Goal: Task Accomplishment & Management: Manage account settings

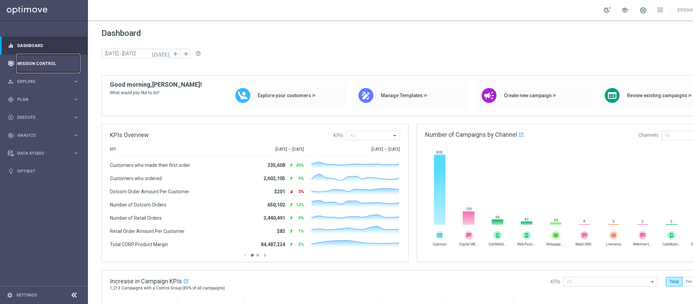
click at [48, 60] on link "Mission Control" at bounding box center [48, 63] width 62 height 18
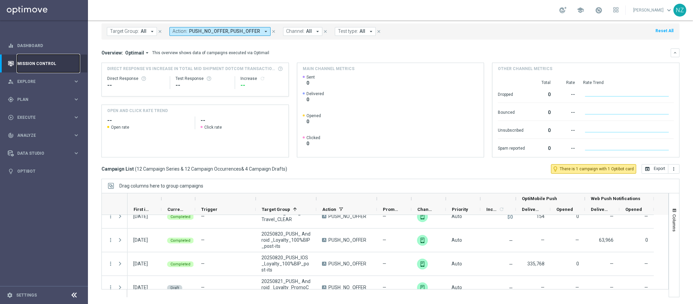
scroll to position [203, 0]
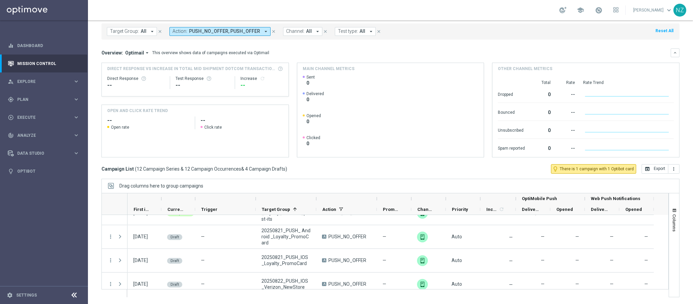
click at [424, 28] on div "Target Group: All arrow_drop_down close Action: PUSH_NO_OFFER, PUSH_OFFER arrow…" at bounding box center [390, 31] width 578 height 16
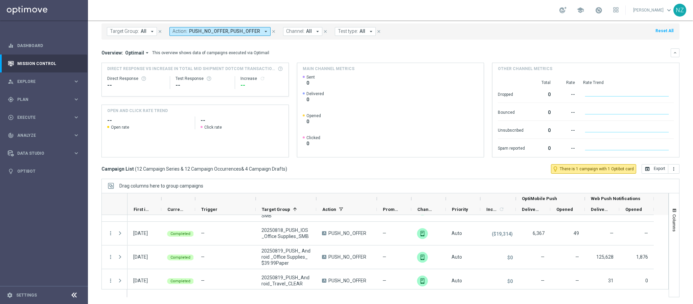
scroll to position [0, 0]
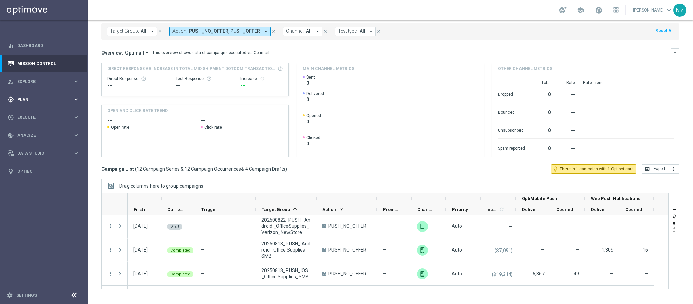
click at [23, 99] on span "Plan" at bounding box center [45, 99] width 56 height 4
drag, startPoint x: 36, startPoint y: 111, endPoint x: 83, endPoint y: 145, distance: 58.8
click at [36, 111] on link "Target Groups" at bounding box center [44, 113] width 53 height 5
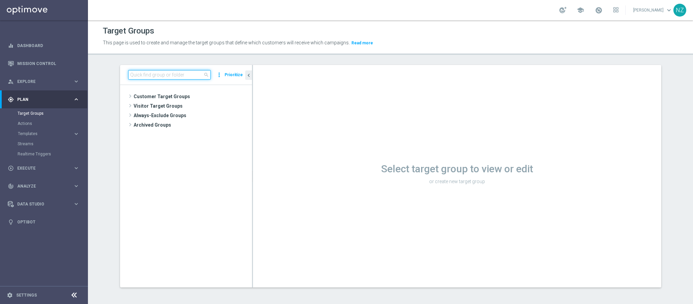
click at [142, 72] on input at bounding box center [169, 74] width 82 height 9
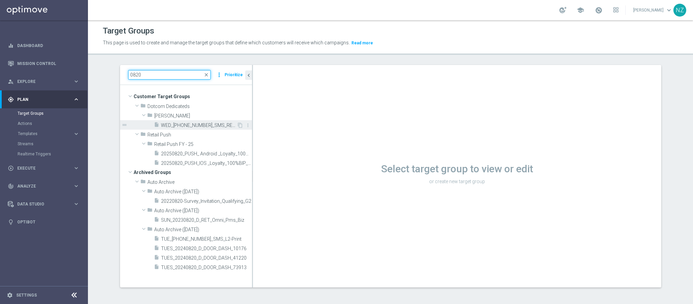
type input "0820"
click at [182, 123] on span "WED_20250820_SMS_RET_PROMO" at bounding box center [199, 125] width 76 height 6
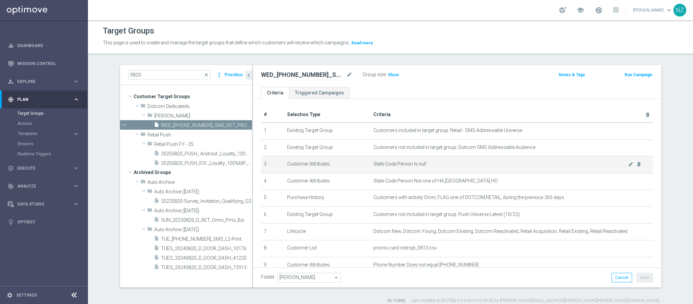
scroll to position [51, 0]
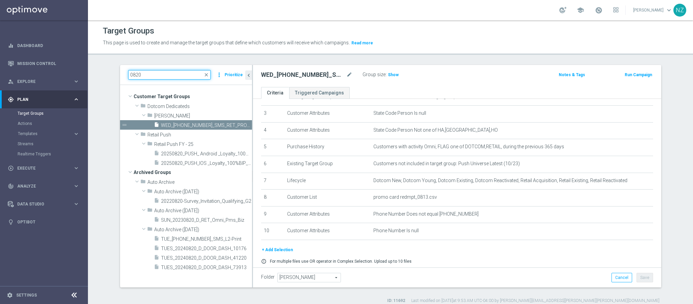
drag, startPoint x: 147, startPoint y: 76, endPoint x: 115, endPoint y: 73, distance: 32.6
click at [115, 73] on div "0820 close more_vert Prioritize Customer Target Groups library_add create_new_f…" at bounding box center [390, 184] width 568 height 238
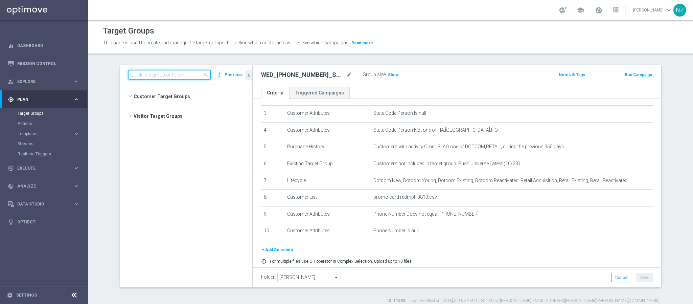
scroll to position [2043, 0]
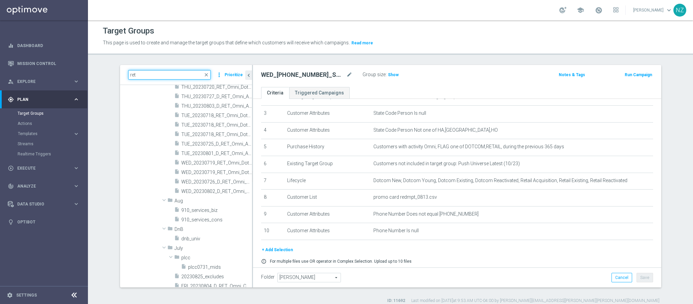
type input "ret"
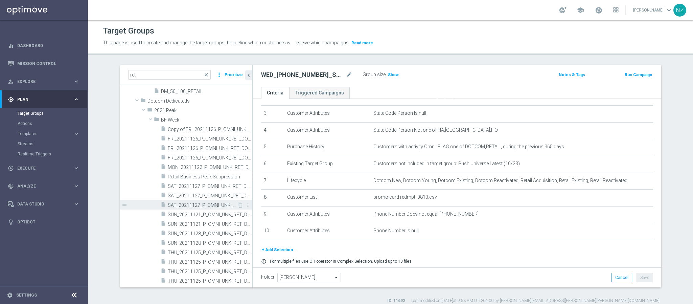
scroll to position [101, 0]
click at [203, 73] on span "close" at bounding box center [205, 74] width 5 height 5
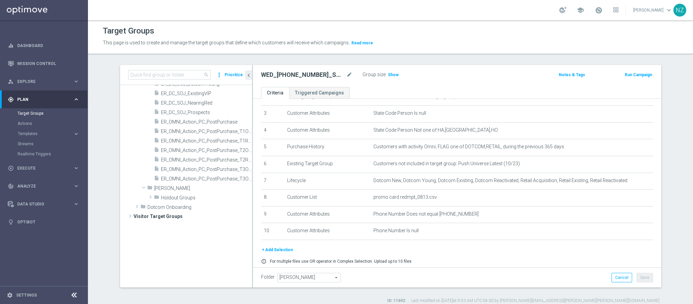
scroll to position [642, 0]
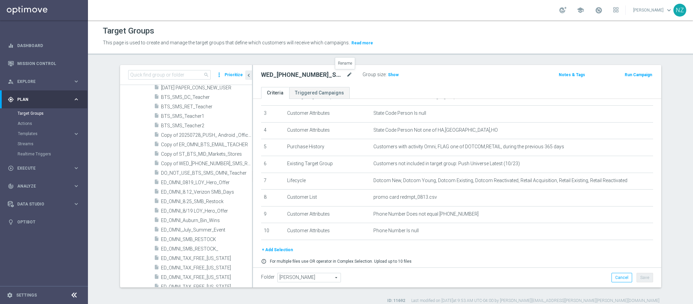
click at [346, 73] on icon "mode_edit" at bounding box center [349, 75] width 6 height 8
click at [338, 75] on input "WED_20250820_SMS_RET_PROMO" at bounding box center [306, 75] width 91 height 9
drag, startPoint x: 341, startPoint y: 75, endPoint x: 193, endPoint y: 69, distance: 148.2
click at [193, 69] on as-split "search more_vert Prioritize Customer Target Groups library_add create_new_folder" at bounding box center [390, 176] width 541 height 222
click at [164, 72] on input at bounding box center [169, 74] width 82 height 9
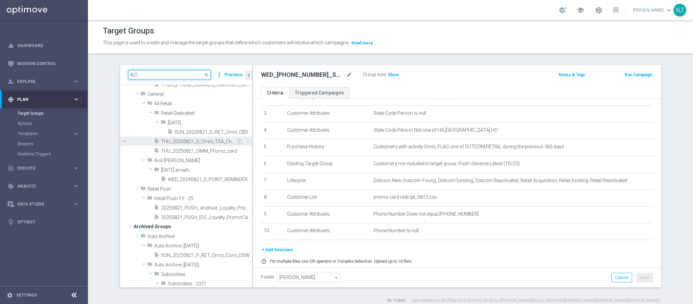
scroll to position [112, 0]
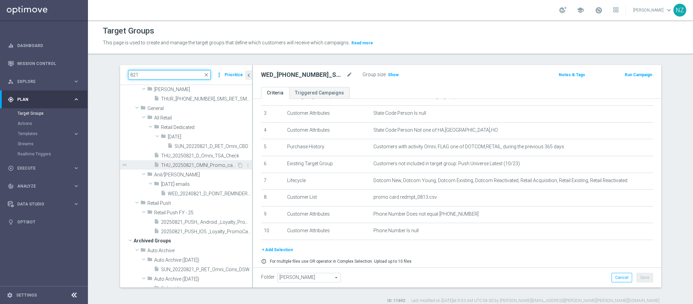
type input "821"
click at [180, 167] on span "THU_20250821_OMNI_Promo_card" at bounding box center [199, 165] width 76 height 6
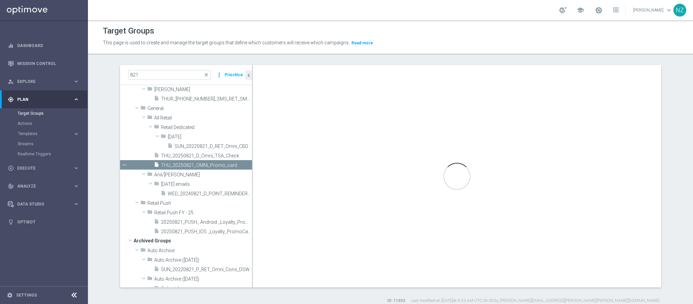
checkbox input "false"
type input "All Retail"
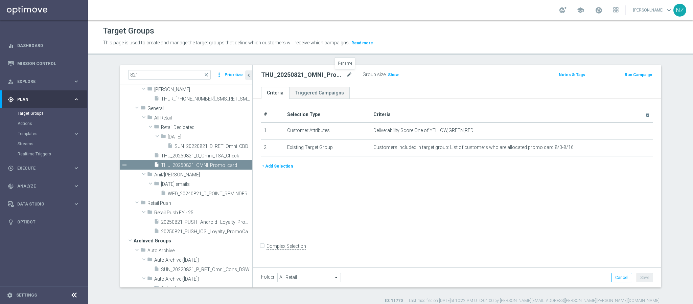
click at [346, 72] on icon "mode_edit" at bounding box center [349, 75] width 6 height 8
click at [407, 60] on div "Target Groups This page is used to create and manage the target groups that def…" at bounding box center [390, 161] width 605 height 283
drag, startPoint x: 160, startPoint y: 70, endPoint x: 99, endPoint y: 67, distance: 60.2
click at [99, 72] on section "821 close more_vert Prioritize Customer Target Groups library_add create_new_fo…" at bounding box center [390, 184] width 605 height 238
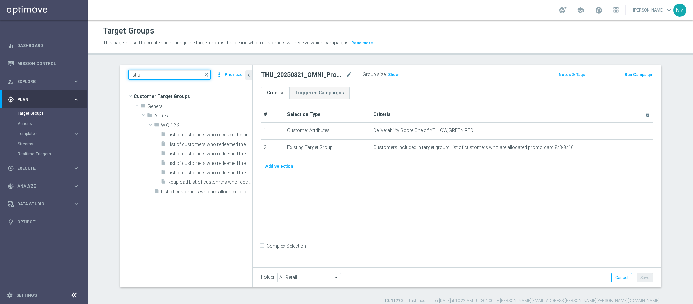
drag, startPoint x: 149, startPoint y: 76, endPoint x: 94, endPoint y: 69, distance: 56.2
click at [94, 69] on section "list of close more_vert Prioritize Customer Target Groups library_add create_ne…" at bounding box center [390, 184] width 605 height 238
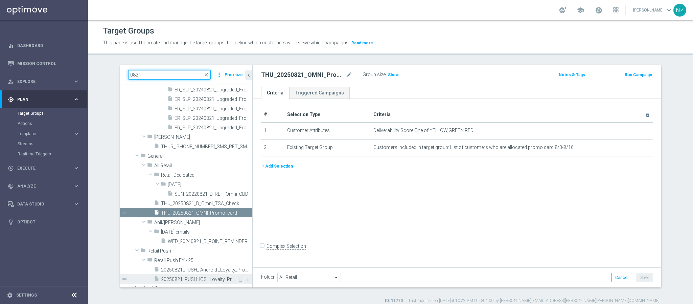
scroll to position [101, 0]
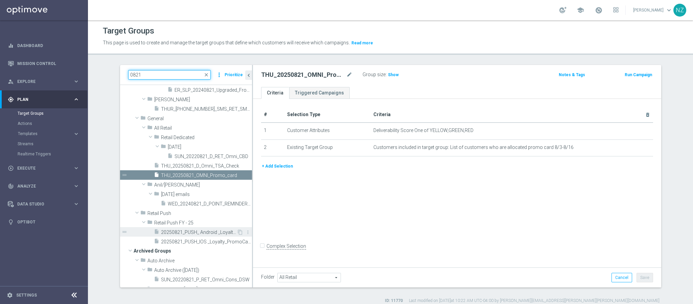
type input "0821"
click at [201, 231] on span "20250821_PUSH_ Android _Loyalty_PromoCard" at bounding box center [199, 232] width 76 height 6
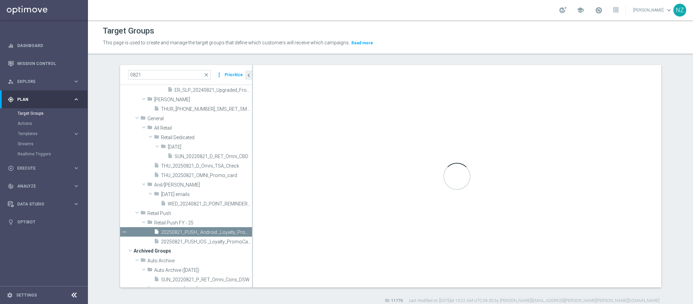
type input "Retail Push FY - 25"
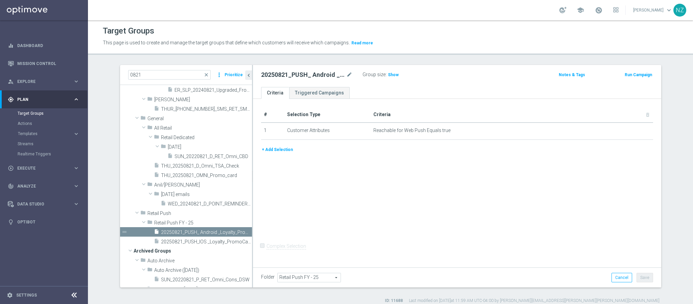
click at [274, 147] on button "+ Add Selection" at bounding box center [277, 149] width 32 height 7
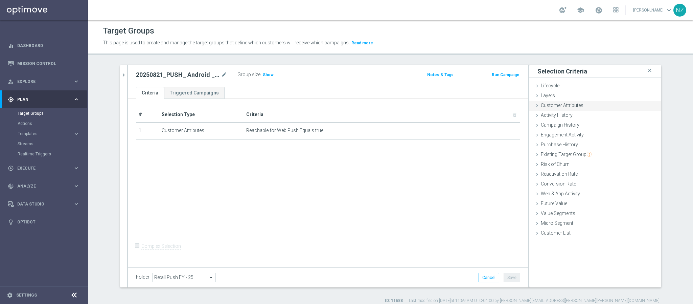
click at [567, 107] on span "Customer Attributes" at bounding box center [561, 104] width 43 height 5
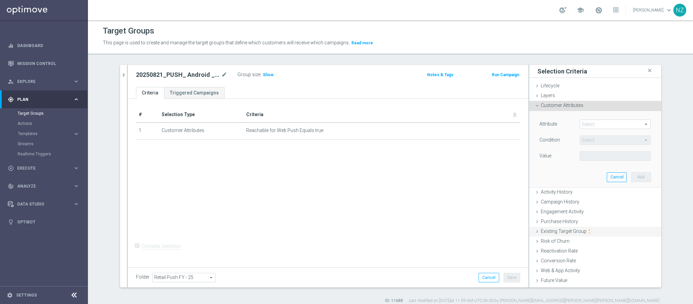
click at [560, 229] on span "Existing Target Group" at bounding box center [565, 230] width 51 height 5
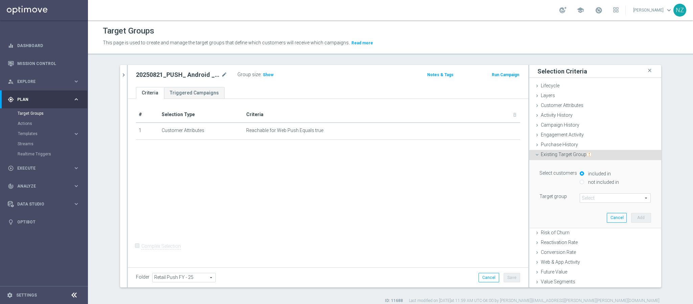
click at [584, 197] on span at bounding box center [615, 197] width 70 height 9
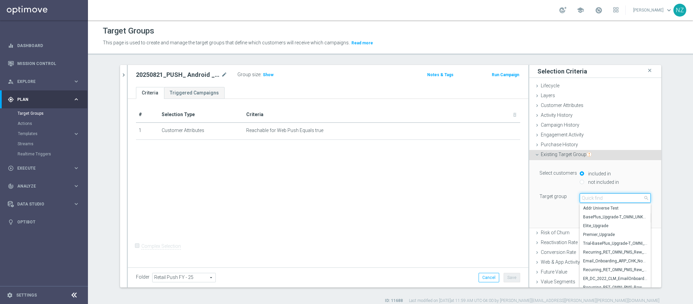
click at [589, 198] on input "search" at bounding box center [614, 197] width 71 height 9
type input "1"
type input "list of"
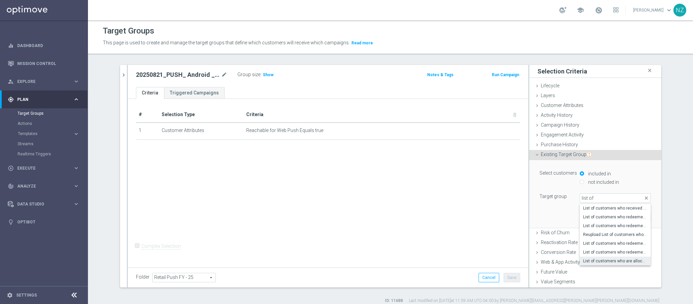
click at [611, 259] on span "List of customers who are allocated promo card 8/3-8/16" at bounding box center [615, 260] width 64 height 5
type input "List of customers who are allocated promo card 8/3-8/16"
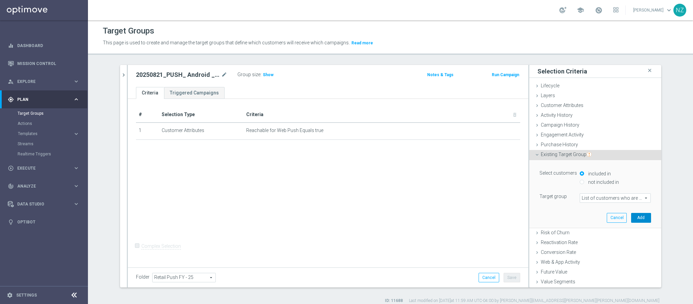
click at [634, 214] on button "Add" at bounding box center [641, 217] width 20 height 9
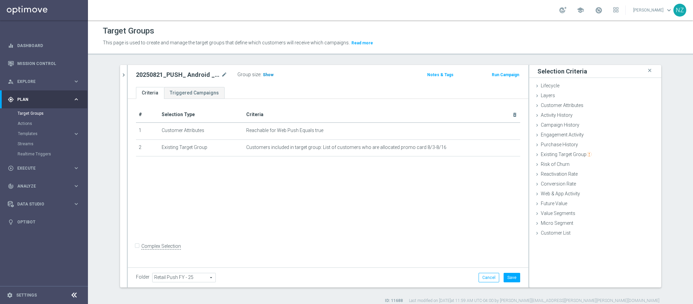
click at [268, 74] on span "Show" at bounding box center [268, 74] width 11 height 5
click at [509, 278] on button "Save" at bounding box center [511, 276] width 17 height 9
click at [120, 74] on icon "chevron_right" at bounding box center [123, 75] width 6 height 6
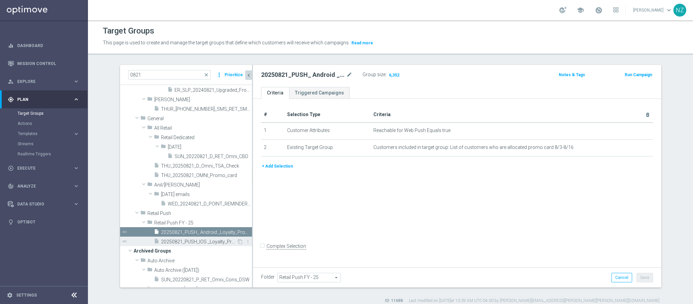
click at [197, 242] on span "20250821_PUSH_IOS _Loyalty_PromoCard" at bounding box center [199, 242] width 76 height 6
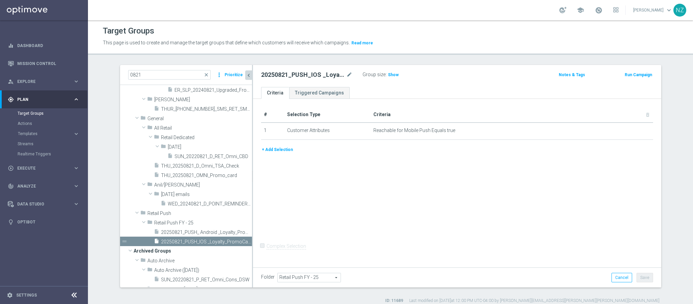
click at [265, 150] on button "+ Add Selection" at bounding box center [277, 149] width 32 height 7
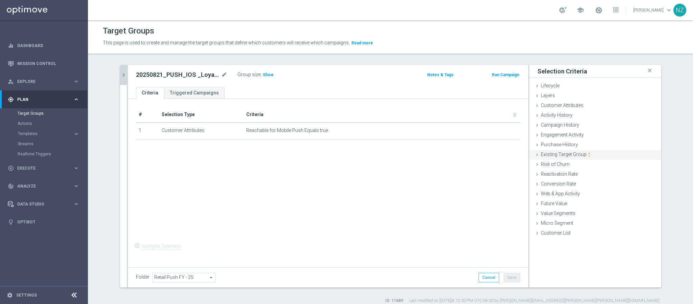
click at [556, 153] on span "Existing Target Group" at bounding box center [565, 153] width 51 height 5
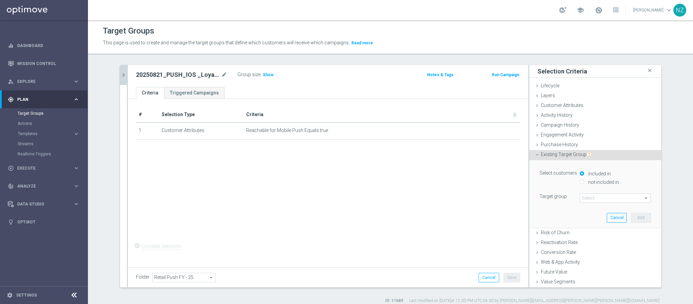
click at [588, 199] on span at bounding box center [615, 197] width 70 height 9
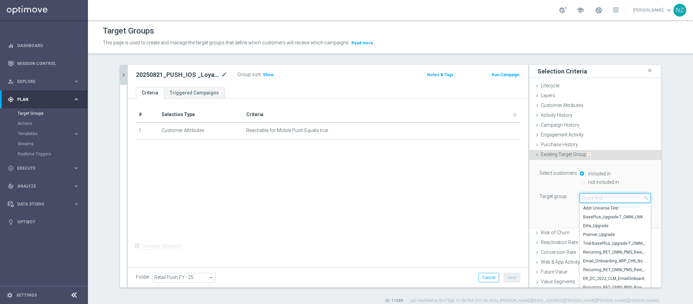
click at [596, 200] on input "search" at bounding box center [614, 197] width 71 height 9
type input "list of"
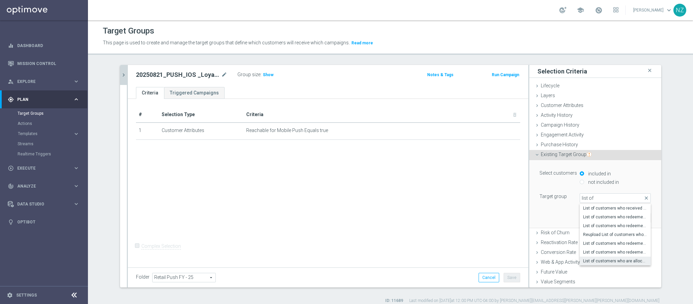
click at [600, 261] on span "List of customers who are allocated promo card 8/3-8/16" at bounding box center [615, 260] width 64 height 5
type input "List of customers who are allocated promo card 8/3-8/16"
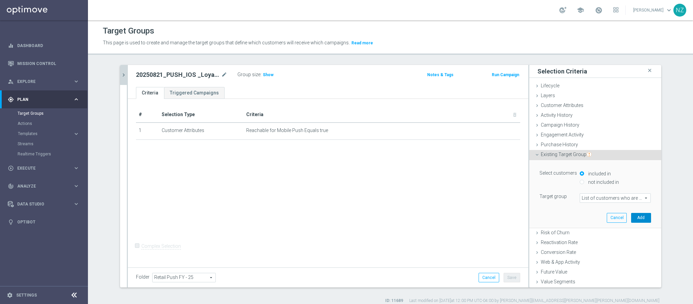
click at [631, 220] on button "Add" at bounding box center [641, 217] width 20 height 9
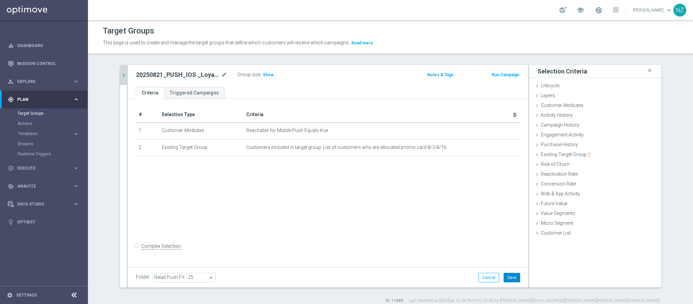
click at [509, 275] on button "Save" at bounding box center [511, 276] width 17 height 9
click at [265, 75] on span "Show" at bounding box center [268, 74] width 11 height 5
click at [35, 64] on link "Mission Control" at bounding box center [48, 63] width 62 height 18
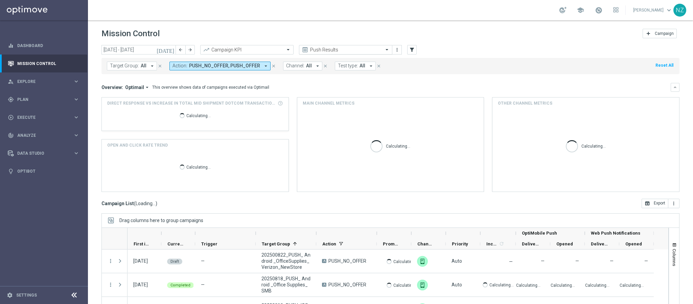
click at [370, 47] on input "text" at bounding box center [339, 50] width 72 height 6
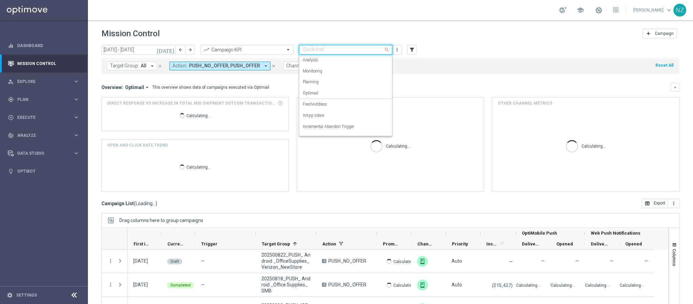
click at [553, 62] on div "Target Group: All arrow_drop_down close Action: PUSH_NO_OFFER, PUSH_OFFER arrow…" at bounding box center [390, 66] width 578 height 16
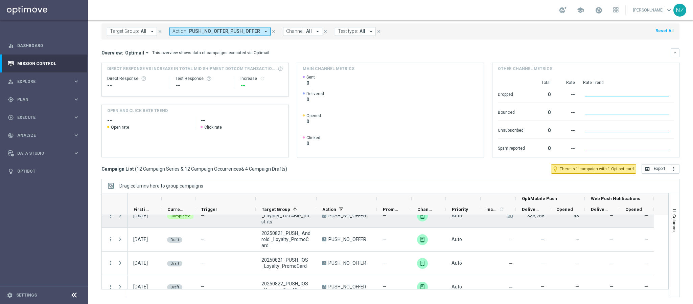
scroll to position [203, 0]
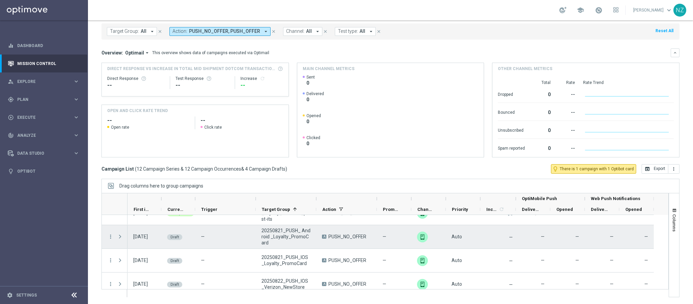
click at [104, 239] on div "more_vert" at bounding box center [108, 236] width 12 height 23
click at [111, 237] on icon "more_vert" at bounding box center [110, 236] width 6 height 6
click at [135, 262] on div "Edit" at bounding box center [155, 262] width 63 height 5
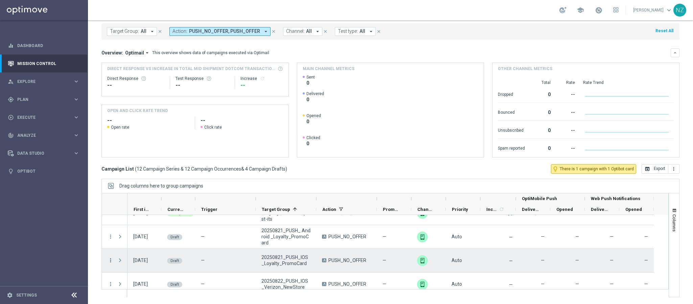
click at [111, 258] on icon "more_vert" at bounding box center [110, 260] width 6 height 6
click at [139, 286] on div "Edit" at bounding box center [155, 286] width 63 height 5
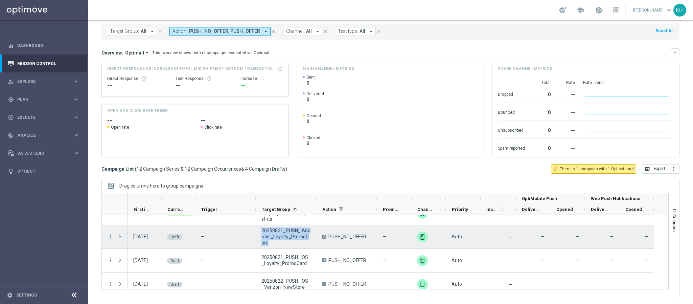
drag, startPoint x: 274, startPoint y: 243, endPoint x: 258, endPoint y: 232, distance: 19.7
click at [258, 232] on div "20250821_PUSH_ Android _Loyalty_PromoCard" at bounding box center [286, 236] width 61 height 23
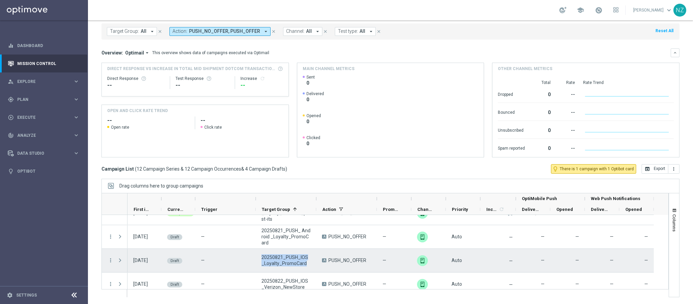
drag, startPoint x: 304, startPoint y: 264, endPoint x: 258, endPoint y: 258, distance: 47.0
click at [258, 258] on div "20250821_PUSH_IOS _Loyalty_PromoCard" at bounding box center [286, 259] width 61 height 23
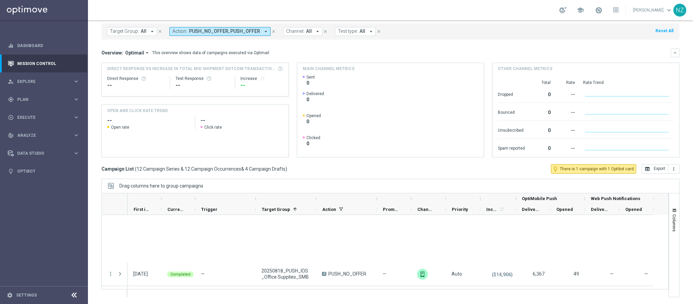
scroll to position [305, 0]
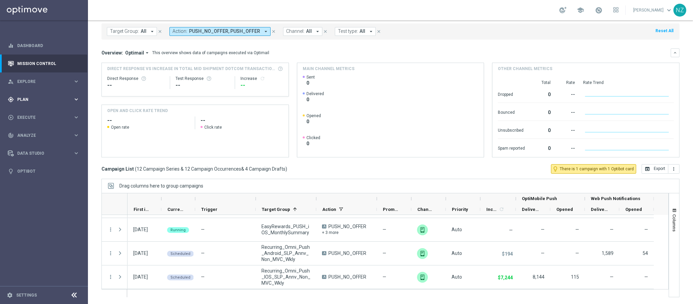
click at [32, 98] on span "Plan" at bounding box center [45, 99] width 56 height 4
click at [41, 114] on link "Target Groups" at bounding box center [44, 113] width 53 height 5
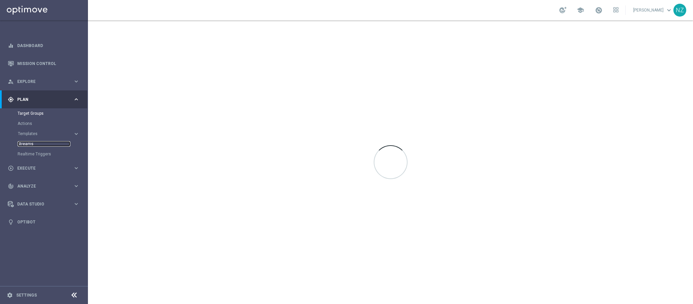
click at [28, 145] on link "Streams" at bounding box center [44, 143] width 53 height 5
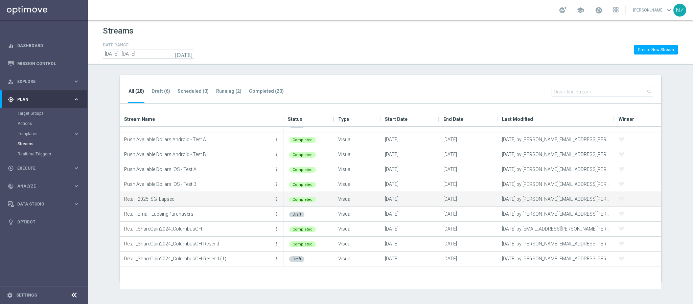
scroll to position [152, 0]
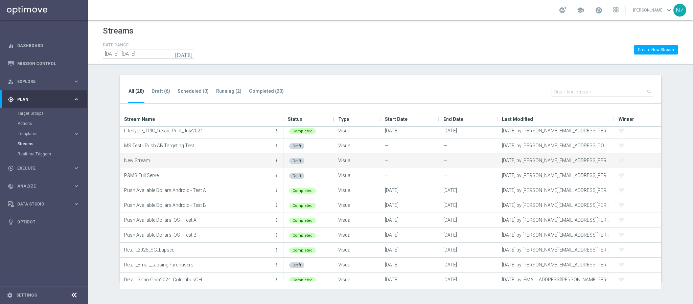
click at [275, 159] on icon "more_vert" at bounding box center [275, 160] width 5 height 5
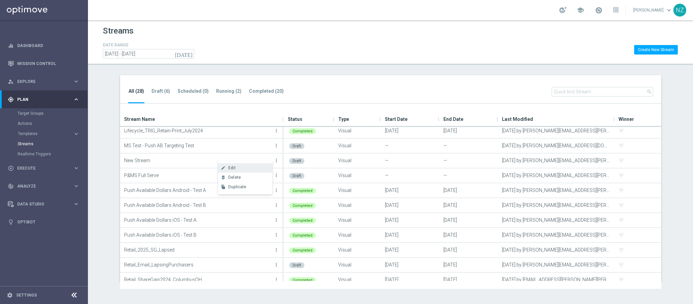
click at [249, 168] on div "Edit" at bounding box center [248, 167] width 41 height 5
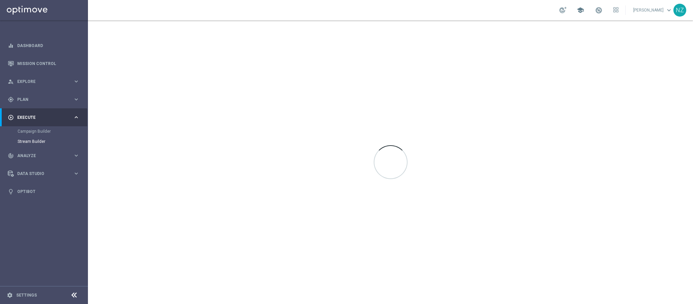
click at [584, 7] on span "school" at bounding box center [579, 9] width 7 height 7
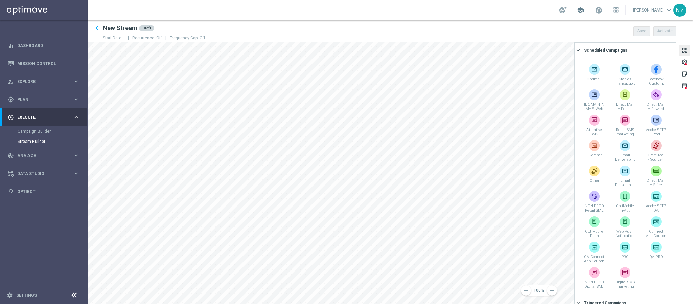
click at [584, 7] on span "school" at bounding box center [579, 9] width 7 height 7
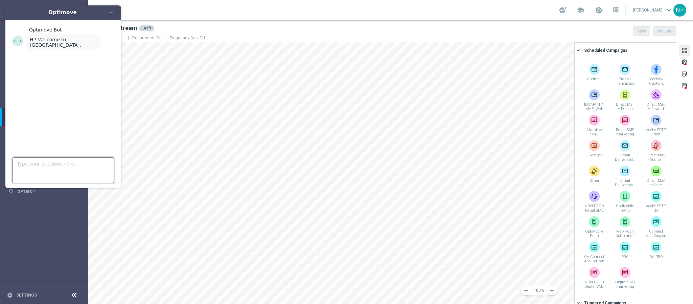
click at [34, 168] on textarea "Type your question here..." at bounding box center [63, 170] width 101 height 26
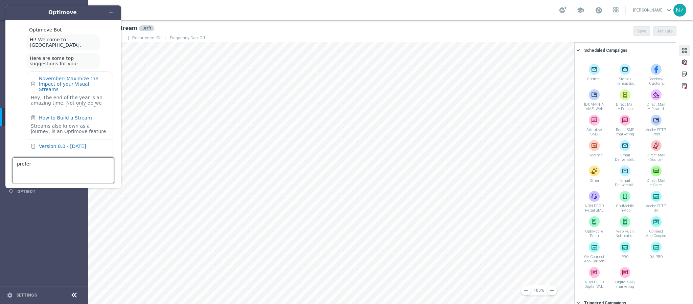
scroll to position [16, 0]
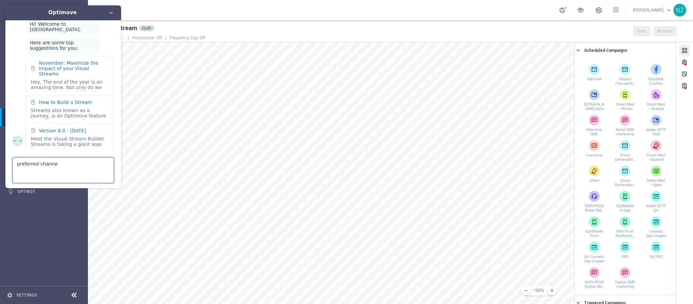
type textarea "preferred channel"
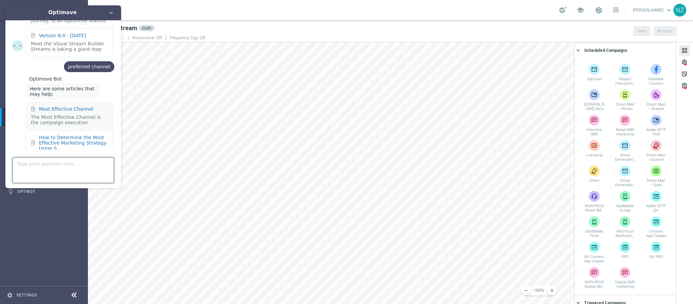
scroll to position [161, 0]
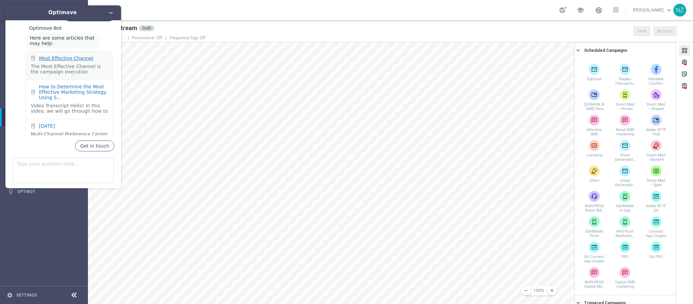
drag, startPoint x: 73, startPoint y: 51, endPoint x: 49, endPoint y: 54, distance: 24.2
click at [49, 55] on div "Most Effective Channel" at bounding box center [66, 57] width 54 height 5
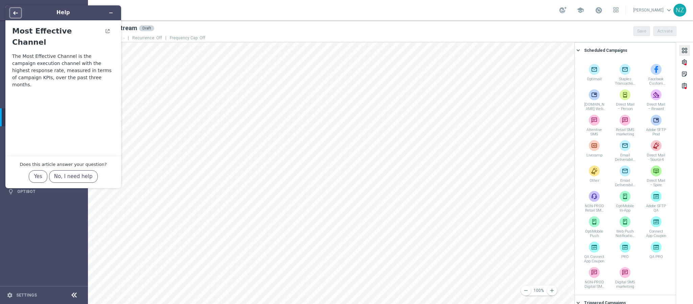
click at [13, 12] on icon "Back" at bounding box center [15, 12] width 5 height 5
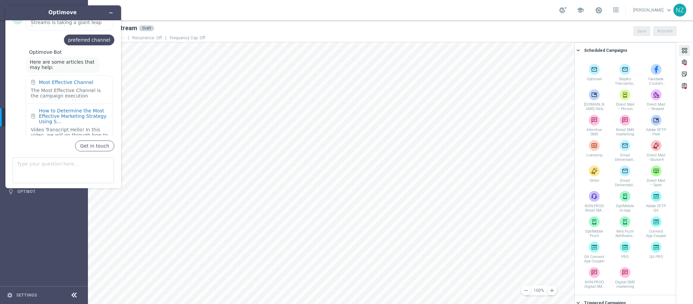
scroll to position [136, 0]
click at [74, 115] on div "How to Determine the Most Effective Marketing Strategy Using S..." at bounding box center [73, 117] width 69 height 16
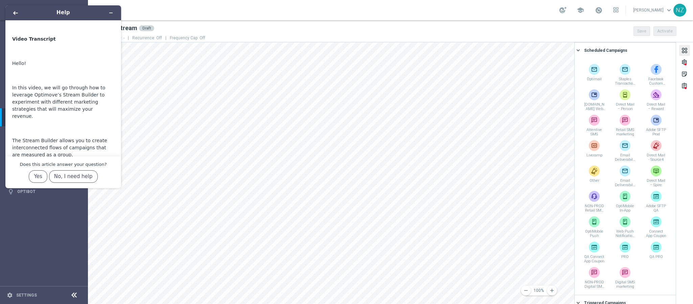
scroll to position [152, 0]
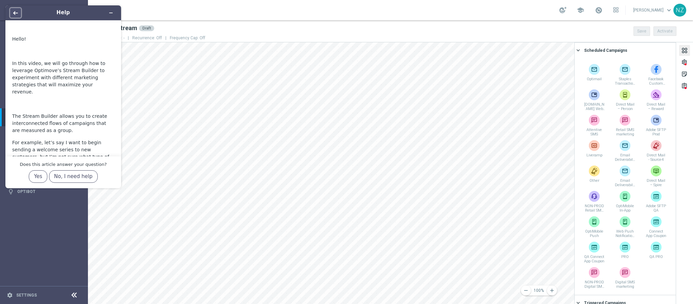
click at [17, 13] on icon "Back" at bounding box center [15, 13] width 5 height 4
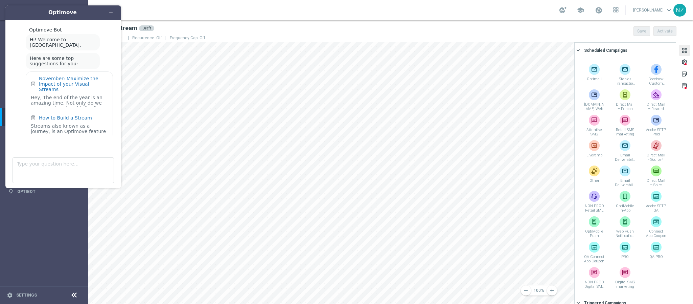
scroll to position [136, 0]
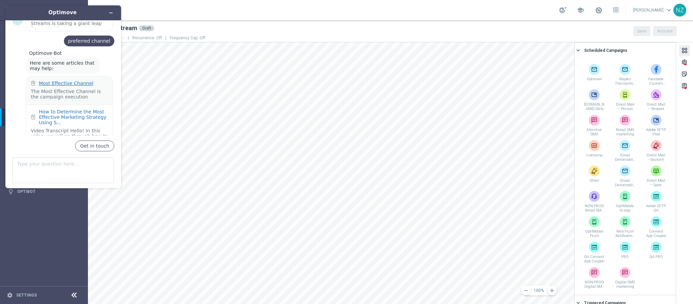
click at [59, 80] on div "Most Effective Channel" at bounding box center [66, 82] width 54 height 5
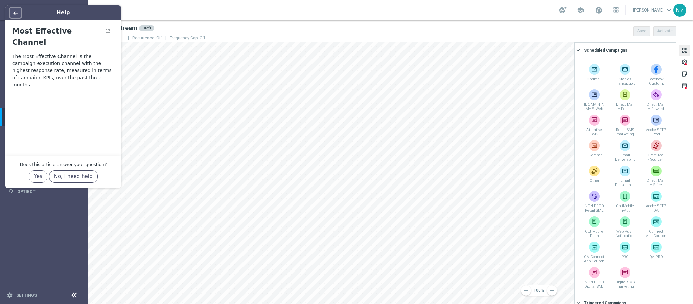
click at [16, 11] on icon "Back" at bounding box center [15, 12] width 5 height 5
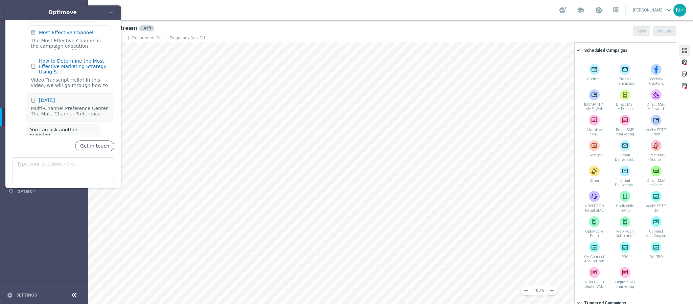
scroll to position [238, 0]
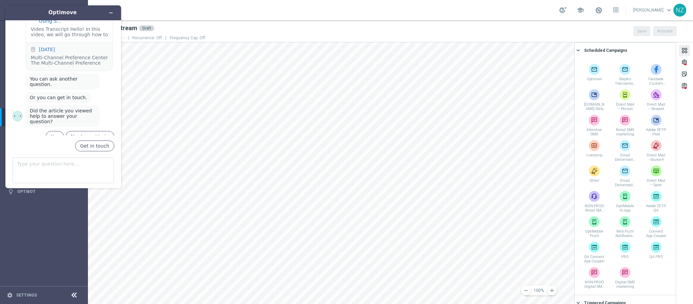
click at [54, 43] on div "March 2025 Multi-Channel Preference Center The Multi-Channel Preference Center …" at bounding box center [69, 57] width 87 height 28
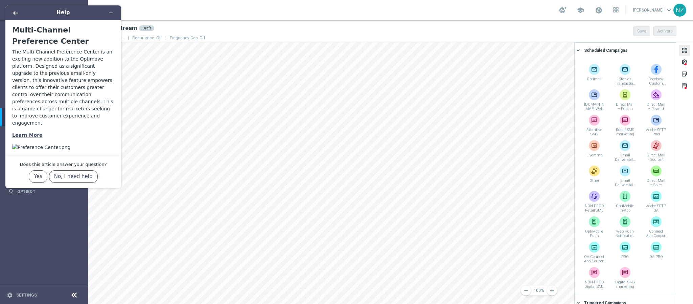
scroll to position [56, 0]
click at [22, 132] on span "Learn More" at bounding box center [27, 134] width 30 height 5
click at [112, 10] on icon "Minimize widget" at bounding box center [110, 12] width 5 height 5
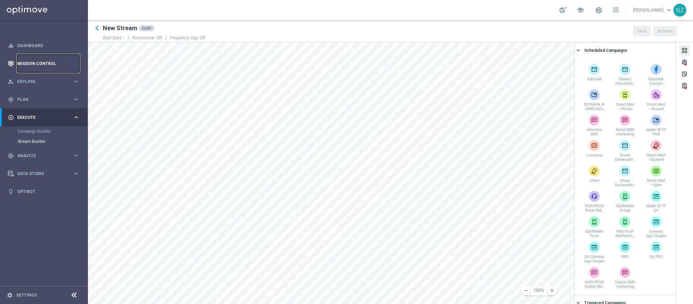
click at [45, 63] on link "Mission Control" at bounding box center [48, 63] width 62 height 18
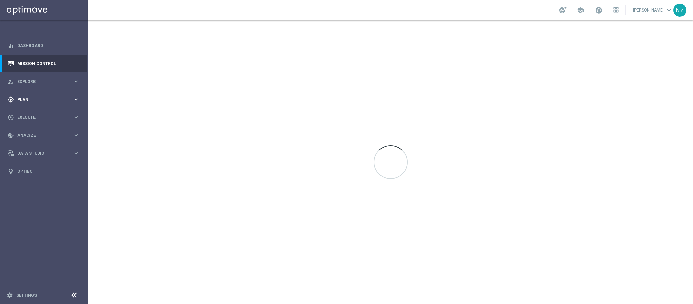
click at [33, 100] on span "Plan" at bounding box center [45, 99] width 56 height 4
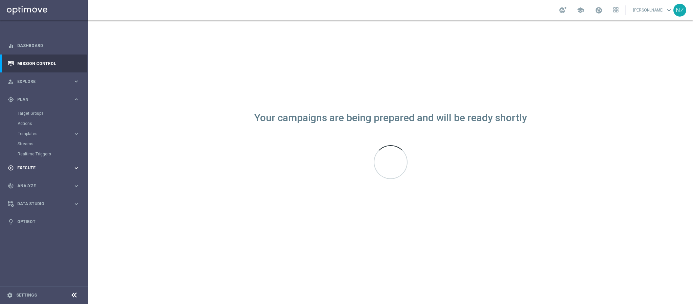
click at [38, 167] on span "Execute" at bounding box center [45, 168] width 56 height 4
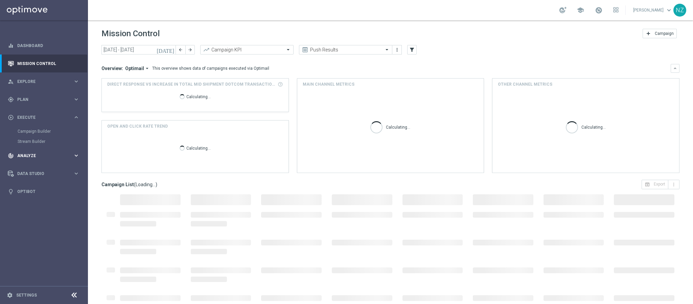
click at [30, 161] on div "track_changes Analyze keyboard_arrow_right" at bounding box center [43, 155] width 87 height 18
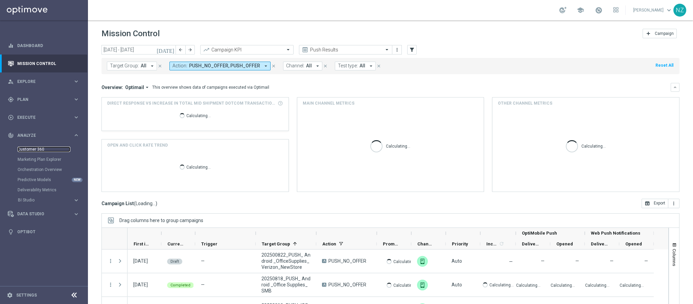
click at [30, 148] on link "Customer 360" at bounding box center [44, 148] width 53 height 5
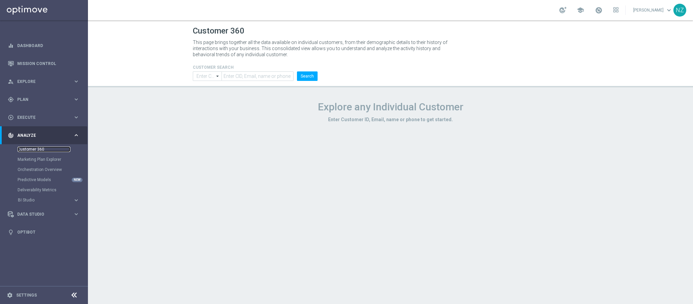
type input "Contains"
click at [253, 71] on input "text" at bounding box center [257, 75] width 72 height 9
type input "nicolezern@gmail.com"
click at [297, 71] on button "Search" at bounding box center [307, 75] width 21 height 9
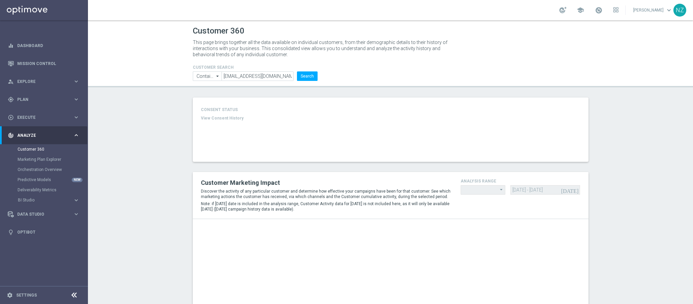
type input "Last 30 days"
type input "Total Mid Shipment Dotcom Transaction Amount"
click at [350, 49] on p "This page brings together all the data available on individual customers, from …" at bounding box center [323, 48] width 260 height 18
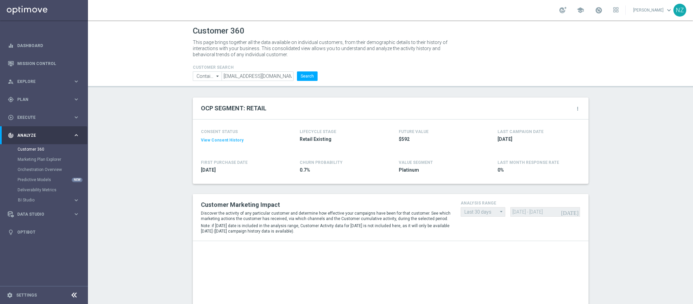
click at [223, 141] on button "View Consent History" at bounding box center [222, 140] width 43 height 6
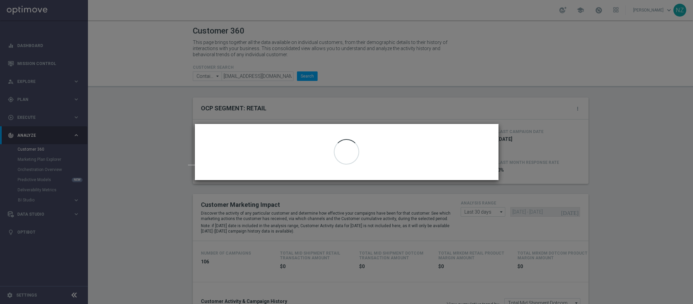
click at [605, 120] on modal-container "Consent Management: 10003452287 close Email | Optimail" at bounding box center [346, 152] width 693 height 304
click at [646, 112] on modal-container "Consent Management: 10003452287 close Email | Optimail" at bounding box center [346, 152] width 693 height 304
drag, startPoint x: 150, startPoint y: 164, endPoint x: 133, endPoint y: 128, distance: 39.6
click at [133, 128] on modal-container "Consent Management: 10003452287 close Email | Optimail" at bounding box center [346, 152] width 693 height 304
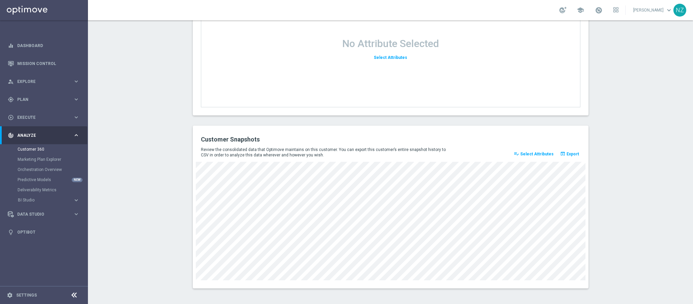
scroll to position [877, 0]
click at [542, 152] on span "Select Attributes" at bounding box center [536, 153] width 33 height 5
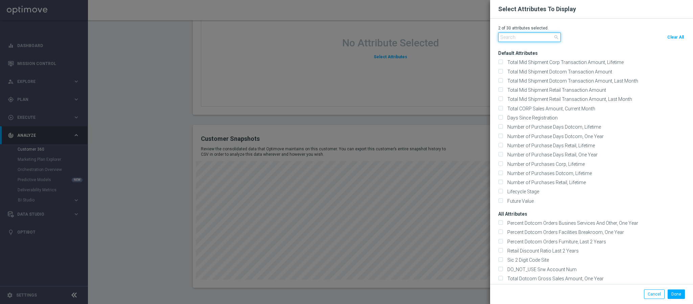
click at [503, 37] on input "text" at bounding box center [529, 36] width 63 height 9
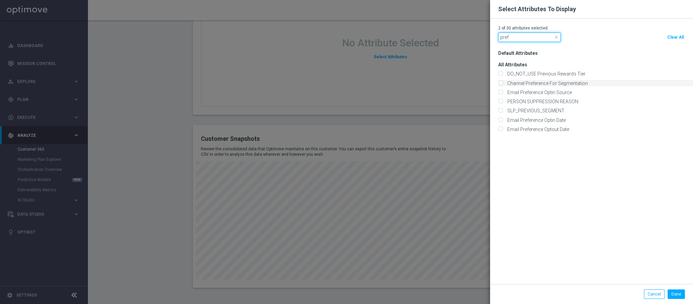
type input "pref"
click at [498, 82] on input "Channel Preference For Segmentation" at bounding box center [500, 83] width 4 height 4
checkbox input "true"
click at [674, 295] on button "Done" at bounding box center [675, 293] width 17 height 9
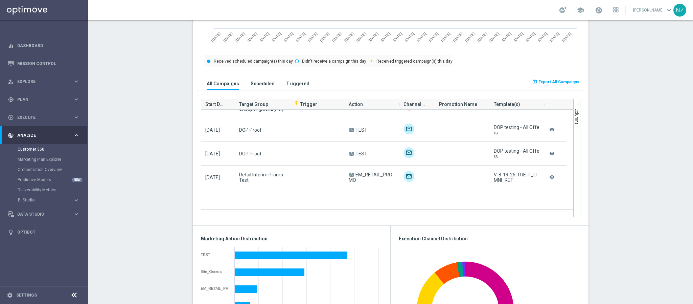
scroll to position [0, 0]
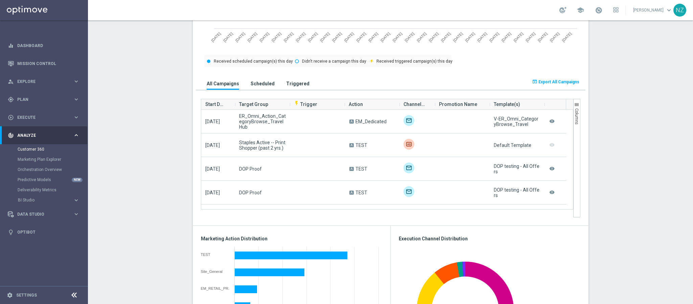
click at [613, 133] on section "OCP SEGMENT: RETAIL more_vert CONSENT STATUS View Consent History FIRST PURCHAS…" at bounding box center [390, 230] width 605 height 1077
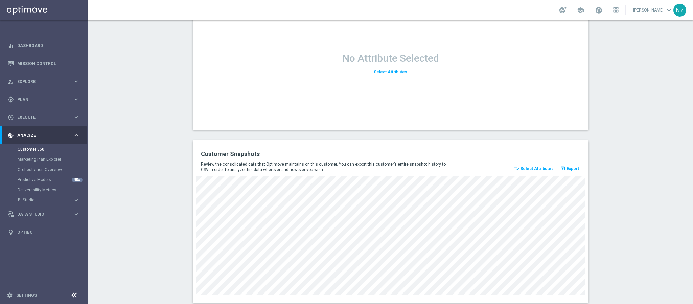
scroll to position [877, 0]
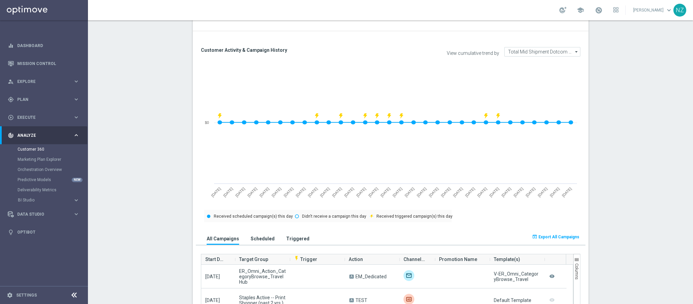
scroll to position [0, 0]
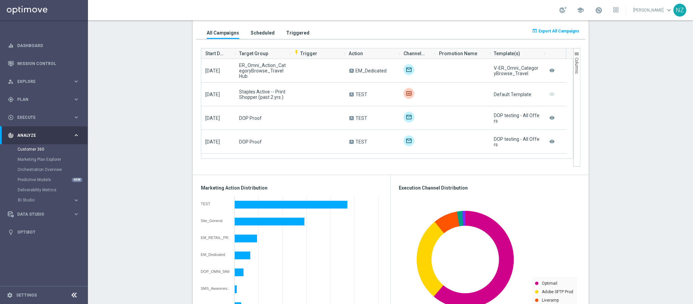
scroll to position [710, 0]
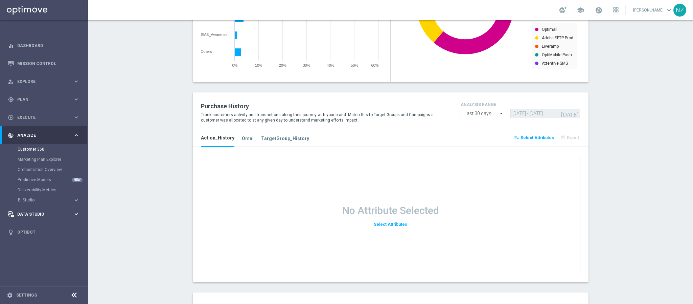
click at [52, 215] on span "Data Studio" at bounding box center [45, 214] width 56 height 4
click at [48, 153] on span "Data Studio" at bounding box center [45, 153] width 56 height 4
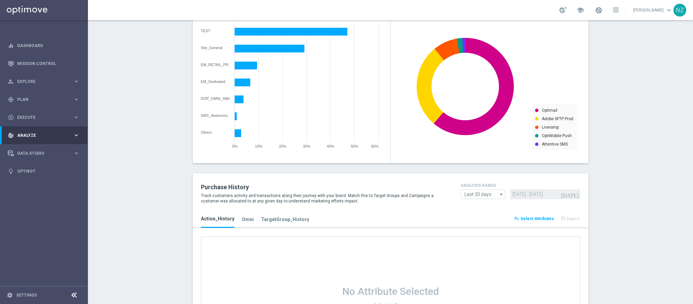
scroll to position [507, 0]
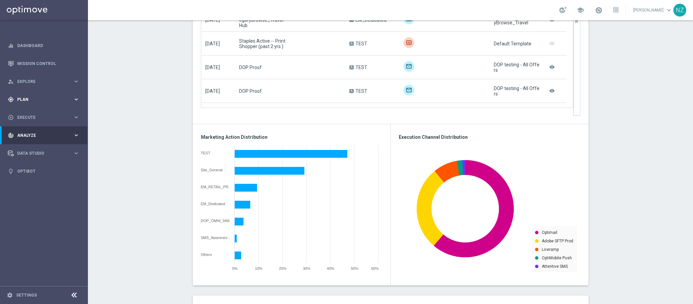
click at [23, 95] on div "gps_fixed Plan keyboard_arrow_right" at bounding box center [43, 99] width 87 height 18
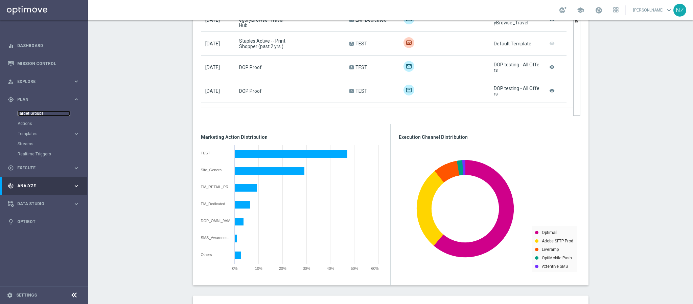
click at [37, 112] on link "Target Groups" at bounding box center [44, 113] width 53 height 5
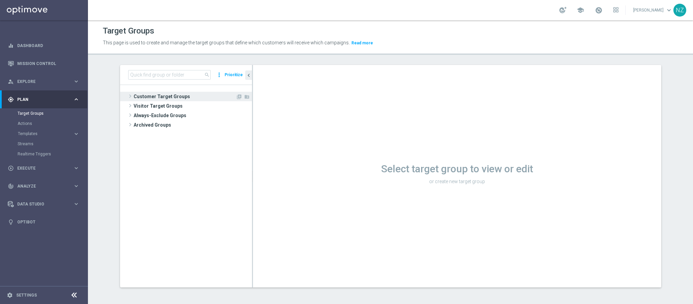
click at [144, 98] on span "Customer Target Groups" at bounding box center [185, 96] width 102 height 9
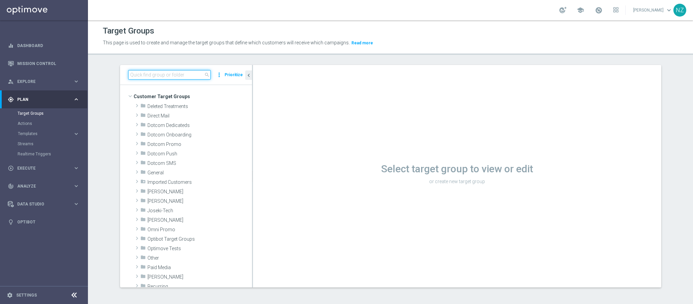
click at [144, 71] on input at bounding box center [169, 74] width 82 height 9
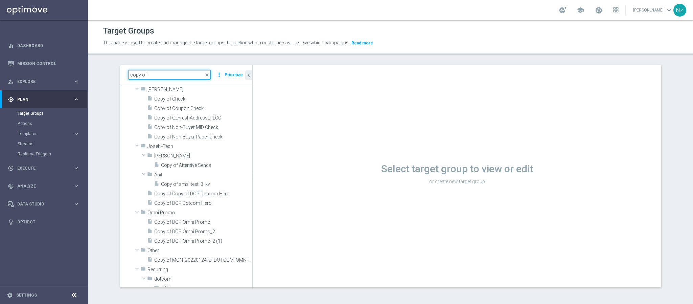
scroll to position [507, 0]
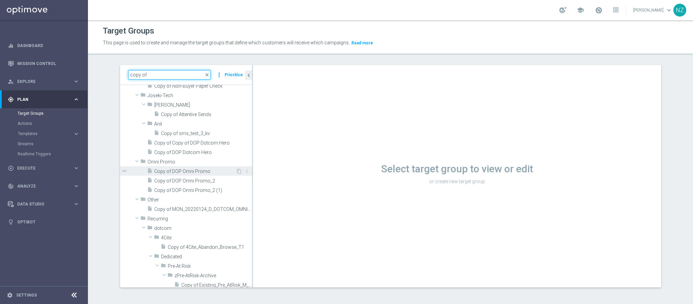
type input "copy of"
click at [171, 172] on span "Copy of DOP Omni Promo" at bounding box center [194, 171] width 81 height 6
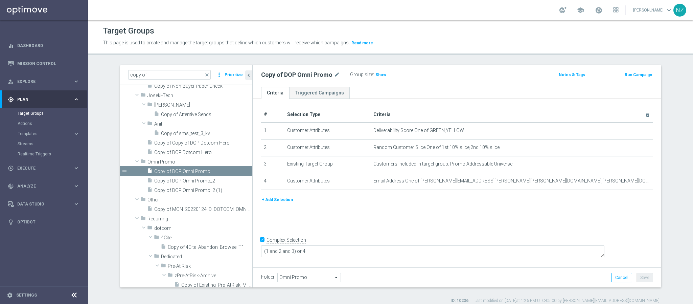
click at [275, 197] on button "+ Add Selection" at bounding box center [277, 199] width 32 height 7
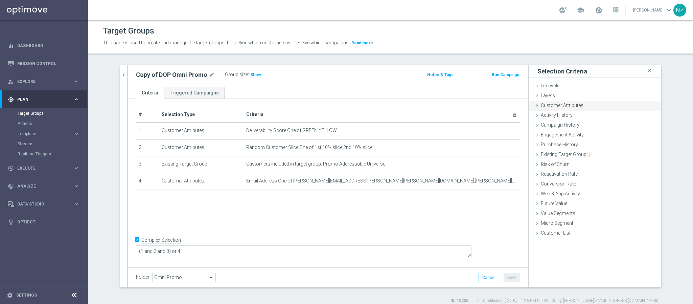
click at [557, 108] on div "Customer Attributes done" at bounding box center [595, 106] width 132 height 10
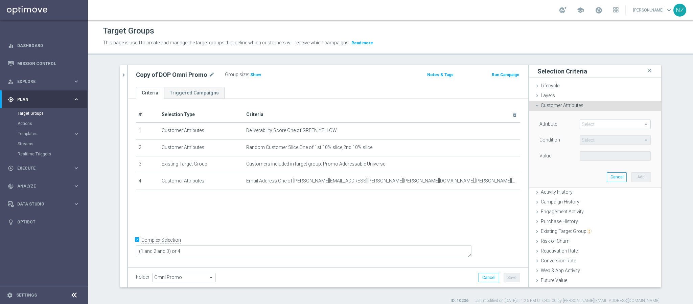
click at [601, 125] on span at bounding box center [615, 124] width 70 height 9
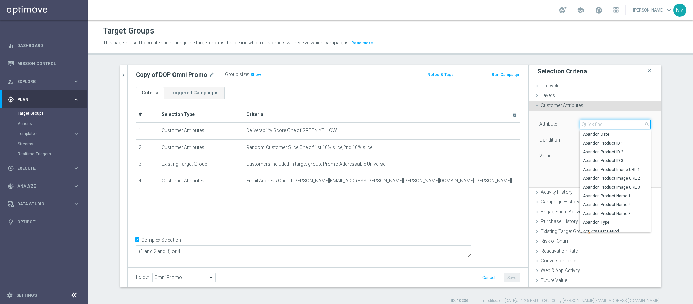
click at [591, 125] on input "search" at bounding box center [614, 123] width 71 height 9
type input "channel"
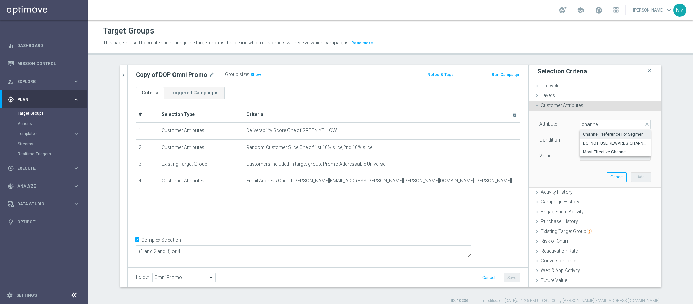
click at [590, 136] on span "Channel Preference For Segmentation" at bounding box center [615, 133] width 64 height 5
type input "Channel Preference For Segmentation"
type input "Equals"
click at [590, 151] on div "Select arrow_drop_down search" at bounding box center [614, 155] width 71 height 9
click at [590, 155] on input "search" at bounding box center [614, 155] width 71 height 9
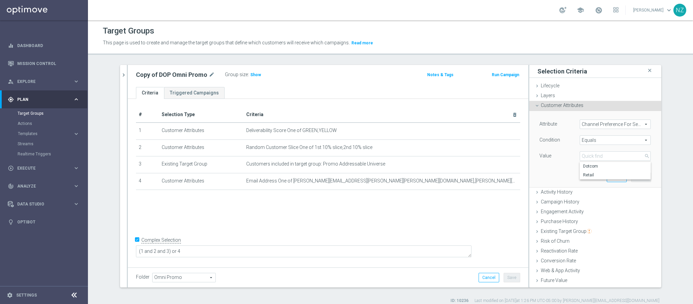
click at [536, 172] on div "Attribute Channel Preference For Segmentation Channel Preference For Segmentati…" at bounding box center [595, 149] width 122 height 76
click at [606, 124] on span "Channel Preference For Segmentation" at bounding box center [615, 124] width 70 height 9
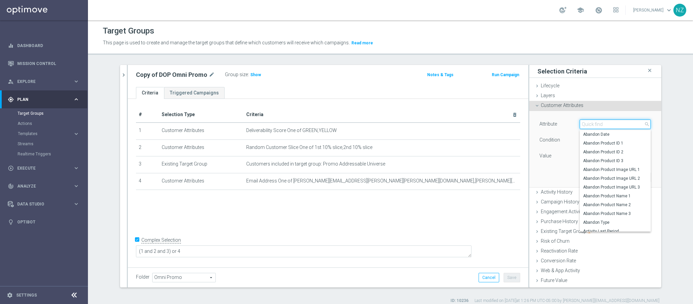
click at [586, 123] on input "search" at bounding box center [614, 123] width 71 height 9
type input "prefere"
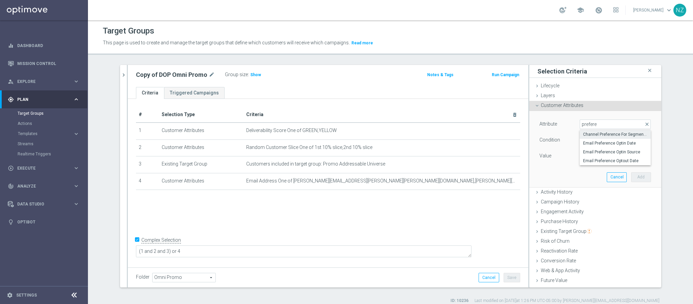
click at [553, 127] on div "Attribute" at bounding box center [554, 124] width 41 height 11
click at [605, 127] on span "Channel Preference For Segmentation" at bounding box center [615, 124] width 70 height 9
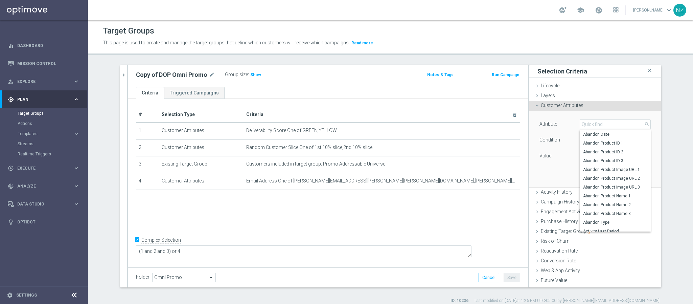
click at [546, 126] on lable "Attribute" at bounding box center [548, 123] width 18 height 5
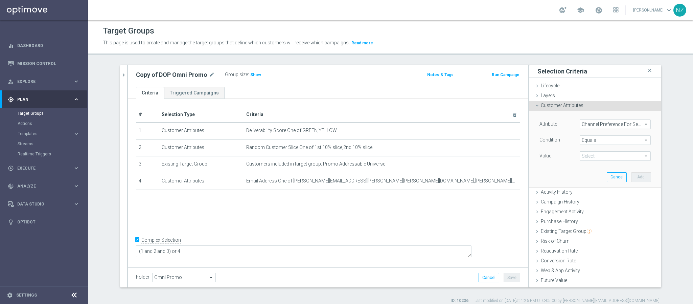
click at [599, 123] on span "Channel Preference For Segmentation" at bounding box center [615, 124] width 70 height 9
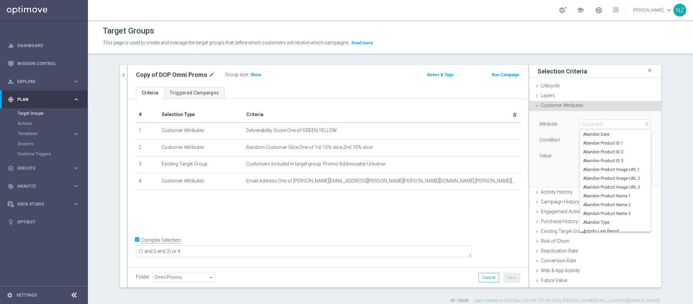
click at [668, 86] on div "copy of close more_vert Prioritize Customer Target Groups library_add create_ne…" at bounding box center [390, 184] width 568 height 238
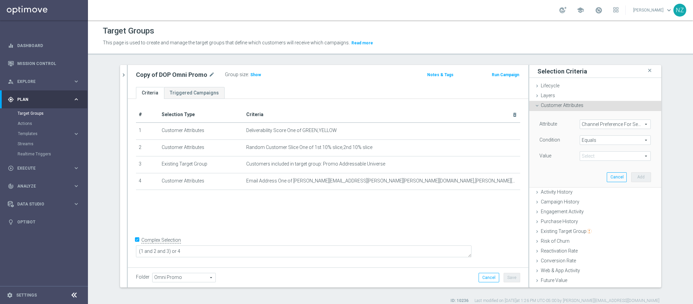
click at [583, 156] on span at bounding box center [615, 155] width 70 height 9
click at [669, 137] on div "copy of close more_vert Prioritize Customer Target Groups library_add create_ne…" at bounding box center [390, 184] width 568 height 238
click at [43, 78] on div "person_search Explore" at bounding box center [40, 81] width 65 height 6
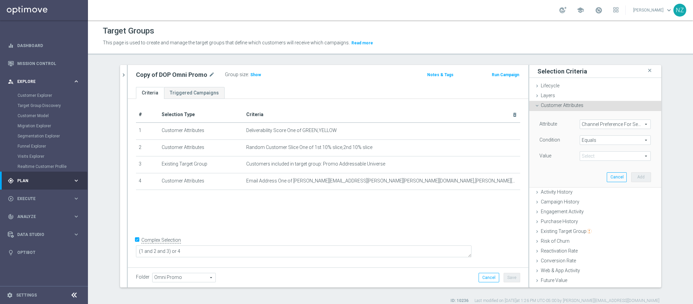
click at [33, 82] on span "Explore" at bounding box center [45, 81] width 56 height 4
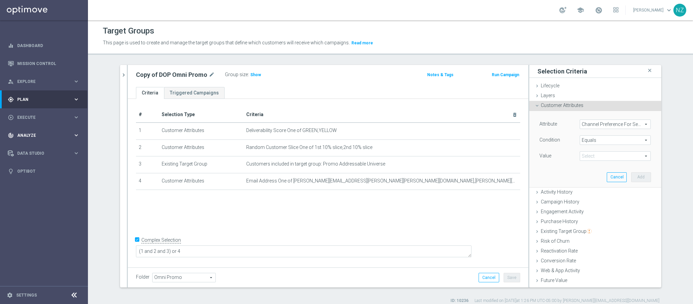
click at [35, 131] on div "track_changes Analyze keyboard_arrow_right" at bounding box center [43, 135] width 87 height 18
click at [41, 99] on span "Plan" at bounding box center [45, 99] width 56 height 4
click at [37, 143] on link "Streams" at bounding box center [44, 143] width 53 height 5
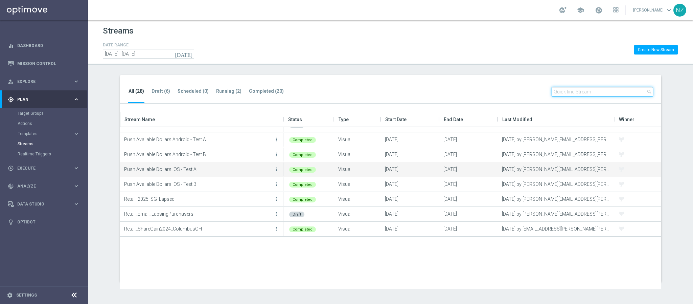
scroll to position [152, 0]
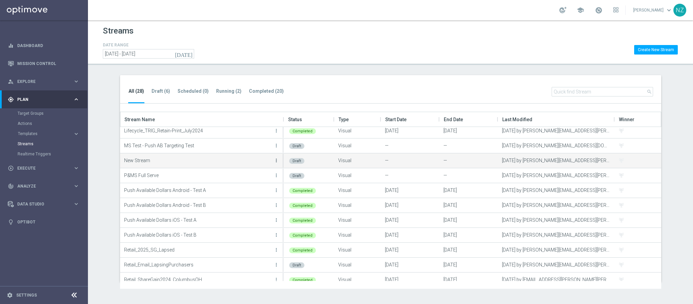
click at [275, 160] on icon "more_vert" at bounding box center [275, 160] width 5 height 5
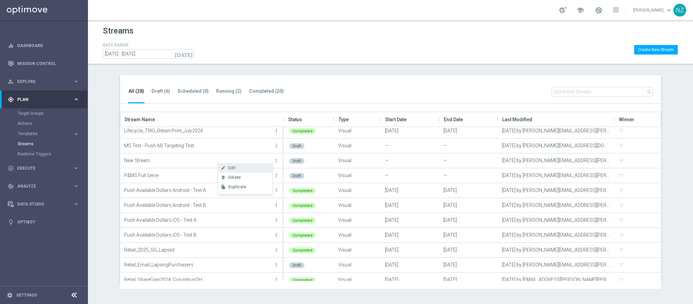
click at [229, 166] on span "Edit" at bounding box center [231, 167] width 7 height 5
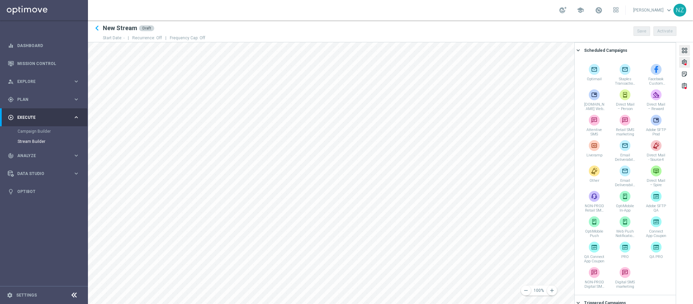
click at [684, 62] on div "settings" at bounding box center [684, 63] width 6 height 9
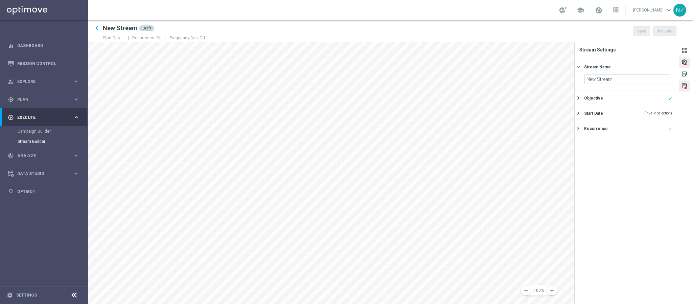
click at [685, 84] on div "assignment" at bounding box center [684, 86] width 6 height 9
click at [617, 70] on button "Mandatory field is incomplete keyboard_arrow_right" at bounding box center [624, 75] width 101 height 14
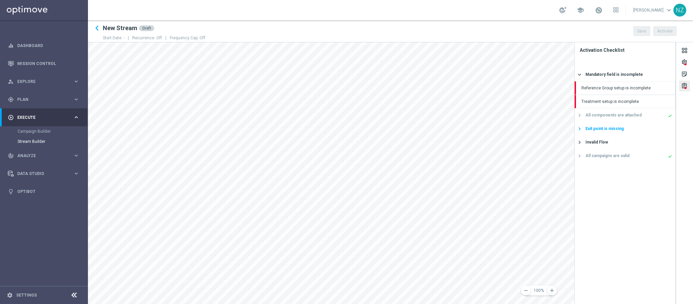
click at [604, 130] on div "Exit point is missing" at bounding box center [604, 128] width 38 height 6
click at [606, 132] on button "Invalid Flow keyboard_arrow_right" at bounding box center [624, 129] width 101 height 14
click at [684, 50] on div at bounding box center [683, 51] width 7 height 9
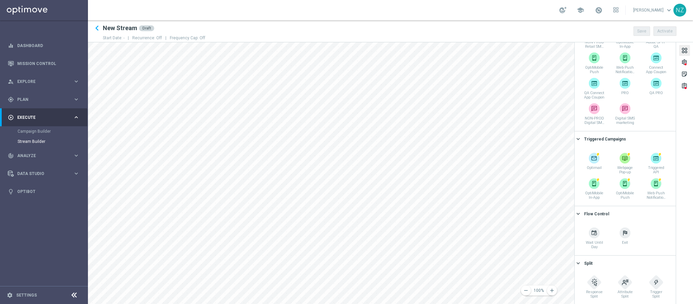
scroll to position [164, 0]
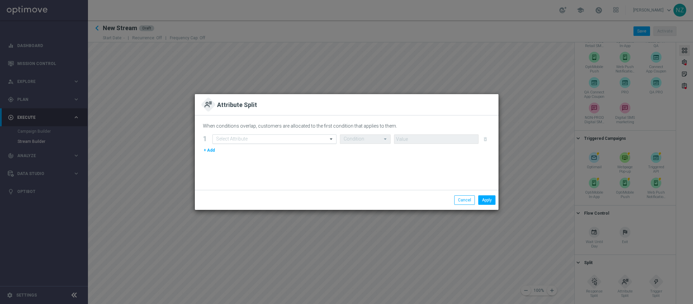
click at [256, 141] on input "text" at bounding box center [267, 139] width 103 height 6
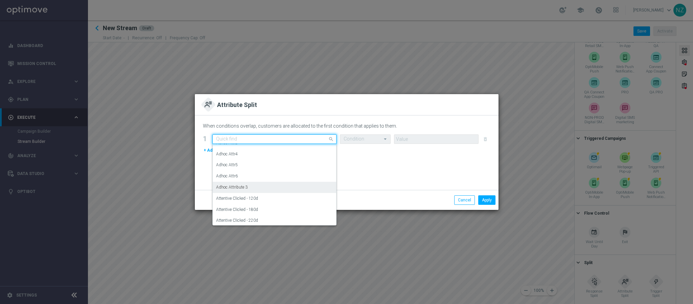
scroll to position [152, 0]
click at [462, 201] on button "Cancel" at bounding box center [464, 199] width 21 height 9
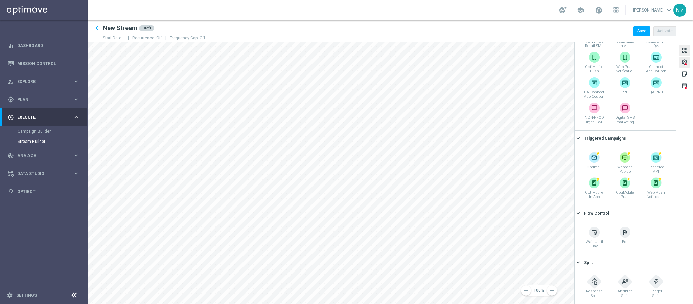
click at [684, 57] on div "settings" at bounding box center [684, 62] width 11 height 11
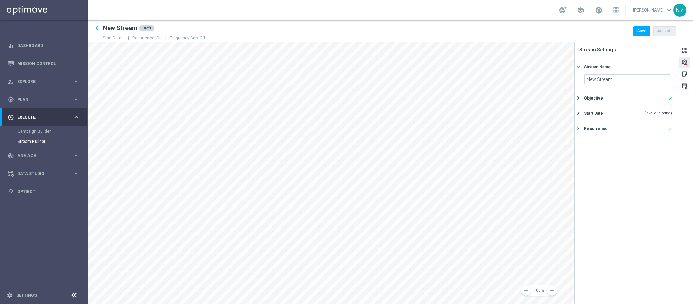
click at [685, 64] on div at bounding box center [685, 64] width 2 height 2
click at [607, 102] on div "Objective done keyboard_arrow_right" at bounding box center [624, 97] width 101 height 15
click at [610, 138] on div "Start Date (Invalid Selection)" at bounding box center [628, 137] width 88 height 6
click at [604, 138] on div "Recurrence" at bounding box center [596, 137] width 24 height 6
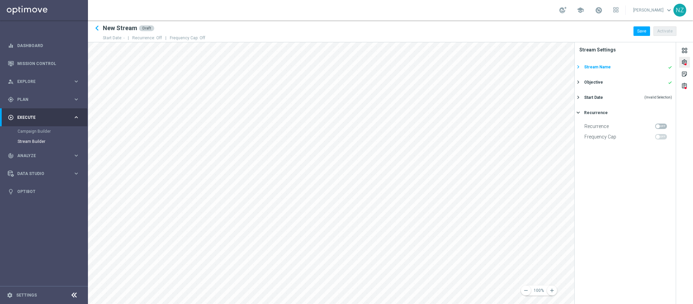
click at [599, 69] on div "Stream Name" at bounding box center [597, 67] width 27 height 6
click at [599, 98] on div "Objective" at bounding box center [593, 98] width 19 height 6
click at [593, 139] on div "Start Date" at bounding box center [593, 137] width 19 height 6
click at [684, 63] on div at bounding box center [685, 64] width 2 height 3
click at [683, 76] on div "sticky_note_2" at bounding box center [684, 75] width 6 height 9
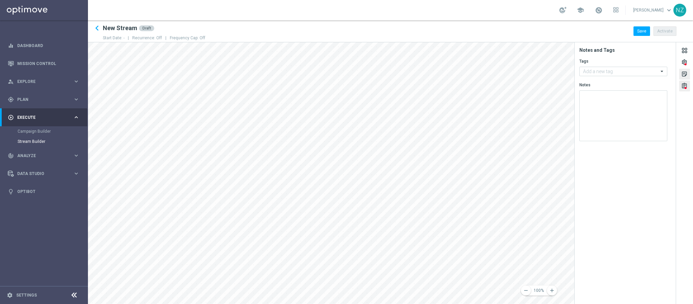
click at [684, 85] on div "assignment" at bounding box center [684, 86] width 6 height 9
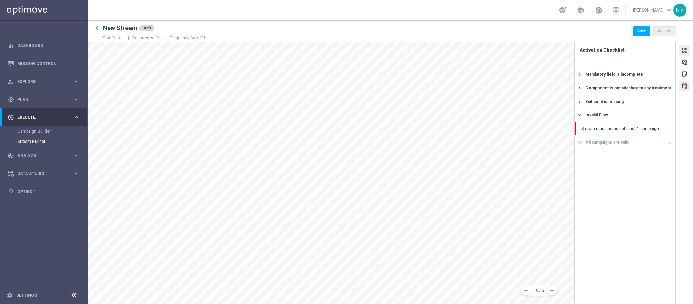
click at [682, 51] on div at bounding box center [683, 51] width 7 height 9
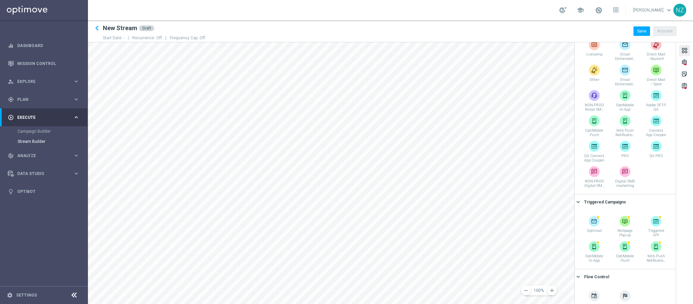
scroll to position [101, 0]
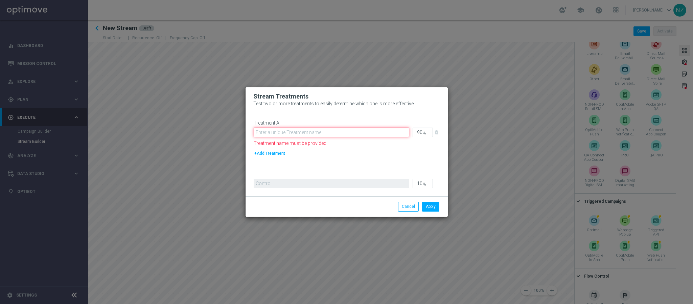
click at [321, 135] on input "text" at bounding box center [330, 131] width 155 height 9
click at [351, 107] on div "Stream Treatments Test two or more treatments to easily determine which one is …" at bounding box center [346, 99] width 202 height 25
click at [275, 153] on button "+Add Treatment" at bounding box center [269, 152] width 32 height 7
type input "45"
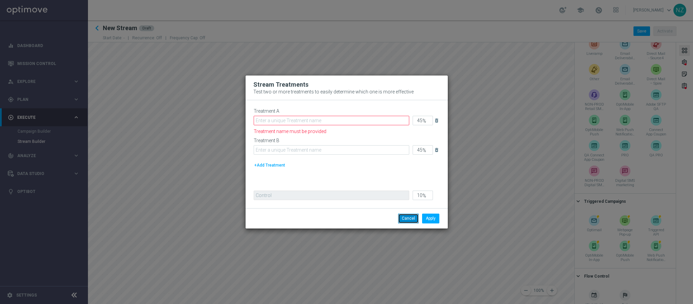
click at [404, 216] on button "Cancel" at bounding box center [408, 217] width 21 height 9
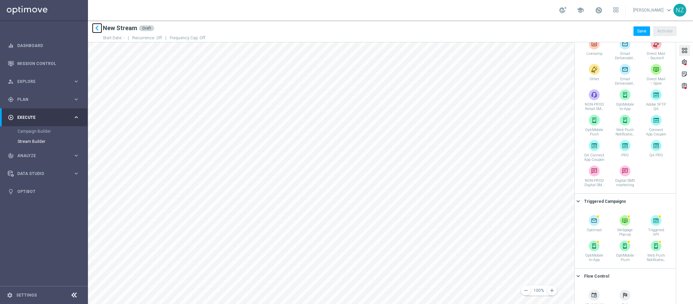
click at [99, 29] on icon "keyboard_arrow_left" at bounding box center [97, 28] width 10 height 10
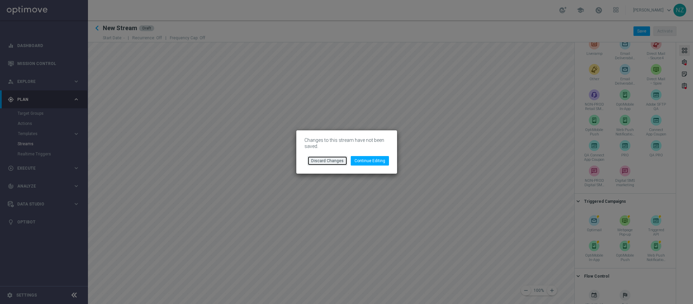
click at [340, 163] on button "Discard Changes" at bounding box center [327, 160] width 40 height 9
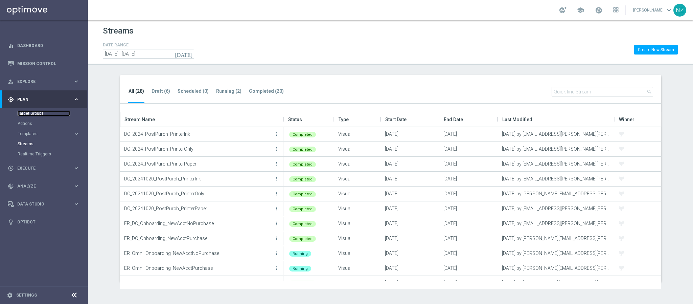
click at [38, 112] on link "Target Groups" at bounding box center [44, 113] width 53 height 5
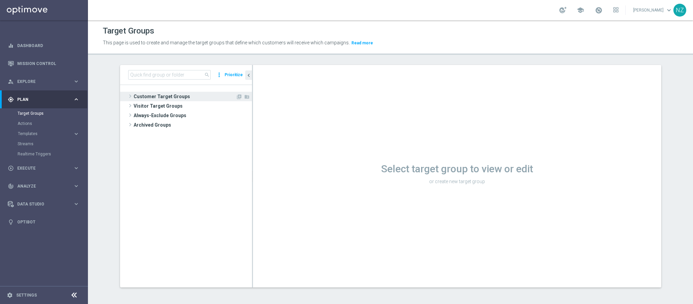
click at [127, 95] on span at bounding box center [130, 96] width 7 height 8
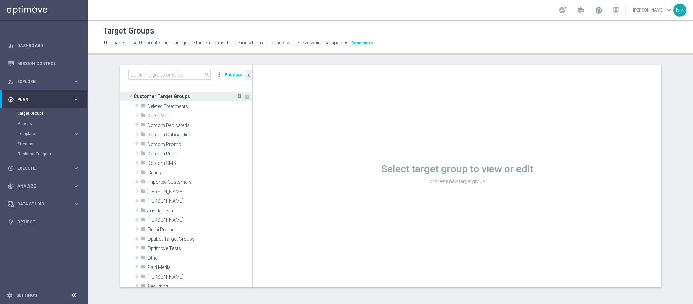
click at [236, 94] on icon "library_add" at bounding box center [238, 96] width 5 height 5
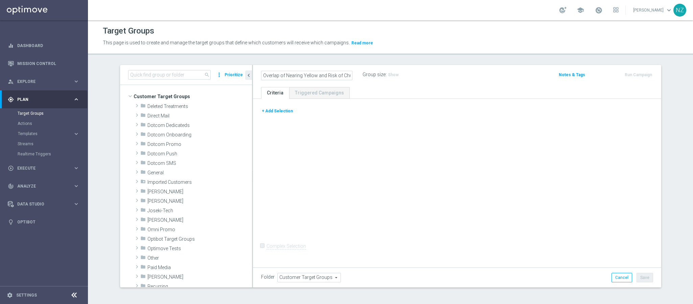
scroll to position [0, 4]
type input "Overlap of Nearing Yellow and Risk of Churn"
click at [280, 111] on button "+ Add Selection" at bounding box center [277, 110] width 32 height 7
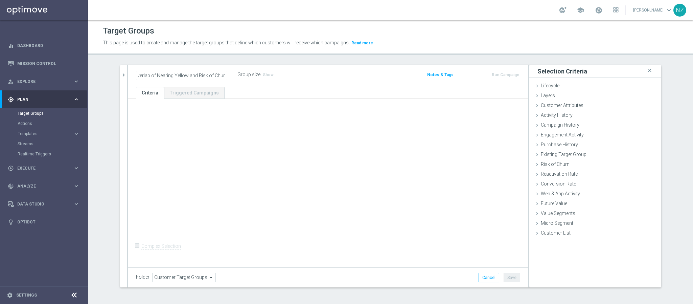
scroll to position [0, 0]
click at [558, 161] on span "Risk of Churn" at bounding box center [554, 163] width 29 height 5
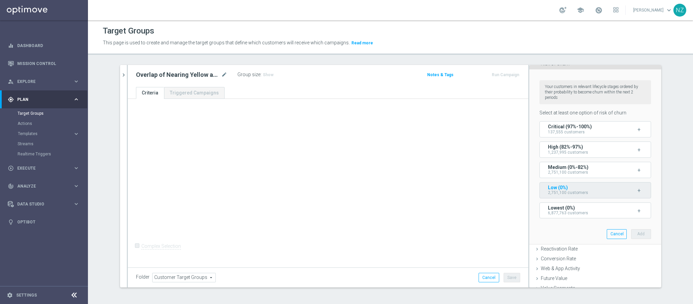
scroll to position [101, 0]
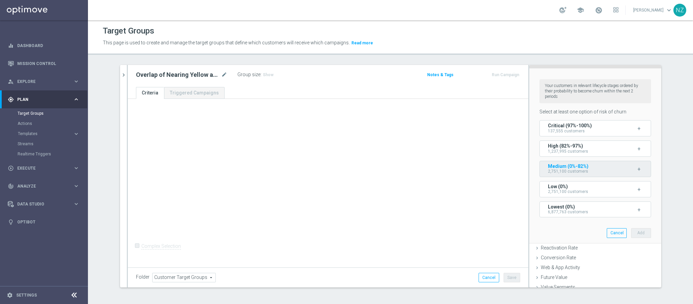
click at [637, 172] on span "+" at bounding box center [638, 169] width 3 height 6
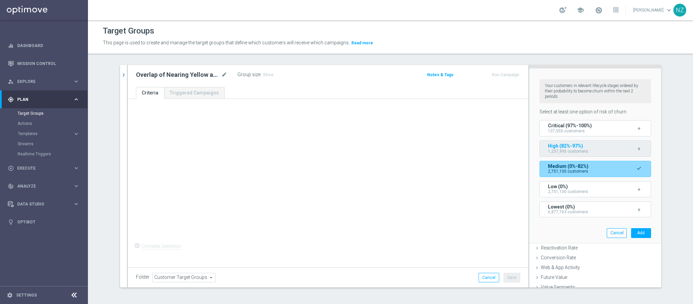
click at [630, 151] on div "+" at bounding box center [638, 148] width 17 height 6
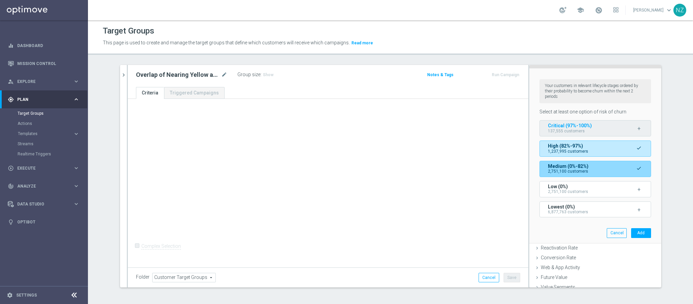
click at [576, 124] on span "Critical (97%-100%)" at bounding box center [570, 125] width 44 height 5
click at [631, 237] on button "Add" at bounding box center [641, 232] width 20 height 9
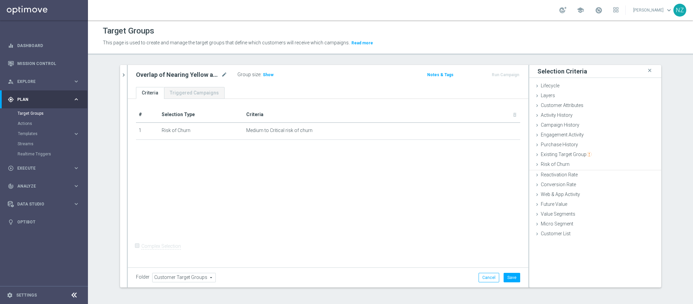
scroll to position [0, 0]
click at [555, 104] on span "Customer Attributes" at bounding box center [561, 104] width 43 height 5
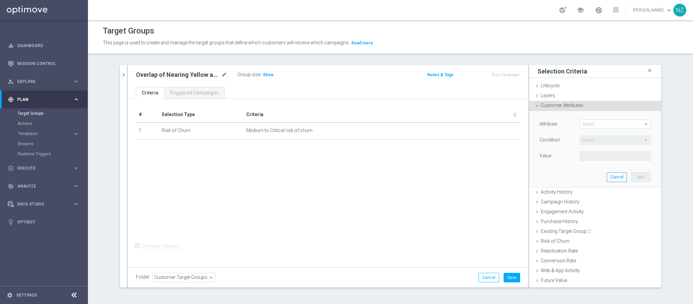
click at [559, 106] on span "Customer Attributes" at bounding box center [561, 104] width 43 height 5
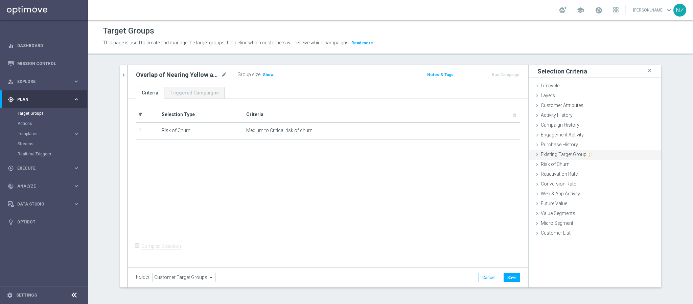
click at [554, 153] on span "Existing Target Group" at bounding box center [565, 153] width 51 height 5
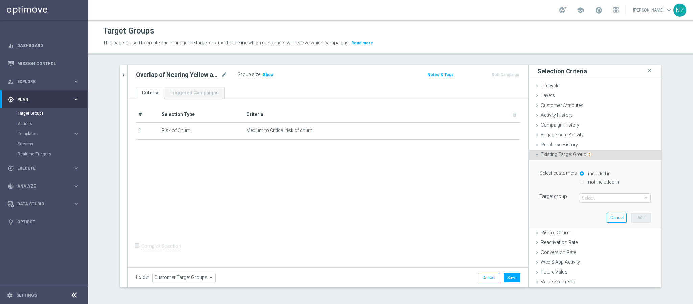
click at [585, 197] on span at bounding box center [615, 197] width 70 height 9
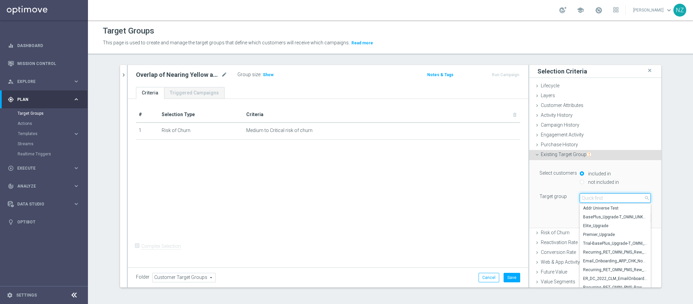
click at [594, 199] on input "search" at bounding box center [614, 197] width 71 height 9
type input "nearing"
click at [594, 224] on span "2022_CLM_Top50_NearingYellow" at bounding box center [615, 225] width 64 height 5
type input "2022_CLM_Top50_NearingYellow"
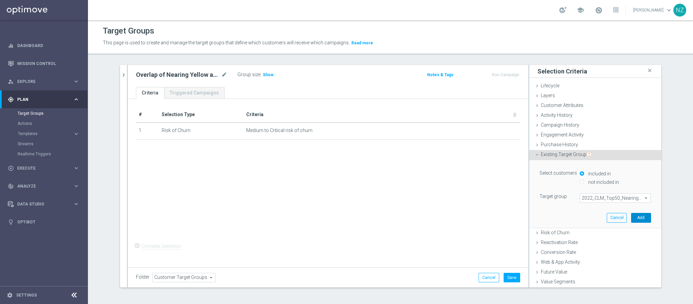
click at [631, 220] on button "Add" at bounding box center [641, 217] width 20 height 9
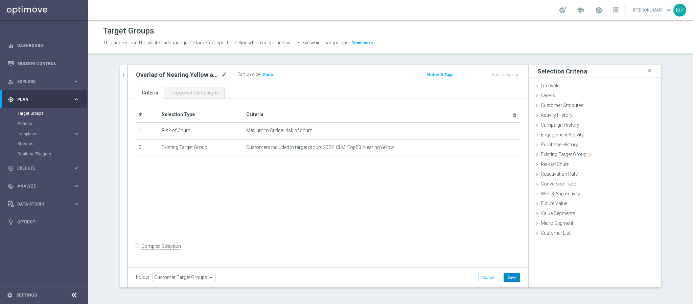
click at [508, 280] on button "Save" at bounding box center [511, 276] width 17 height 9
click at [260, 73] on label ":" at bounding box center [260, 75] width 1 height 6
click at [263, 73] on span "Show" at bounding box center [268, 74] width 11 height 5
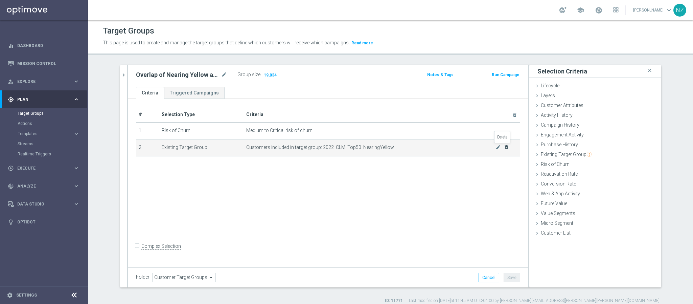
click at [503, 148] on icon "delete_forever" at bounding box center [505, 146] width 5 height 5
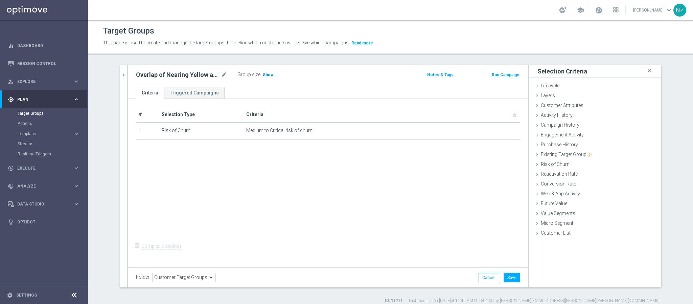
click at [263, 73] on span "Show" at bounding box center [268, 74] width 11 height 5
click at [548, 106] on span "Customer Attributes" at bounding box center [561, 104] width 43 height 5
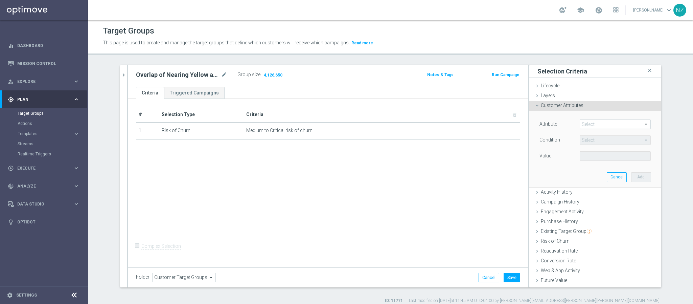
click at [588, 122] on span at bounding box center [615, 124] width 70 height 9
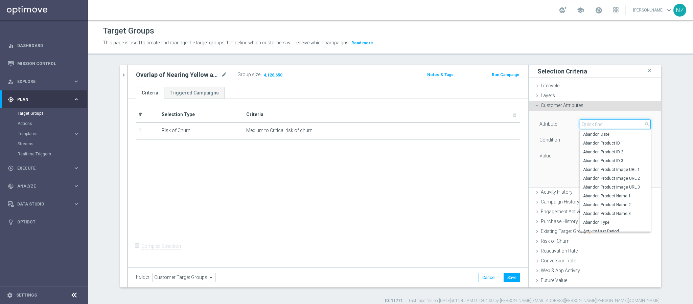
click at [585, 124] on input "search" at bounding box center [614, 123] width 71 height 9
type input "deli"
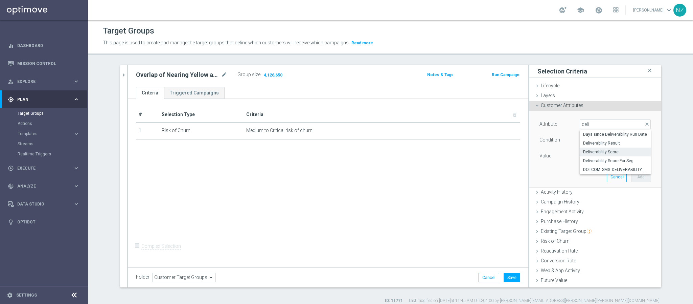
click at [597, 151] on span "Deliverability Score" at bounding box center [615, 151] width 64 height 5
type input "Deliverability Score"
click at [593, 138] on span "Equals" at bounding box center [615, 140] width 70 height 9
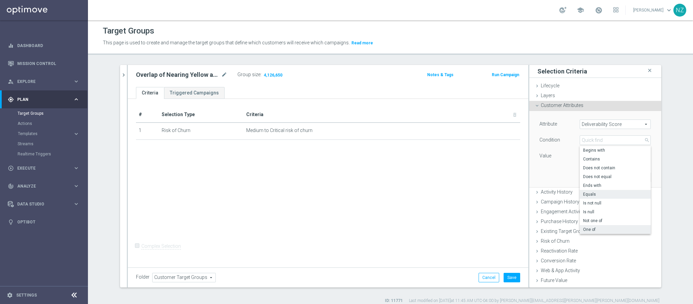
click at [588, 227] on span "One of" at bounding box center [615, 228] width 64 height 5
type input "One of"
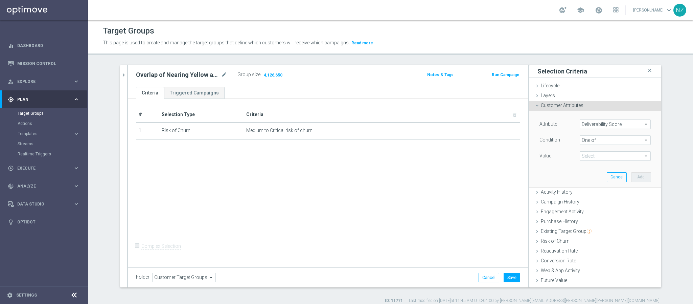
click at [591, 152] on span at bounding box center [615, 155] width 70 height 9
click at [584, 183] on input "GRAY" at bounding box center [586, 184] width 4 height 4
checkbox input "true"
type input "GRAY"
click at [581, 195] on div "GREEN" at bounding box center [614, 192] width 71 height 9
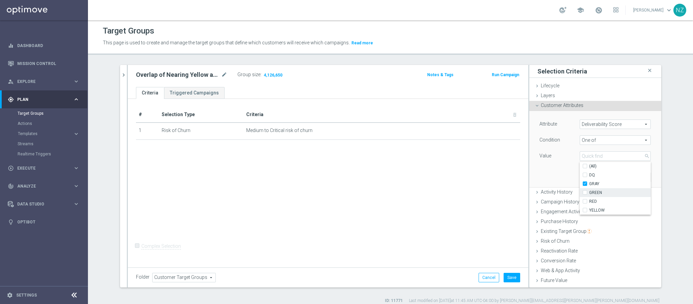
click at [589, 192] on label "GREEN" at bounding box center [620, 192] width 62 height 9
click at [584, 192] on input "GREEN" at bounding box center [586, 192] width 4 height 4
checkbox input "true"
type input "Selected 2 of 5"
click at [589, 201] on label "RED" at bounding box center [620, 201] width 62 height 9
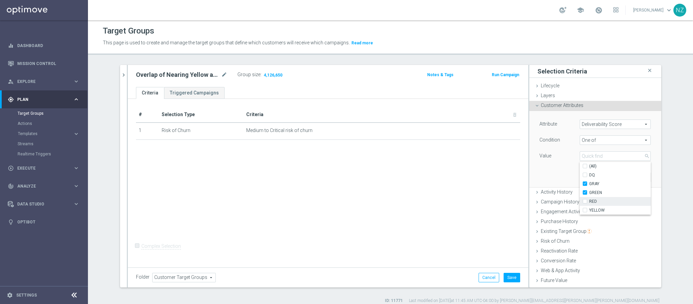
click at [584, 201] on input "RED" at bounding box center [586, 201] width 4 height 4
checkbox input "true"
type input "Selected 3 of 5"
click at [584, 209] on input "YELLOW" at bounding box center [586, 210] width 4 height 4
checkbox input "true"
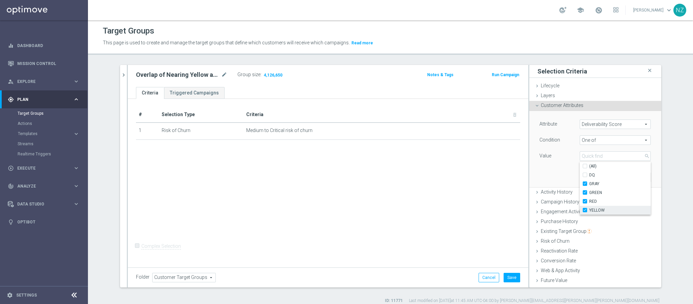
type input "Selected 4 of 5"
click at [551, 172] on div "Attribute Deliverability Score Deliverability Score arrow_drop_down search Cond…" at bounding box center [595, 149] width 122 height 76
click at [631, 177] on button "Add" at bounding box center [641, 176] width 20 height 9
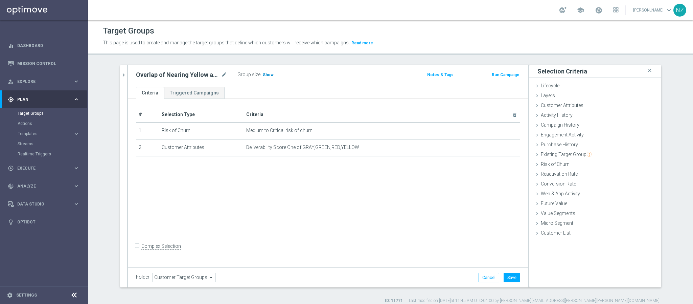
click at [268, 74] on span "Show" at bounding box center [268, 74] width 11 height 5
drag, startPoint x: 492, startPoint y: 147, endPoint x: 615, endPoint y: 150, distance: 123.4
click at [0, 0] on icon "mode_edit" at bounding box center [0, 0] width 0 height 0
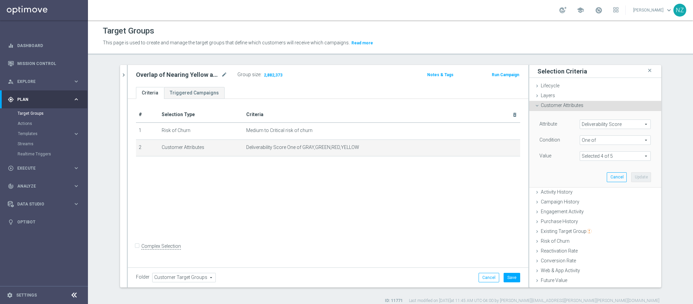
click at [597, 155] on span at bounding box center [615, 155] width 70 height 9
click at [589, 184] on label "GRAY" at bounding box center [620, 183] width 62 height 9
click at [584, 184] on input "GRAY" at bounding box center [586, 184] width 4 height 4
checkbox input "false"
type input "Selected 3 of 5"
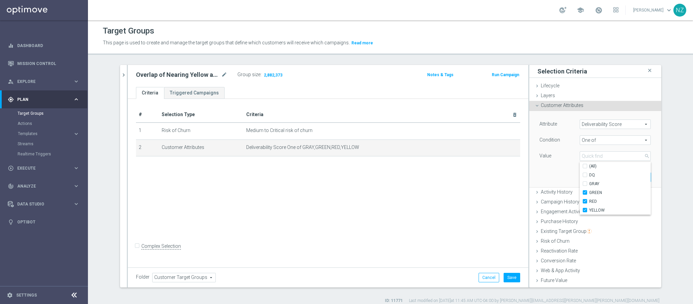
click at [537, 175] on div "Attribute Deliverability Score Deliverability Score arrow_drop_down search Cond…" at bounding box center [595, 149] width 122 height 76
click at [631, 177] on button "Update" at bounding box center [641, 176] width 20 height 9
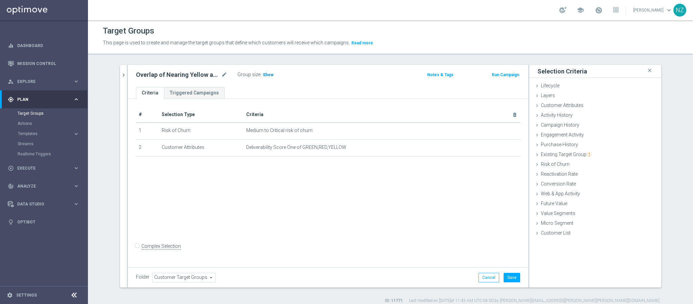
click at [265, 75] on span "Show" at bounding box center [268, 74] width 11 height 5
click at [552, 105] on span "Customer Attributes" at bounding box center [561, 104] width 43 height 5
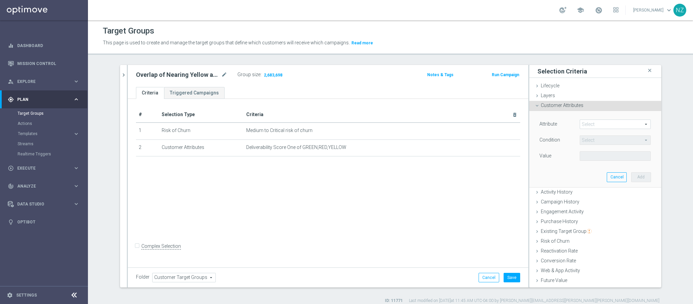
click at [585, 124] on span at bounding box center [615, 124] width 70 height 9
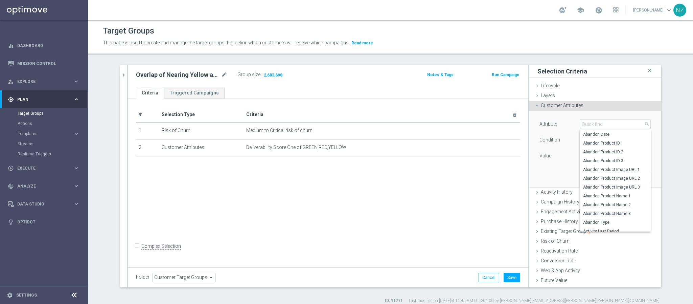
click at [553, 105] on span "Customer Attributes" at bounding box center [561, 104] width 43 height 5
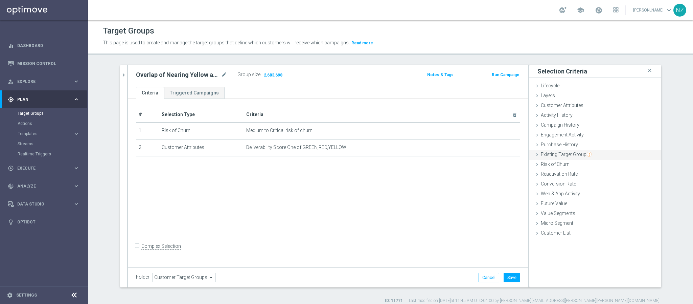
click at [551, 154] on span "Existing Target Group" at bounding box center [565, 153] width 51 height 5
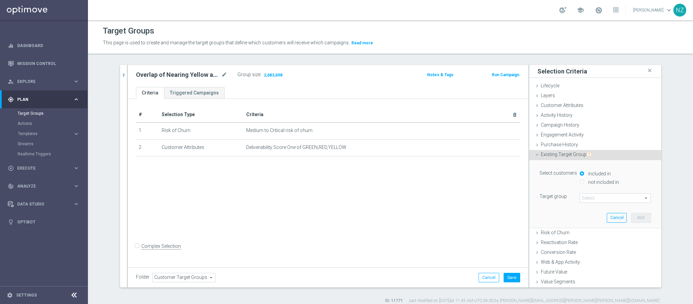
click at [584, 198] on span at bounding box center [615, 197] width 70 height 9
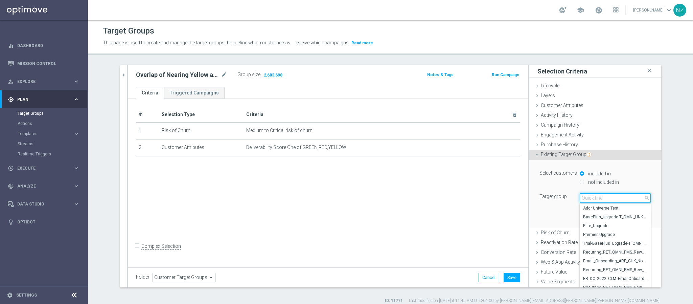
click at [585, 198] on input "search" at bounding box center [614, 197] width 71 height 9
type input "nearing"
click at [599, 226] on span "2022_CLM_Top50_NearingYellow" at bounding box center [615, 225] width 64 height 5
type input "2022_CLM_Top50_NearingYellow"
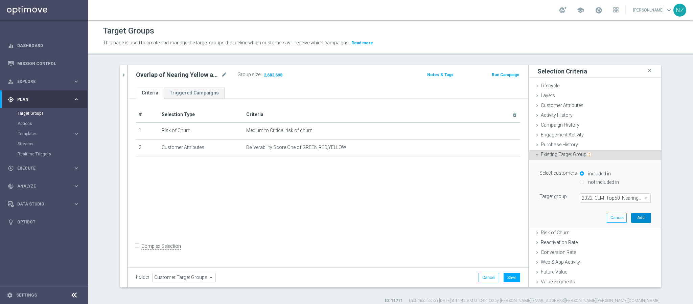
click at [631, 217] on button "Add" at bounding box center [641, 217] width 20 height 9
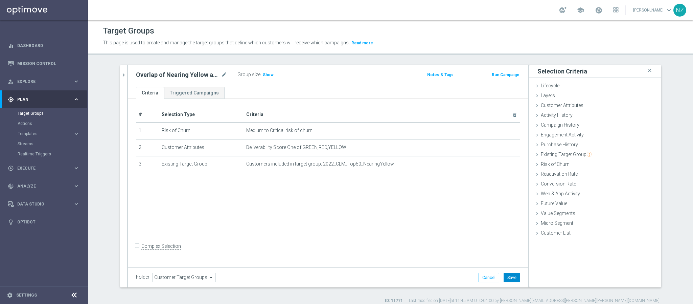
click at [506, 275] on button "Save" at bounding box center [511, 276] width 17 height 9
click at [120, 69] on button "chevron_right" at bounding box center [123, 75] width 7 height 20
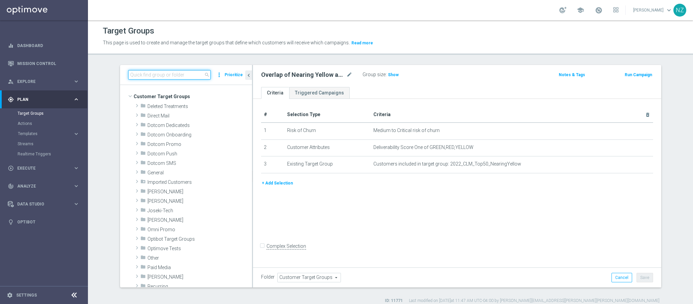
click at [152, 74] on input at bounding box center [169, 74] width 82 height 9
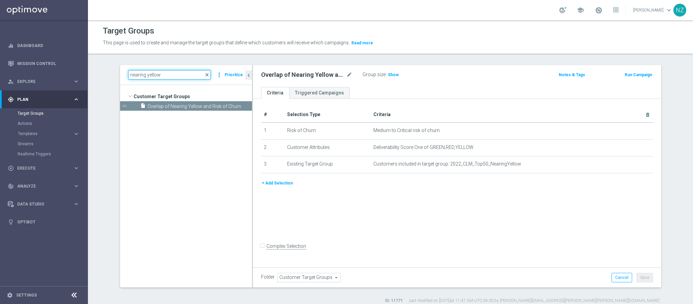
type input "nearing yellow"
click at [205, 73] on span "close" at bounding box center [206, 74] width 5 height 5
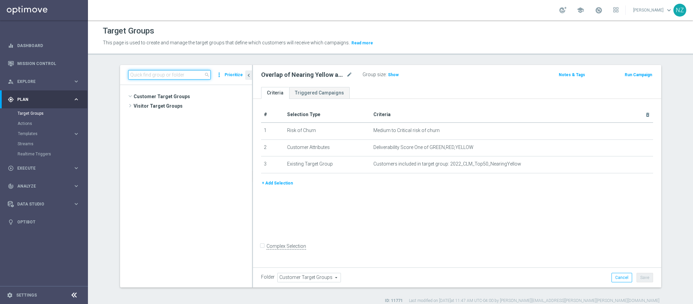
click at [152, 75] on input at bounding box center [169, 74] width 82 height 9
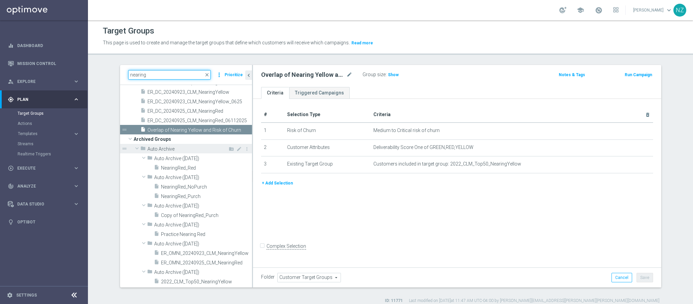
scroll to position [20, 0]
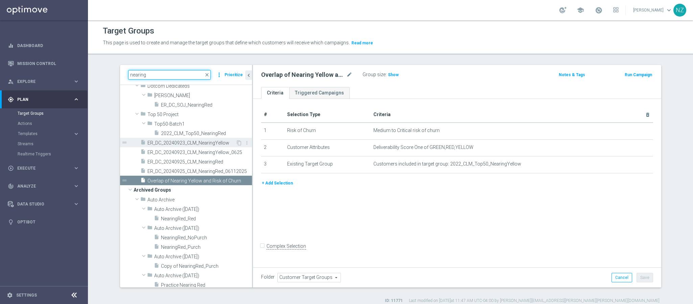
type input "nearing"
click at [185, 144] on span "ER_DC_20240923_CLM_NearingYellow" at bounding box center [191, 143] width 88 height 6
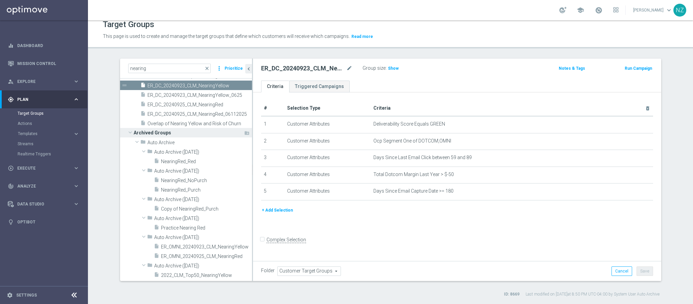
scroll to position [20, 0]
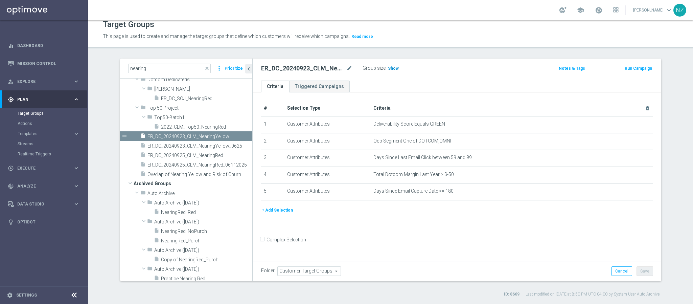
click at [388, 68] on span "Show" at bounding box center [393, 68] width 11 height 5
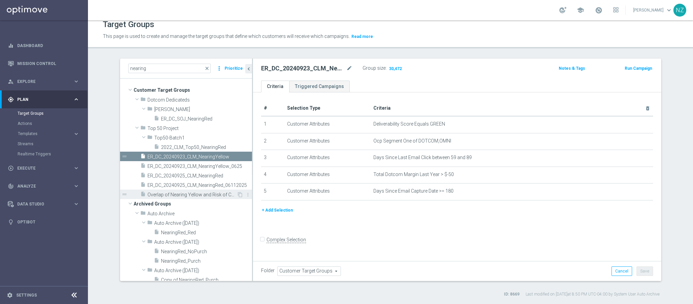
click at [191, 194] on span "Overlap of Nearing Yellow and Risk of Churn" at bounding box center [191, 195] width 89 height 6
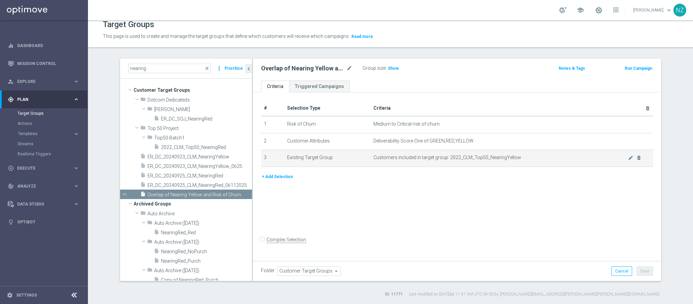
click at [623, 159] on span "Customers included in target group: 2022_CLM_Top50_NearingYellow" at bounding box center [500, 157] width 255 height 6
click at [628, 156] on icon "mode_edit" at bounding box center [630, 157] width 5 height 5
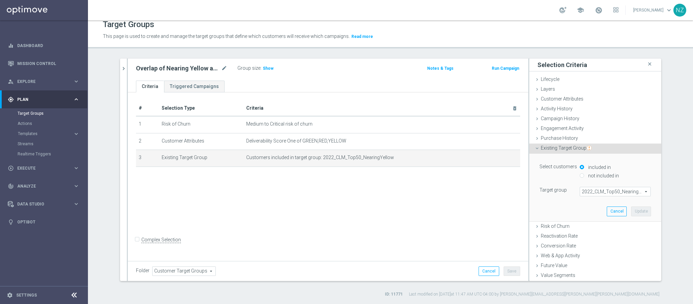
click at [594, 195] on span "2022_CLM_Top50_NearingYellow" at bounding box center [615, 191] width 70 height 9
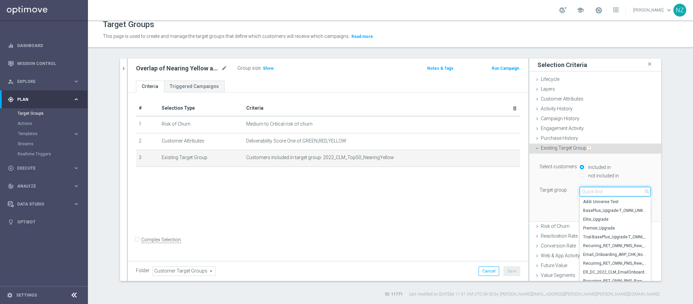
click at [594, 193] on input "search" at bounding box center [614, 191] width 71 height 9
type input "nearing"
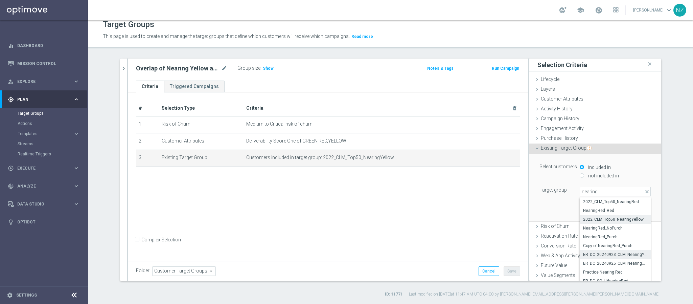
click at [596, 254] on span "ER_DC_20240923_CLM_NearingYellow" at bounding box center [615, 253] width 64 height 5
type input "ER_DC_20240923_CLM_NearingYellow"
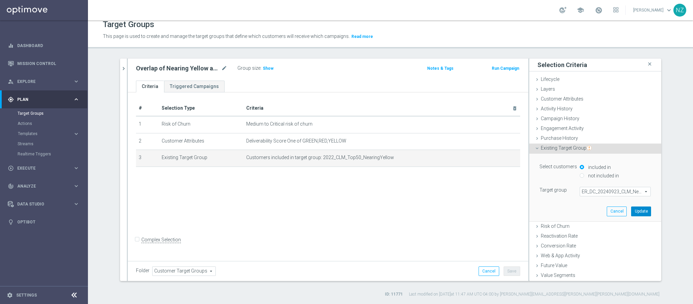
click at [631, 211] on button "Update" at bounding box center [641, 210] width 20 height 9
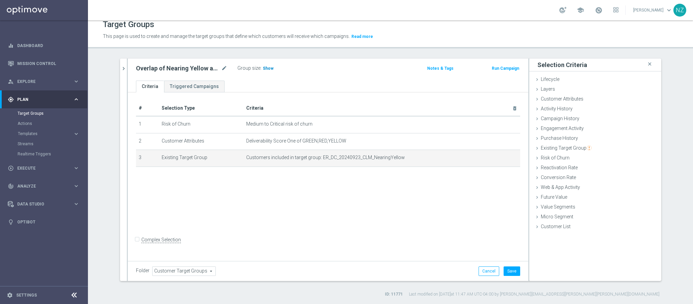
click at [267, 67] on span "Show" at bounding box center [268, 68] width 11 height 5
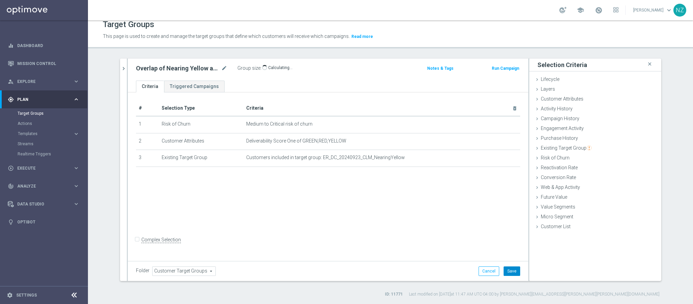
click at [510, 271] on button "Save" at bounding box center [511, 270] width 17 height 9
click at [120, 63] on button "chevron_right" at bounding box center [123, 68] width 7 height 20
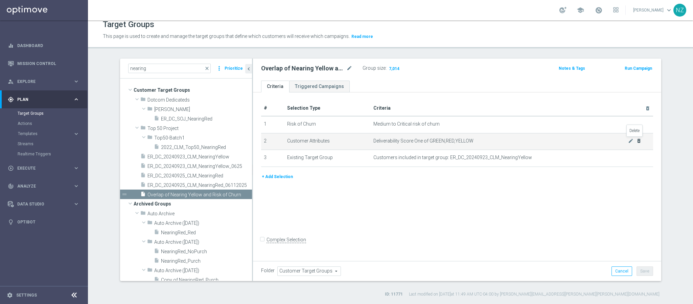
click at [636, 140] on icon "delete_forever" at bounding box center [638, 140] width 5 height 5
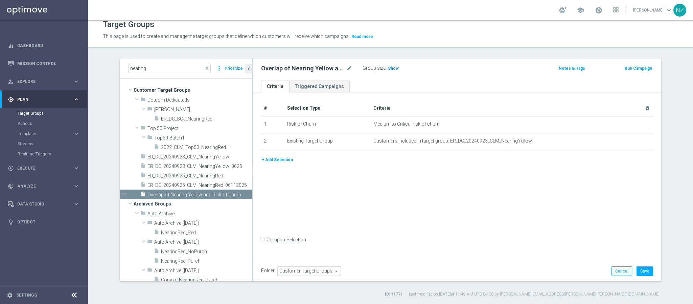
click at [388, 67] on span "Show" at bounding box center [393, 68] width 11 height 5
click at [637, 273] on button "Save" at bounding box center [644, 270] width 17 height 9
click at [409, 51] on div "Target Groups This page is used to create and manage the target groups that def…" at bounding box center [390, 161] width 605 height 283
click at [429, 54] on div "Target Groups This page is used to create and manage the target groups that def…" at bounding box center [390, 161] width 605 height 283
click at [166, 68] on input "nearing" at bounding box center [169, 68] width 82 height 9
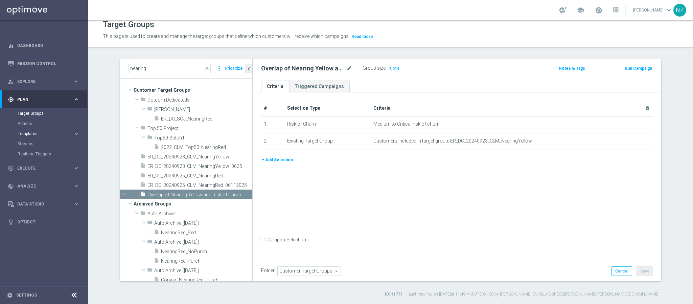
click at [39, 133] on span "Templates" at bounding box center [42, 133] width 48 height 4
click at [46, 68] on link "Mission Control" at bounding box center [48, 63] width 62 height 18
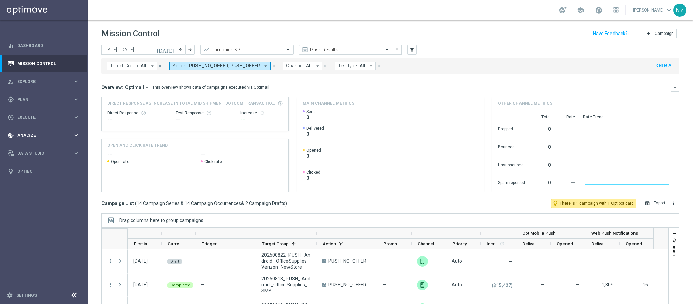
click at [32, 135] on span "Analyze" at bounding box center [45, 135] width 56 height 4
click at [28, 92] on div "gps_fixed Plan keyboard_arrow_right" at bounding box center [43, 99] width 87 height 18
click at [362, 47] on input "text" at bounding box center [339, 50] width 72 height 6
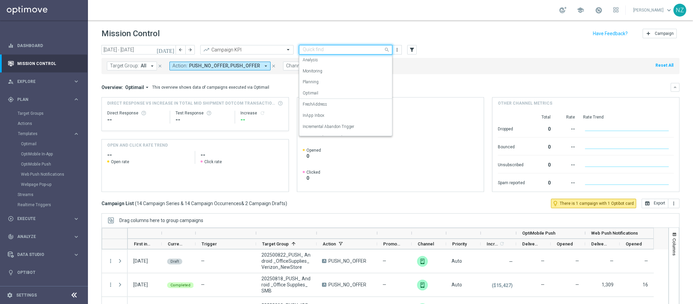
scroll to position [42, 0]
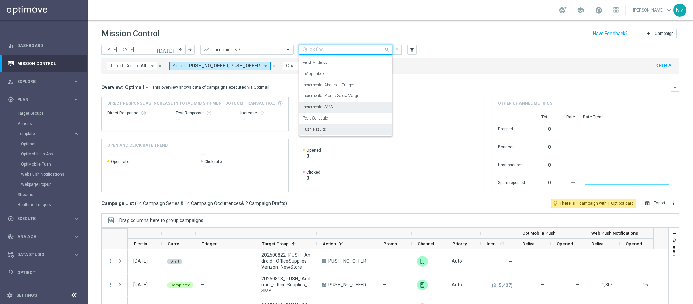
click at [343, 104] on div "Incremental SMS" at bounding box center [346, 106] width 86 height 11
click at [469, 83] on div "Overview: Optimail arrow_drop_down This overview shows data of campaigns execut…" at bounding box center [390, 87] width 578 height 9
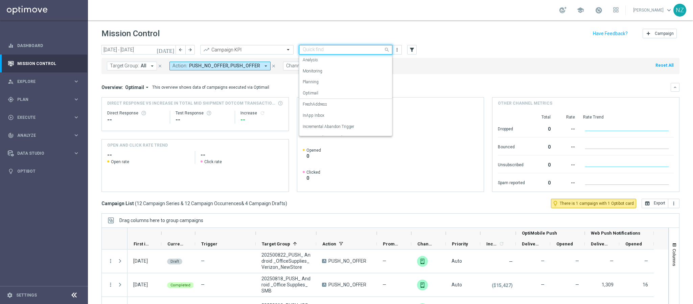
click at [344, 49] on input "text" at bounding box center [339, 50] width 72 height 6
click at [325, 67] on div "Monitoring" at bounding box center [346, 71] width 86 height 11
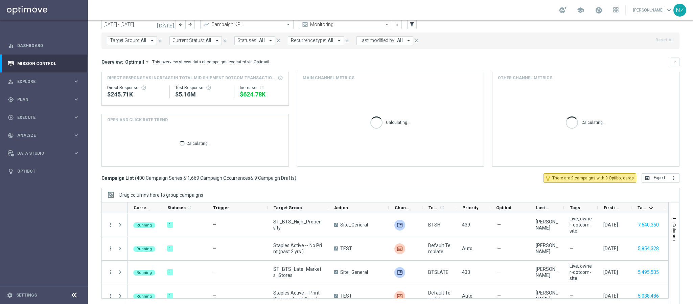
scroll to position [35, 0]
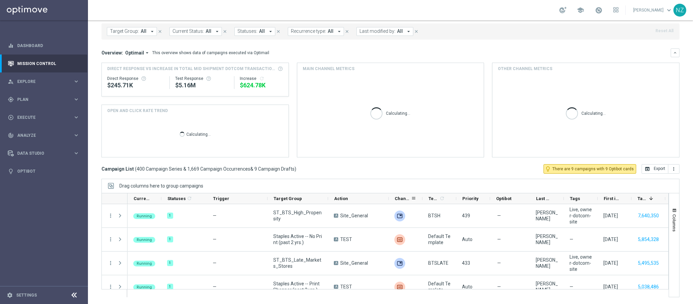
click at [404, 200] on span "Channel" at bounding box center [402, 198] width 16 height 5
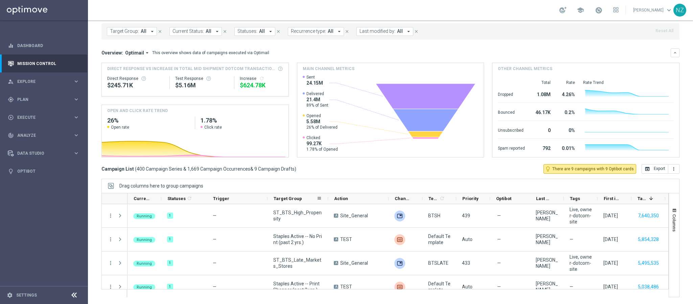
click at [296, 195] on div "Target Group" at bounding box center [294, 198] width 43 height 10
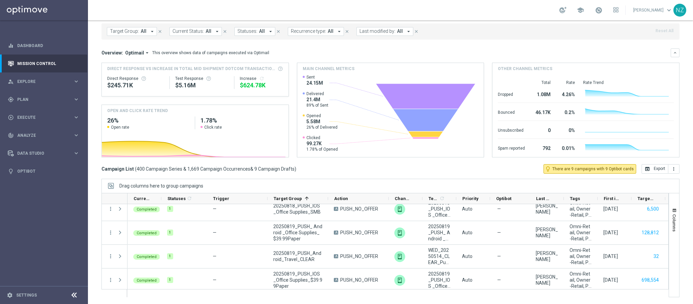
scroll to position [0, 0]
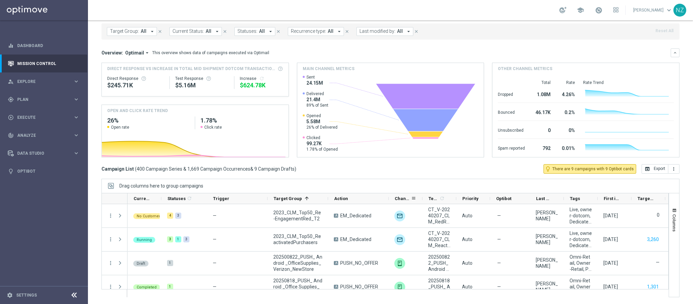
click at [393, 195] on div "Channel" at bounding box center [405, 198] width 34 height 11
click at [404, 198] on span "Channel" at bounding box center [402, 198] width 16 height 5
click at [413, 199] on span at bounding box center [413, 197] width 5 height 5
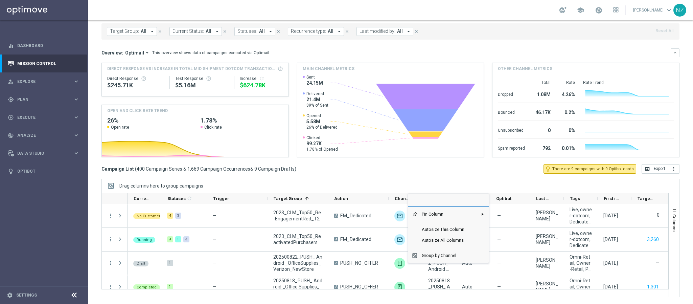
click at [394, 183] on div "Drag columns here to group campaigns" at bounding box center [390, 185] width 578 height 14
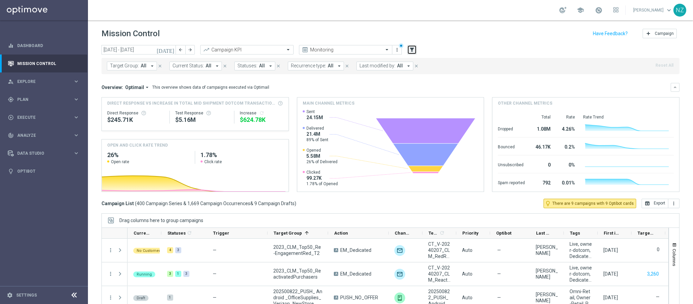
click at [413, 49] on icon "filter_alt" at bounding box center [412, 50] width 6 height 6
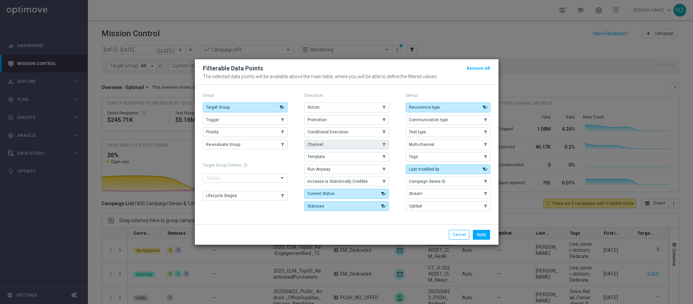
click at [328, 143] on button "Channel" at bounding box center [346, 144] width 84 height 9
click at [481, 237] on button "Apply" at bounding box center [481, 233] width 17 height 9
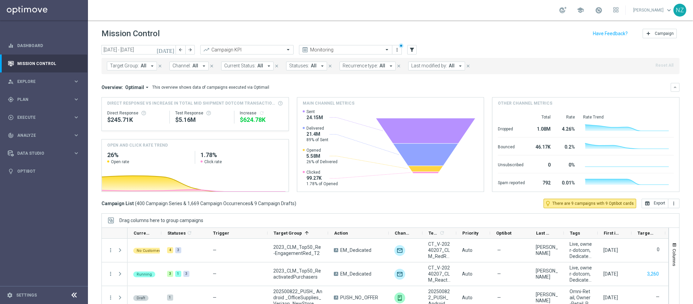
click at [183, 65] on span "Channel:" at bounding box center [181, 66] width 18 height 6
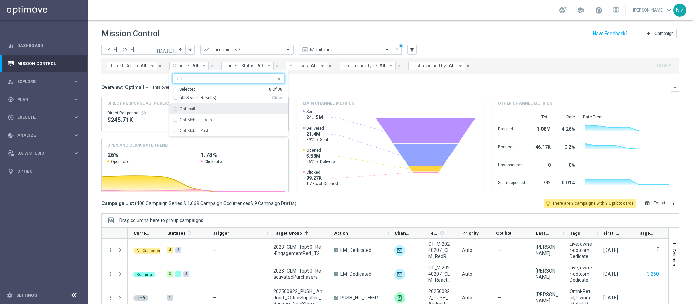
click at [176, 107] on div "Optimail" at bounding box center [229, 108] width 112 height 11
type input "opti"
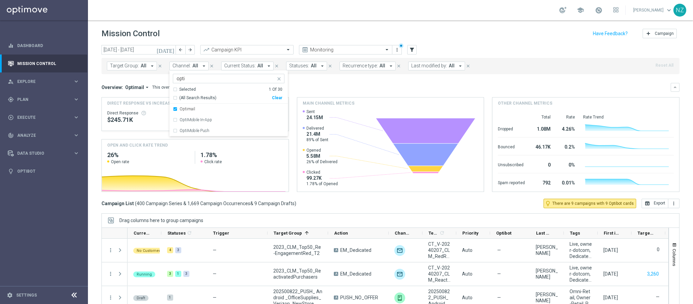
click at [333, 89] on div "Overview: Optimail arrow_drop_down This overview shows data of campaigns execut…" at bounding box center [385, 87] width 569 height 6
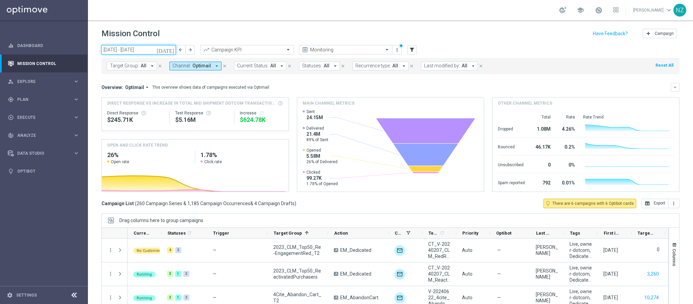
click at [149, 48] on input "[DATE] - [DATE]" at bounding box center [138, 49] width 74 height 9
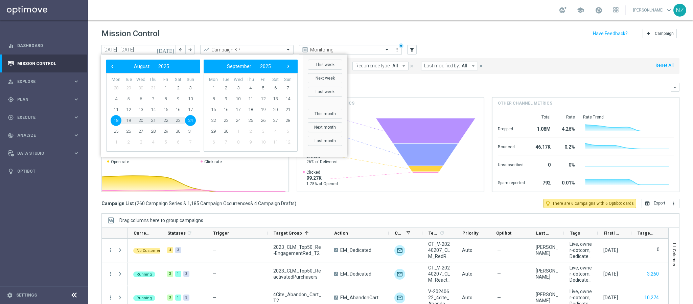
click at [211, 36] on div "Mission Control add Campaign" at bounding box center [390, 33] width 578 height 13
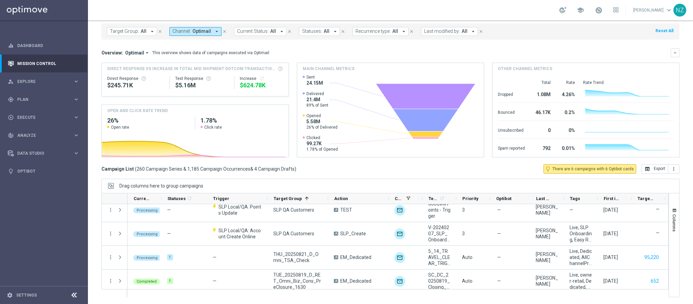
scroll to position [6161, 0]
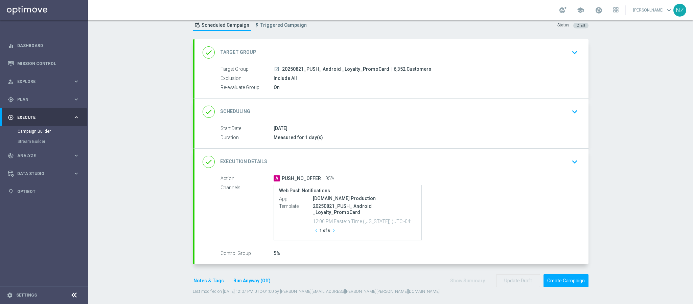
scroll to position [27, 0]
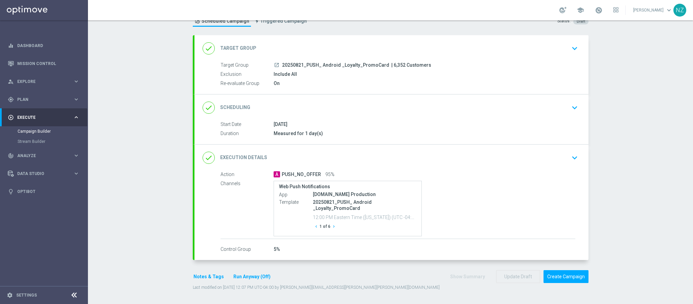
click at [199, 278] on button "Notes & Tags" at bounding box center [209, 276] width 32 height 8
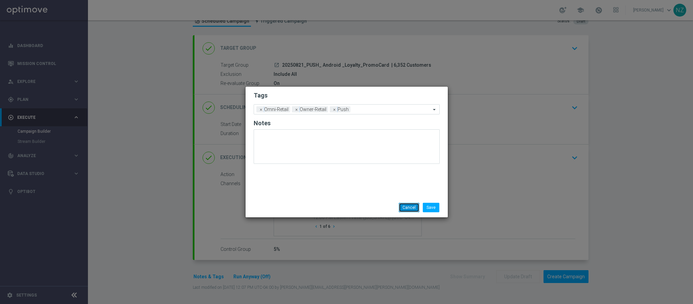
click at [412, 211] on button "Cancel" at bounding box center [408, 206] width 21 height 9
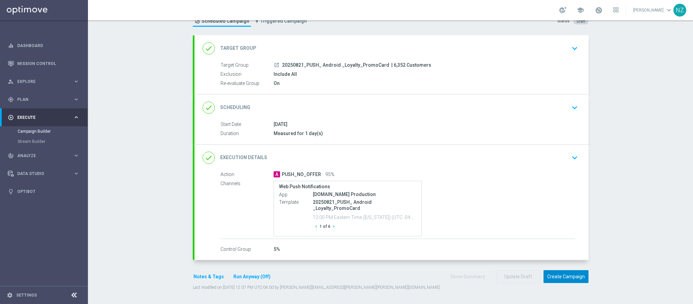
click at [559, 276] on button "Create Campaign" at bounding box center [565, 276] width 45 height 13
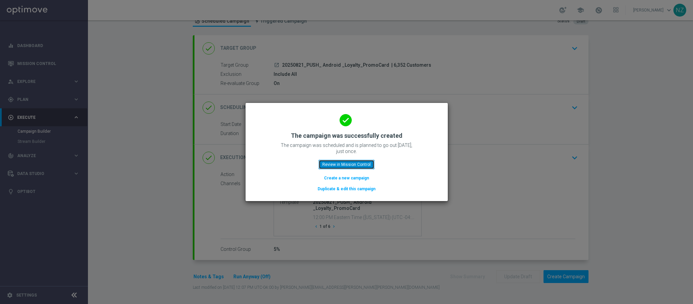
click at [346, 163] on button "Review in Mission Control" at bounding box center [346, 164] width 56 height 9
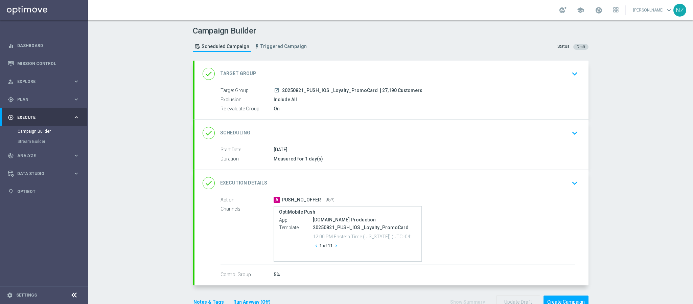
scroll to position [27, 0]
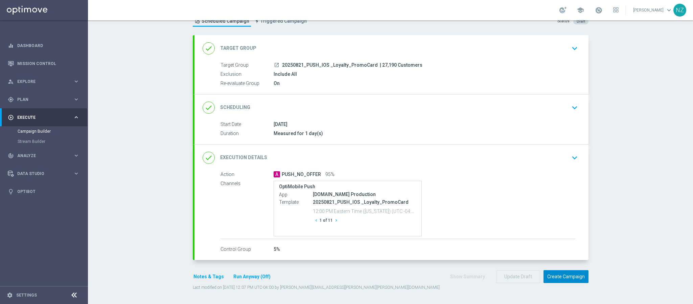
click at [567, 278] on button "Create Campaign" at bounding box center [565, 276] width 45 height 13
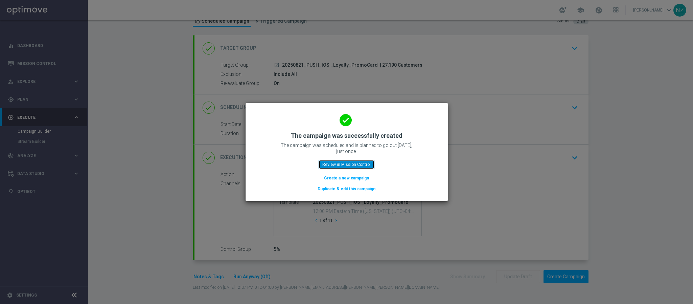
click at [354, 162] on button "Review in Mission Control" at bounding box center [346, 164] width 56 height 9
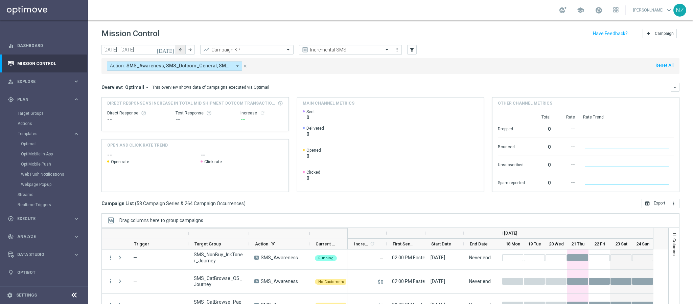
click at [178, 51] on icon "arrow_back" at bounding box center [180, 49] width 5 height 5
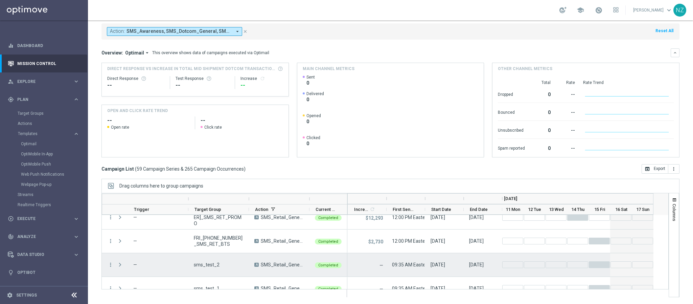
scroll to position [1272, 0]
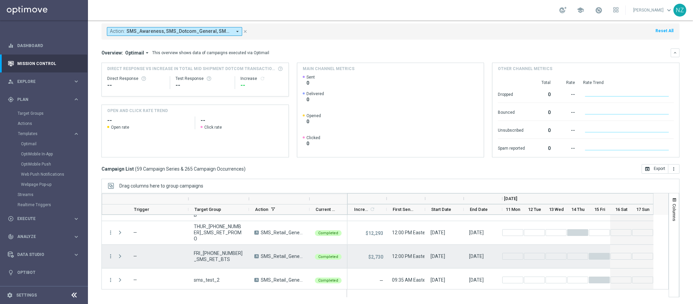
click at [120, 255] on span at bounding box center [120, 255] width 6 height 5
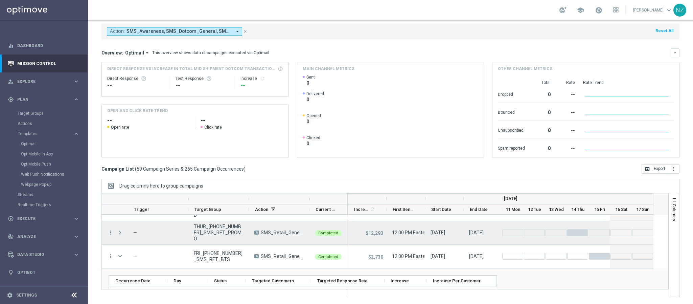
click at [118, 231] on span at bounding box center [120, 231] width 6 height 5
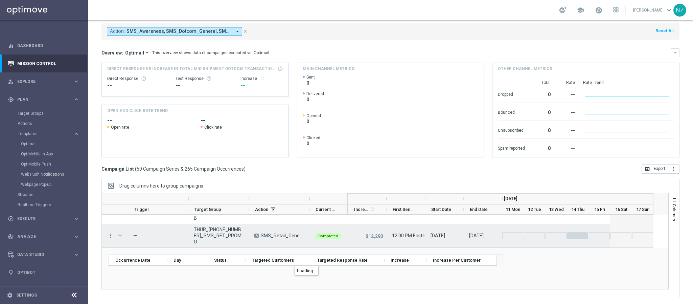
scroll to position [1221, 0]
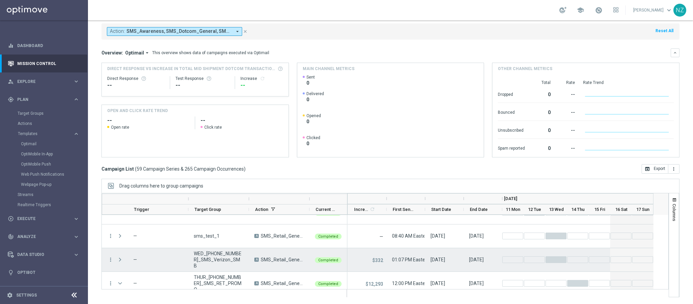
click at [119, 261] on span at bounding box center [120, 259] width 6 height 5
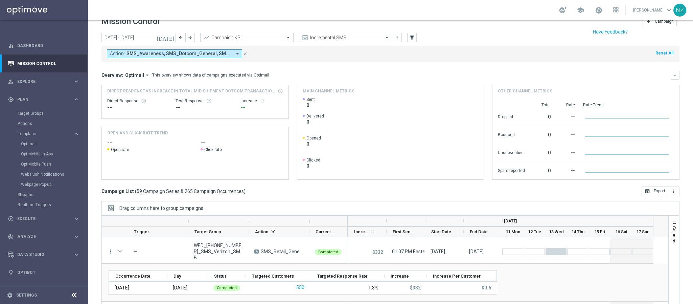
scroll to position [0, 0]
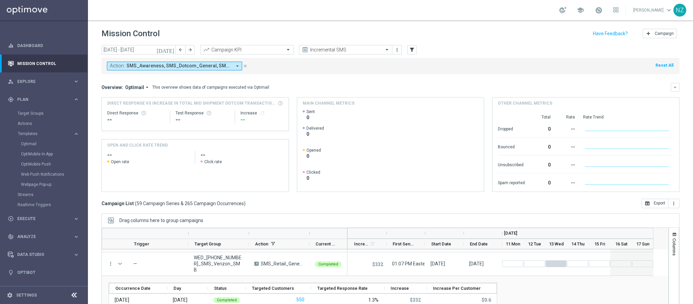
click at [194, 67] on span "SMS_Awareness, SMS_Dotcom_General, SMS_Retail_General" at bounding box center [178, 66] width 105 height 6
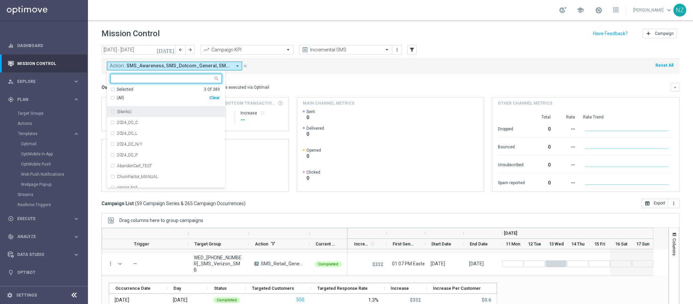
click at [112, 90] on div "Selected 3 Of 389" at bounding box center [165, 90] width 110 height 6
click at [111, 111] on div "SMS_Awareness" at bounding box center [166, 111] width 112 height 11
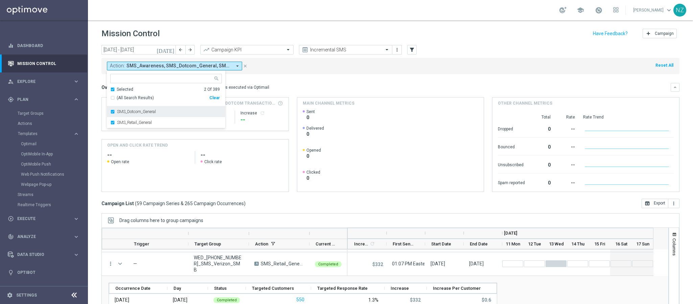
click at [112, 113] on div "SMS_Dotcom_General" at bounding box center [166, 111] width 112 height 11
click at [315, 75] on mini-dashboard "Overview: Optimail arrow_drop_down This overview shows data of campaigns execut…" at bounding box center [390, 136] width 578 height 124
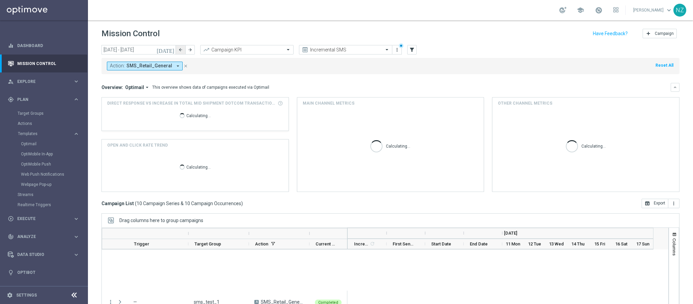
scroll to position [276, 0]
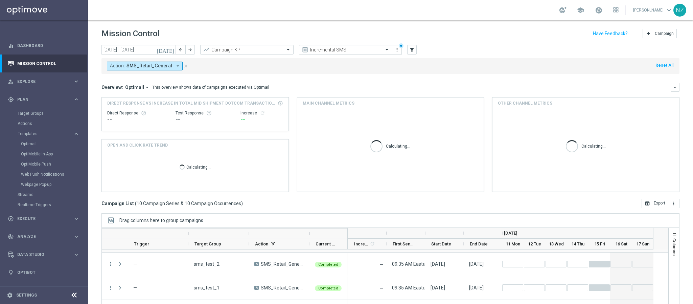
click at [173, 50] on icon "[DATE]" at bounding box center [165, 50] width 18 height 6
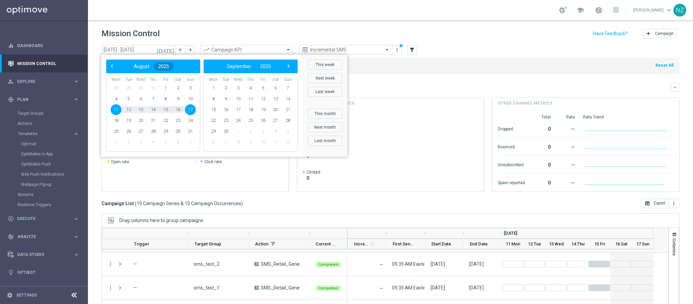
click at [160, 65] on span "2025" at bounding box center [163, 66] width 11 height 5
click at [188, 86] on span "2021" at bounding box center [186, 85] width 16 height 16
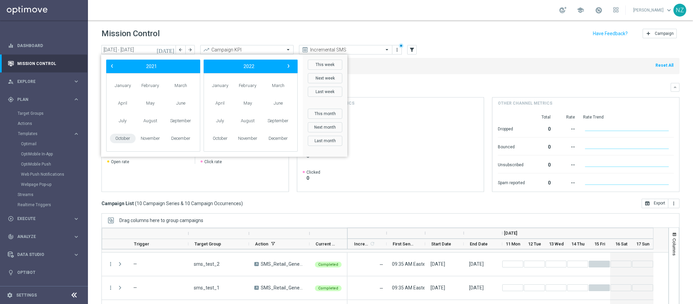
click at [120, 139] on span "October" at bounding box center [123, 139] width 26 height 10
click at [117, 99] on span "4" at bounding box center [116, 98] width 11 height 11
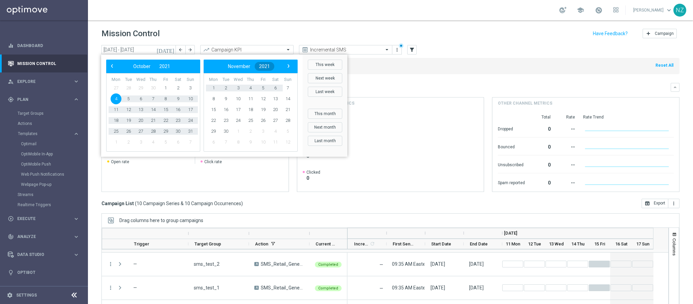
click at [269, 65] on span "2021" at bounding box center [264, 66] width 11 height 5
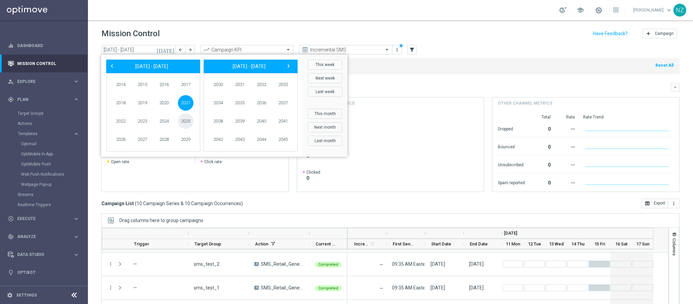
click at [182, 121] on span "2025" at bounding box center [186, 121] width 16 height 16
click at [148, 119] on span "August" at bounding box center [150, 121] width 29 height 10
click at [190, 99] on span "10" at bounding box center [190, 98] width 11 height 11
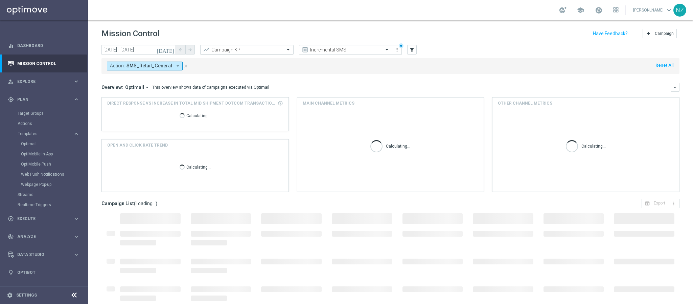
click at [256, 49] on input "text" at bounding box center [240, 50] width 72 height 6
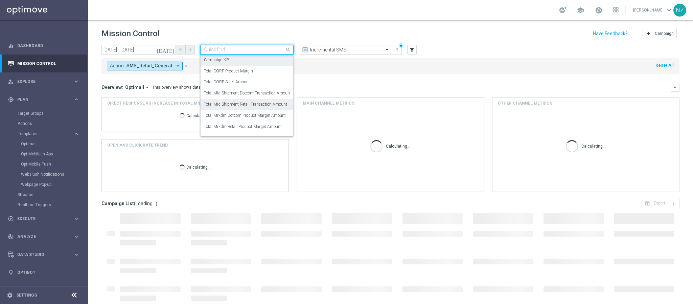
click at [256, 102] on label "Total Mid Shipment Retail Transaction Amount" at bounding box center [245, 104] width 83 height 6
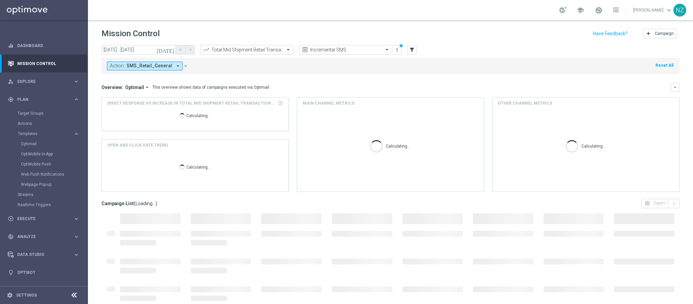
click at [348, 73] on div "Action: SMS_Retail_General arrow_drop_down close Reset All" at bounding box center [390, 66] width 578 height 16
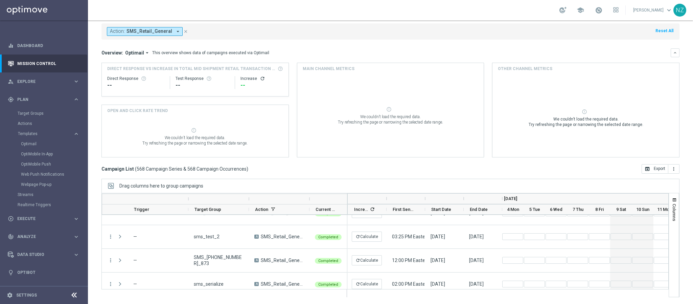
scroll to position [0, 0]
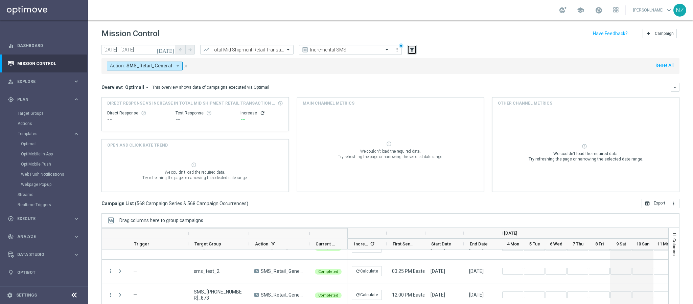
click at [416, 51] on button "filter_alt" at bounding box center [411, 49] width 9 height 9
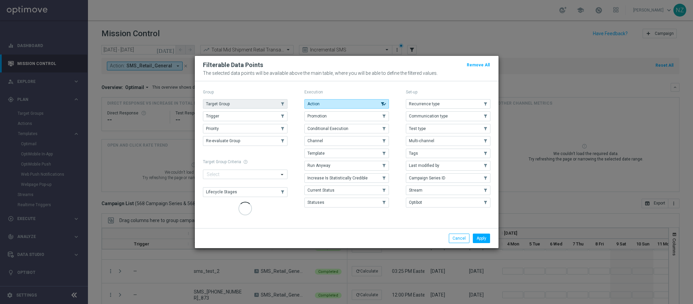
click at [220, 104] on span "Target Group" at bounding box center [218, 103] width 24 height 5
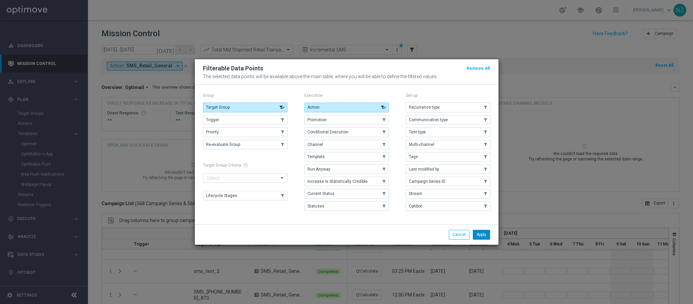
click at [484, 238] on button "Apply" at bounding box center [481, 233] width 17 height 9
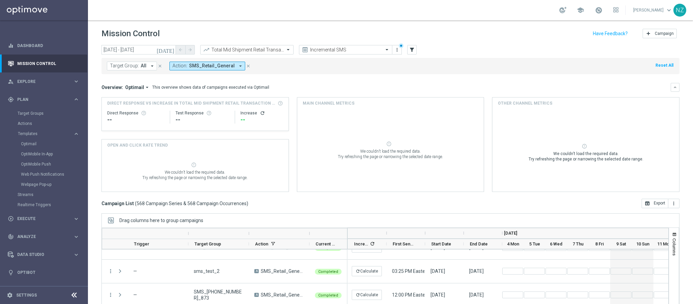
click at [142, 65] on span "All" at bounding box center [144, 66] width 6 height 6
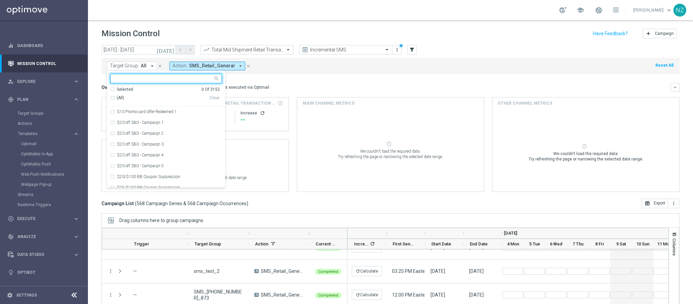
click at [111, 98] on div "(All)" at bounding box center [159, 98] width 99 height 6
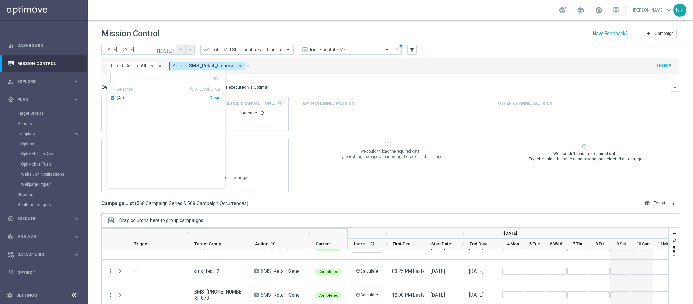
scroll to position [26904, 0]
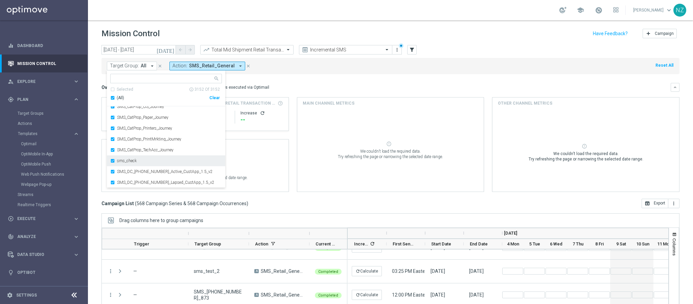
click at [113, 161] on div "sms_check" at bounding box center [166, 160] width 112 height 11
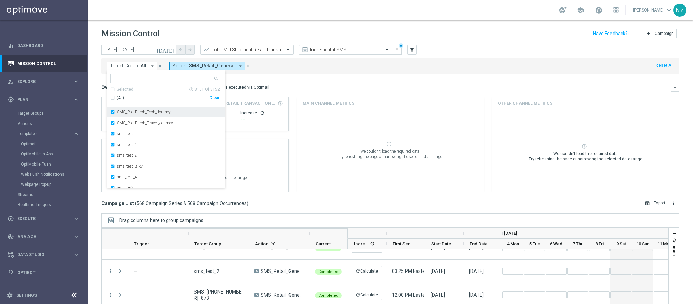
scroll to position [27157, 0]
click at [111, 155] on div "sms_test" at bounding box center [166, 155] width 112 height 11
click at [111, 166] on div "sms_test_1" at bounding box center [166, 166] width 112 height 11
click at [113, 176] on div "sms_test_2" at bounding box center [166, 177] width 112 height 11
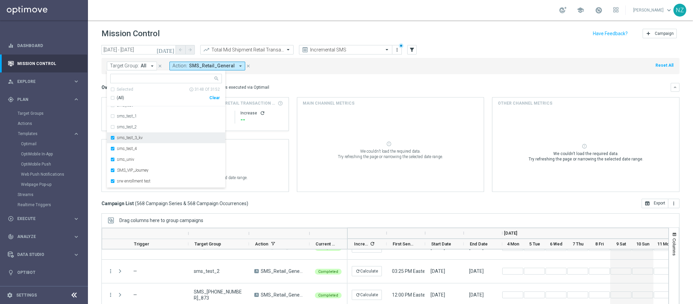
click at [113, 139] on div "sms_test_3_kv" at bounding box center [166, 137] width 112 height 11
click at [113, 149] on div "sms_test_4" at bounding box center [166, 148] width 112 height 11
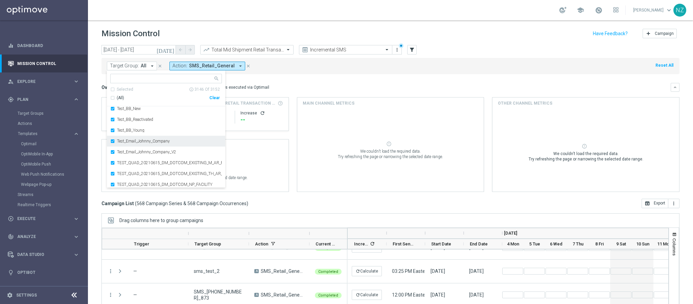
scroll to position [29642, 0]
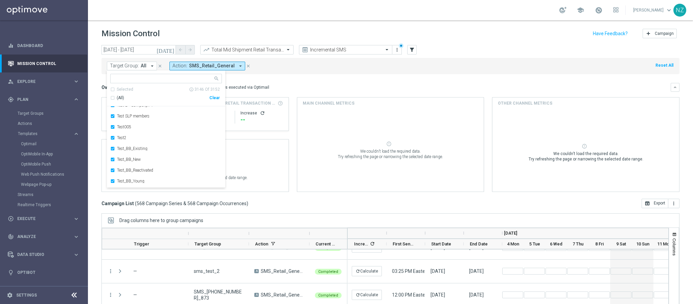
click at [300, 79] on mini-dashboard "Overview: Optimail arrow_drop_down This overview shows data of campaigns execut…" at bounding box center [390, 136] width 578 height 124
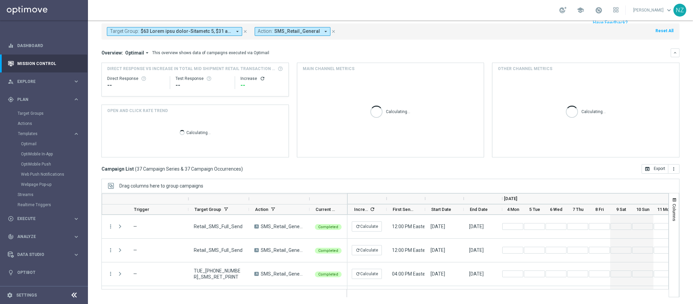
scroll to position [0, 0]
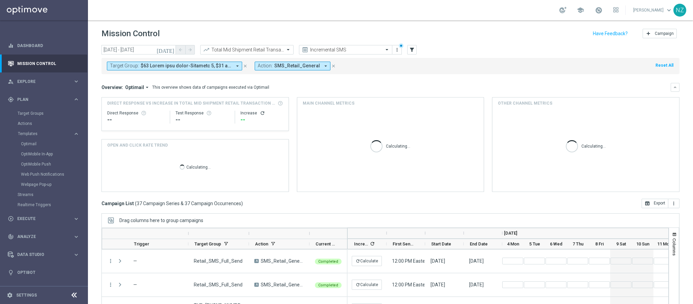
click at [171, 47] on icon "[DATE]" at bounding box center [165, 50] width 18 height 6
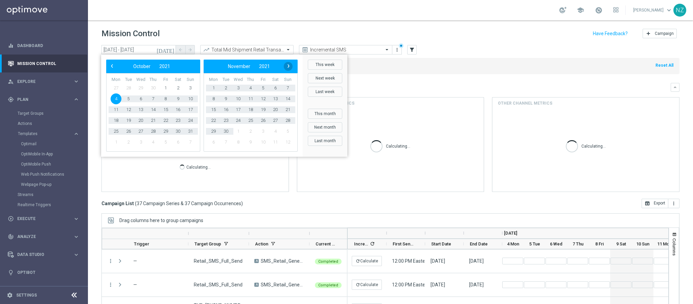
click at [287, 65] on span "›" at bounding box center [288, 66] width 9 height 9
click at [112, 67] on span "‹" at bounding box center [111, 66] width 9 height 9
click at [114, 130] on span "27" at bounding box center [116, 131] width 11 height 11
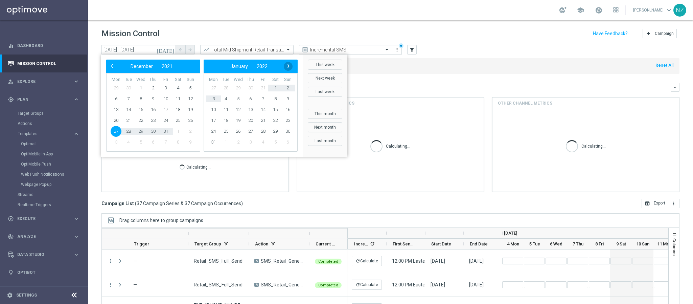
click at [288, 66] on span "›" at bounding box center [288, 66] width 9 height 9
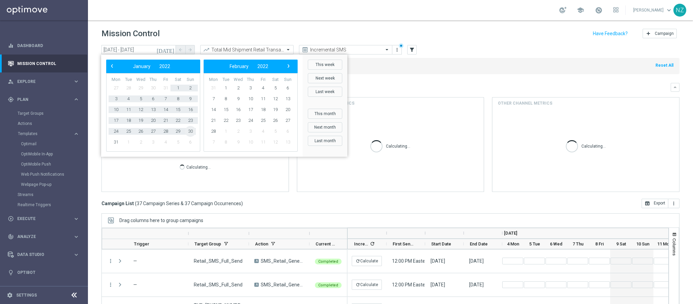
click at [187, 132] on span "30" at bounding box center [190, 131] width 11 height 11
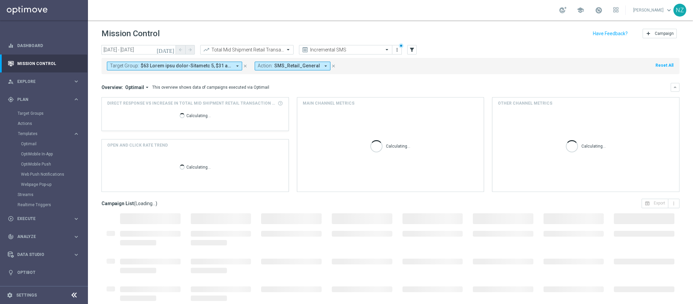
type input "[DATE] - [DATE]"
click at [407, 78] on mini-dashboard "Overview: Optimail arrow_drop_down This overview shows data of campaigns execut…" at bounding box center [390, 136] width 578 height 124
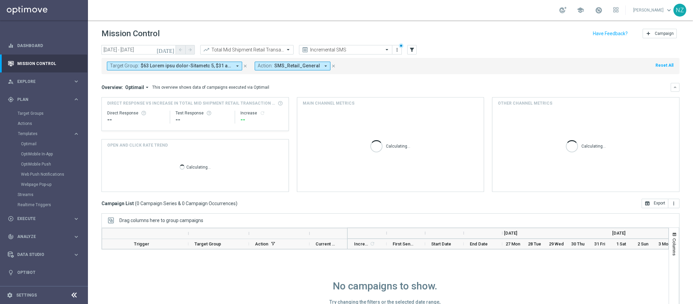
click at [322, 65] on icon "arrow_drop_down" at bounding box center [325, 66] width 6 height 6
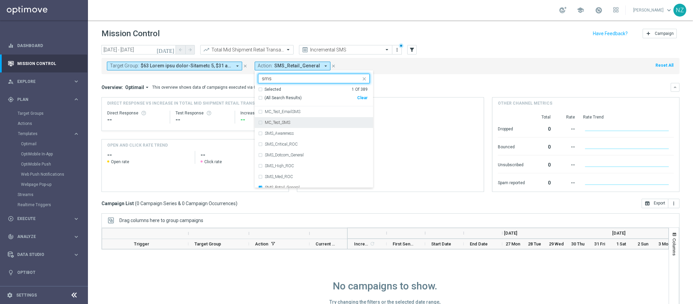
type input "sms"
click at [435, 79] on mini-dashboard "Overview: Optimail arrow_drop_down This overview shows data of campaigns execut…" at bounding box center [390, 136] width 578 height 124
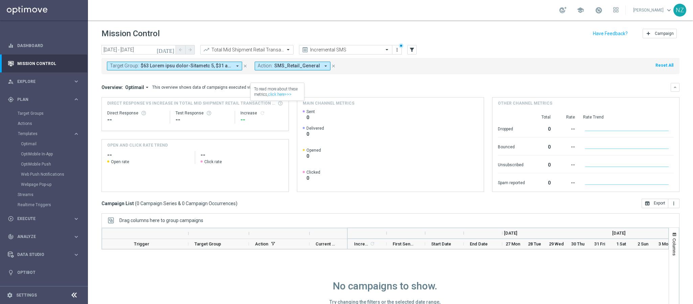
click at [171, 49] on icon "[DATE]" at bounding box center [165, 50] width 18 height 6
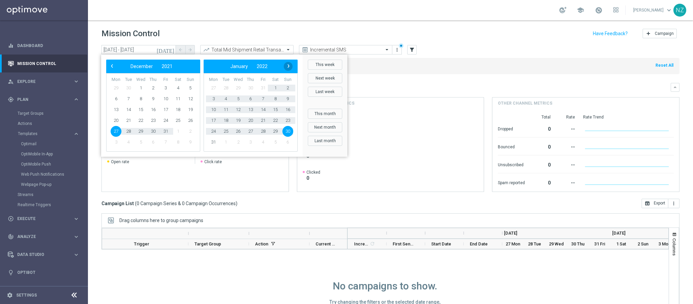
click at [289, 65] on span "›" at bounding box center [288, 66] width 9 height 9
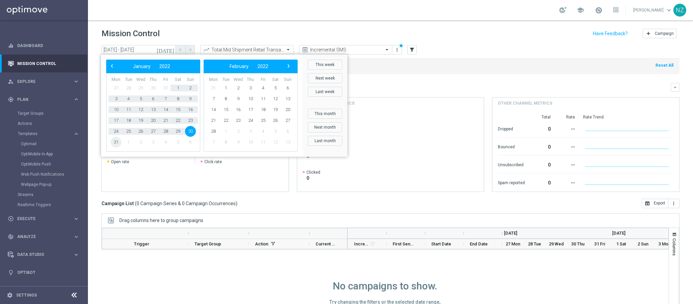
click at [115, 144] on span "31" at bounding box center [116, 142] width 11 height 11
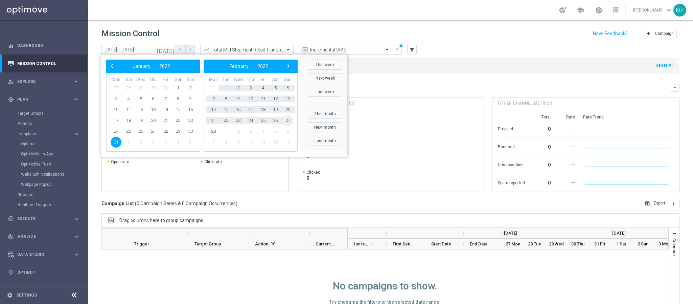
click at [289, 121] on span "27" at bounding box center [287, 120] width 11 height 11
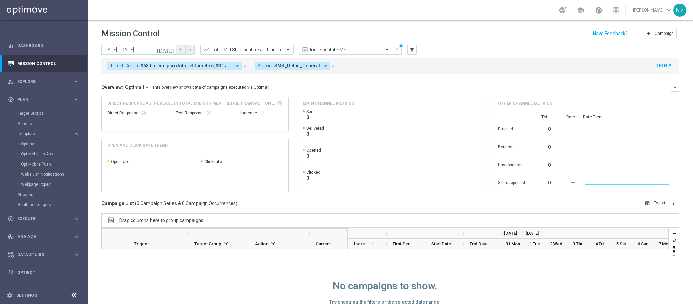
click at [168, 51] on button "[DATE]" at bounding box center [165, 50] width 20 height 10
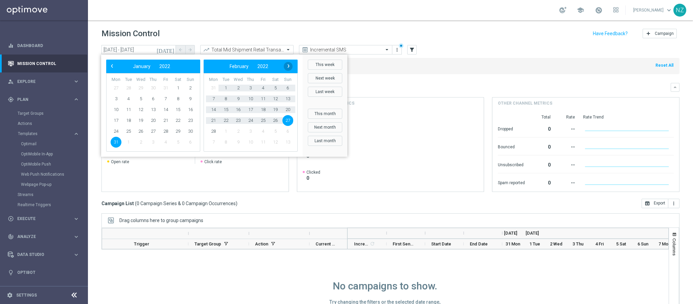
click at [288, 65] on span "›" at bounding box center [288, 66] width 9 height 9
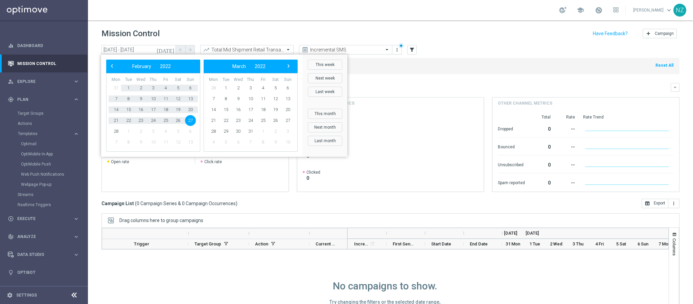
click at [288, 65] on span "›" at bounding box center [288, 66] width 9 height 9
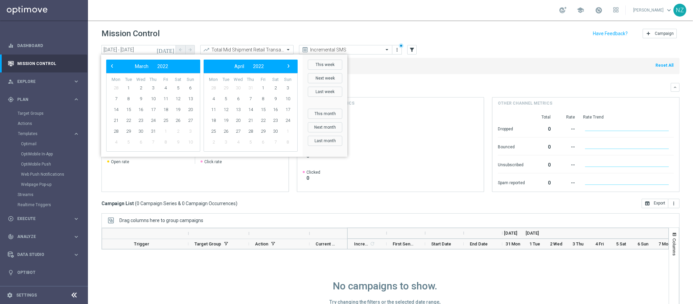
click at [288, 65] on span "›" at bounding box center [288, 66] width 9 height 9
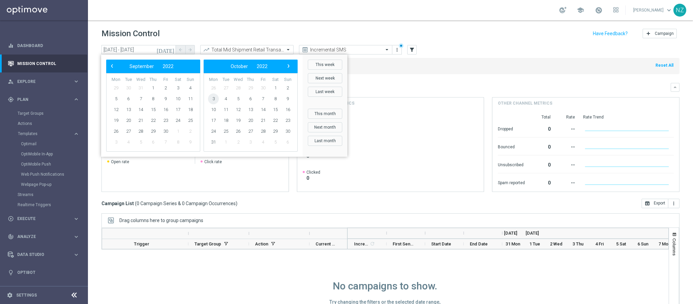
click at [215, 97] on span "3" at bounding box center [213, 98] width 11 height 11
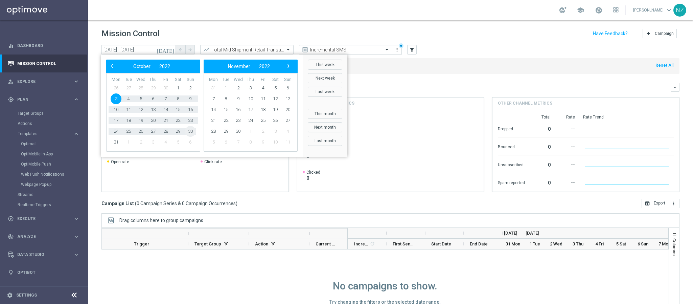
click at [190, 132] on span "30" at bounding box center [190, 131] width 11 height 11
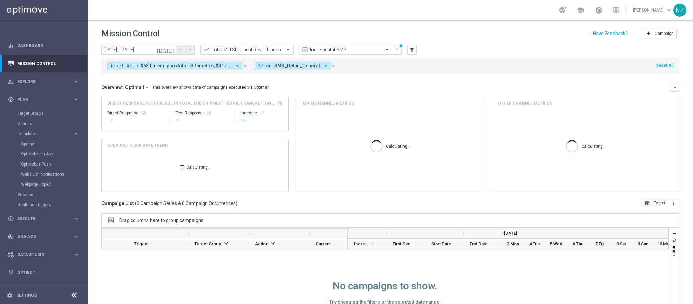
click at [172, 49] on icon "[DATE]" at bounding box center [165, 50] width 18 height 6
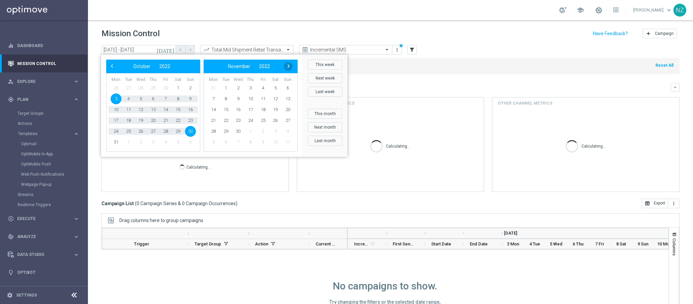
click at [291, 67] on span "›" at bounding box center [288, 66] width 9 height 9
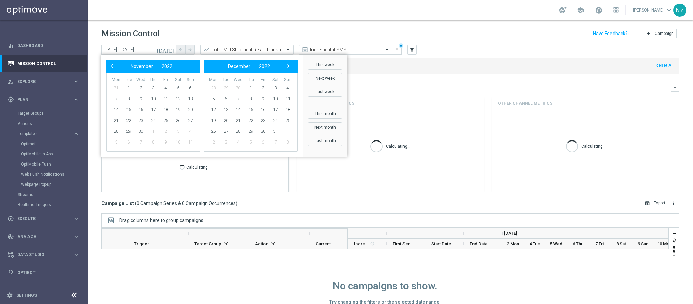
click at [291, 67] on span "›" at bounding box center [288, 66] width 9 height 9
click at [213, 97] on span "2" at bounding box center [213, 98] width 11 height 11
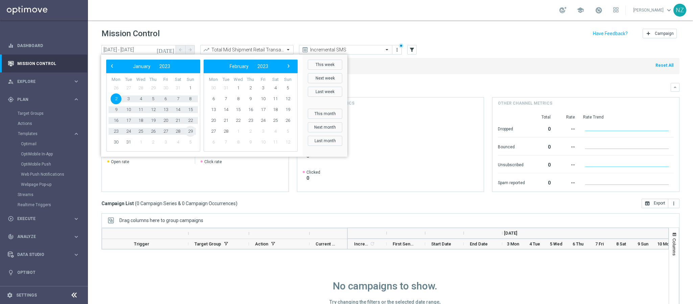
click at [190, 132] on span "29" at bounding box center [190, 131] width 11 height 11
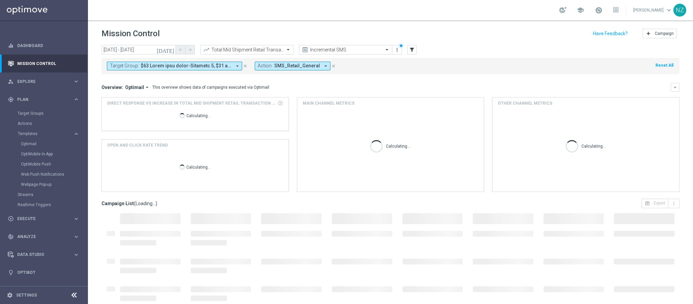
click at [380, 82] on mini-dashboard "Overview: Optimail arrow_drop_down This overview shows data of campaigns execut…" at bounding box center [390, 136] width 578 height 124
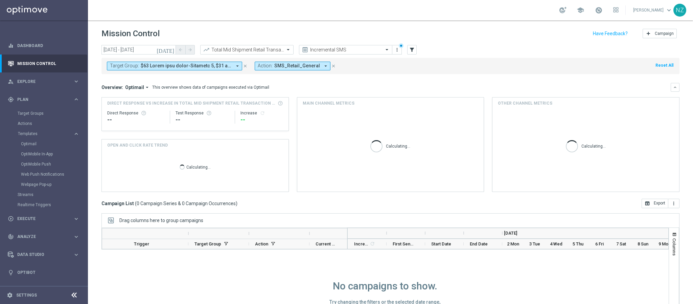
click at [171, 50] on icon "[DATE]" at bounding box center [165, 50] width 18 height 6
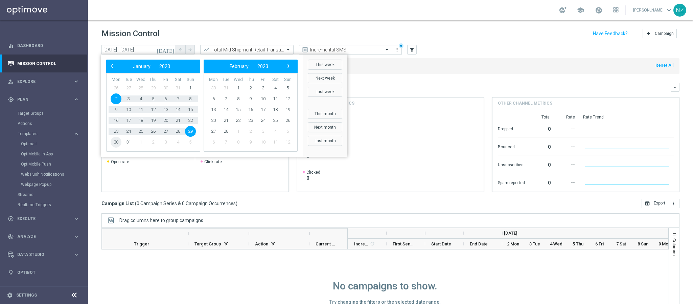
click at [116, 141] on span "30" at bounding box center [116, 142] width 11 height 11
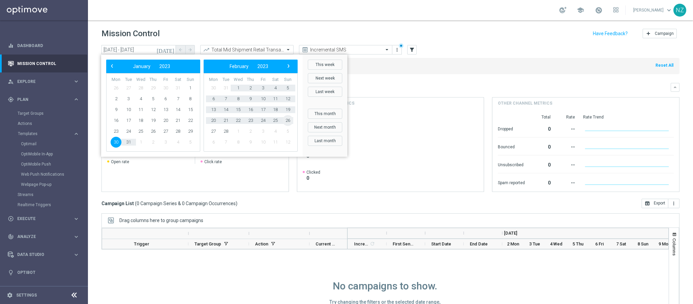
click at [286, 118] on span "26" at bounding box center [287, 120] width 11 height 11
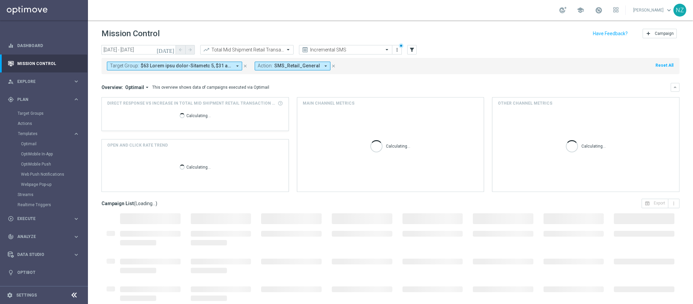
click at [425, 81] on mini-dashboard "Overview: Optimail arrow_drop_down This overview shows data of campaigns execut…" at bounding box center [390, 136] width 578 height 124
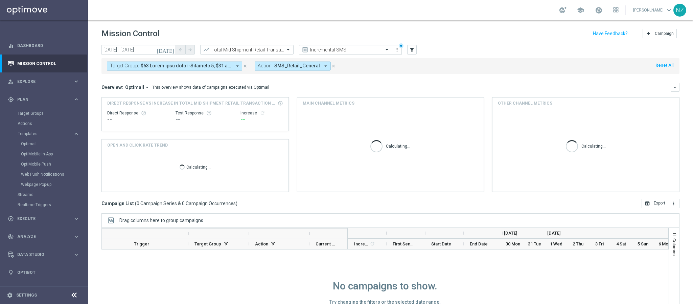
click at [169, 50] on icon "[DATE]" at bounding box center [165, 50] width 18 height 6
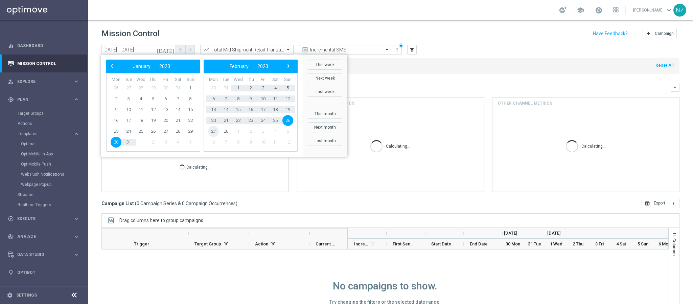
click at [213, 132] on span "27" at bounding box center [213, 131] width 11 height 11
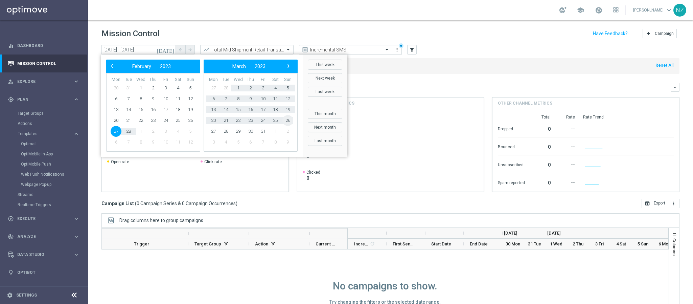
click at [287, 119] on span "26" at bounding box center [287, 120] width 11 height 11
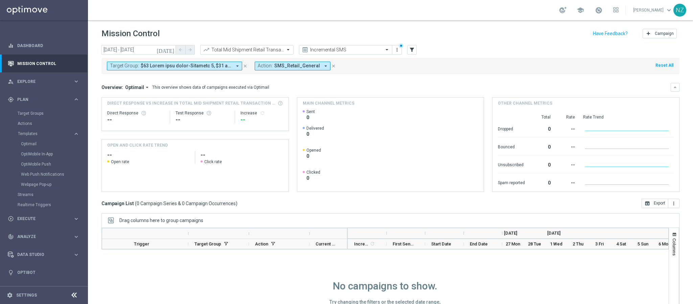
click at [170, 50] on icon "[DATE]" at bounding box center [165, 50] width 18 height 6
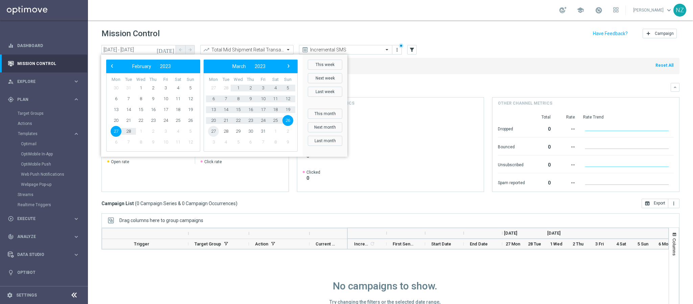
click at [213, 132] on span "27" at bounding box center [213, 131] width 11 height 11
click at [289, 130] on span "30" at bounding box center [287, 131] width 11 height 11
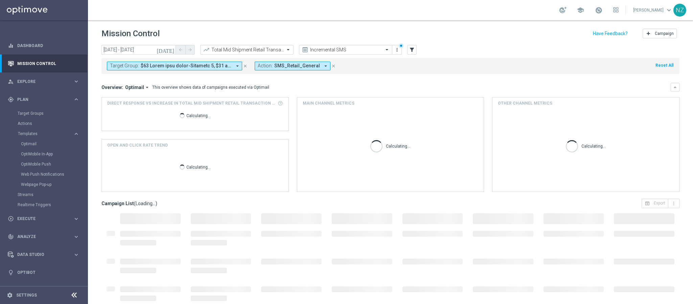
click at [456, 85] on div "Overview: Optimail arrow_drop_down This overview shows data of campaigns execut…" at bounding box center [385, 87] width 569 height 6
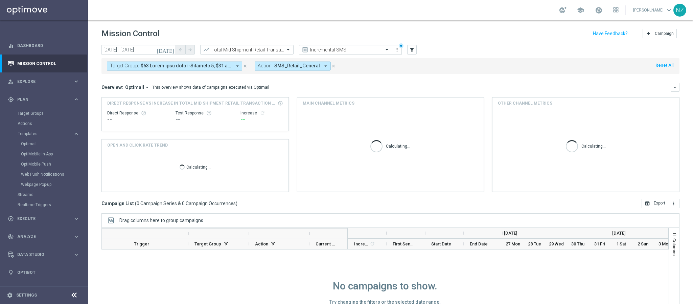
click at [171, 50] on icon "[DATE]" at bounding box center [165, 50] width 18 height 6
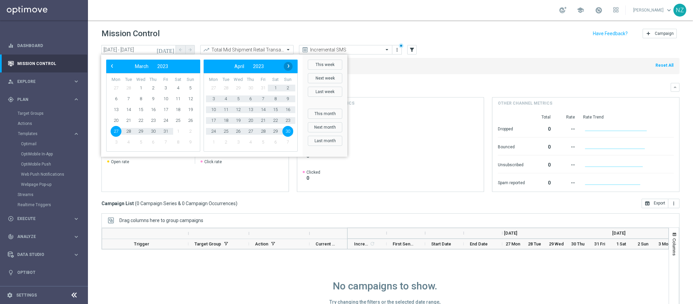
click at [289, 62] on span "›" at bounding box center [288, 66] width 9 height 9
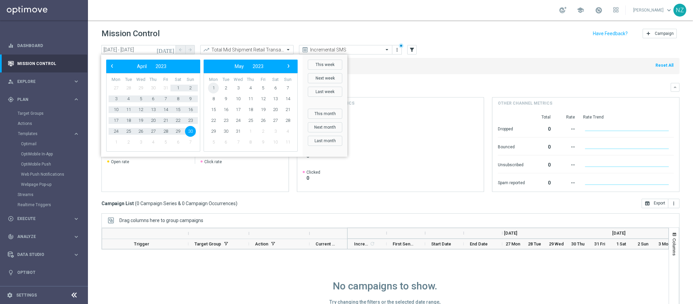
click at [213, 87] on span "1" at bounding box center [213, 87] width 11 height 11
click at [286, 86] on span "4" at bounding box center [287, 87] width 11 height 11
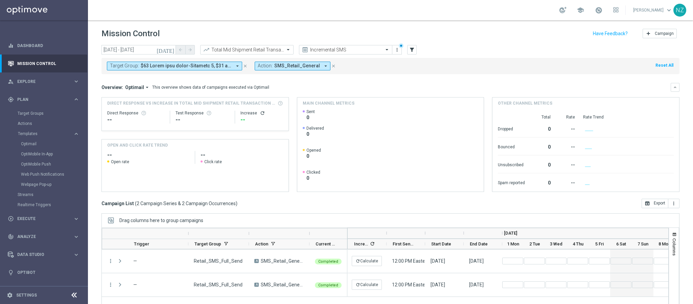
click at [478, 75] on mini-dashboard "Overview: Optimail arrow_drop_down This overview shows data of campaigns execut…" at bounding box center [390, 136] width 578 height 124
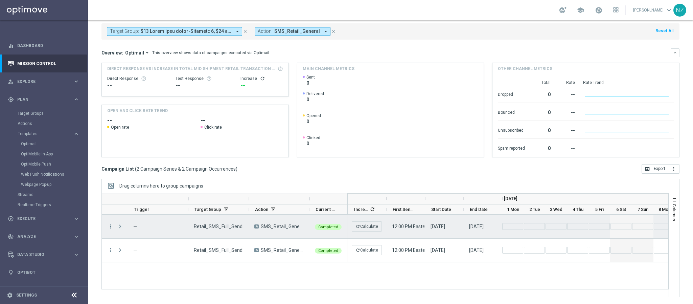
click at [122, 225] on span "Press SPACE to select this row." at bounding box center [120, 225] width 6 height 5
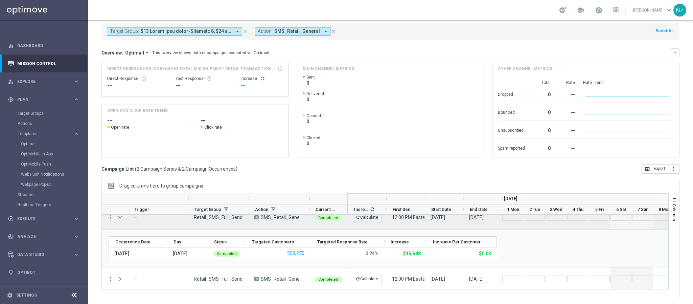
scroll to position [11, 0]
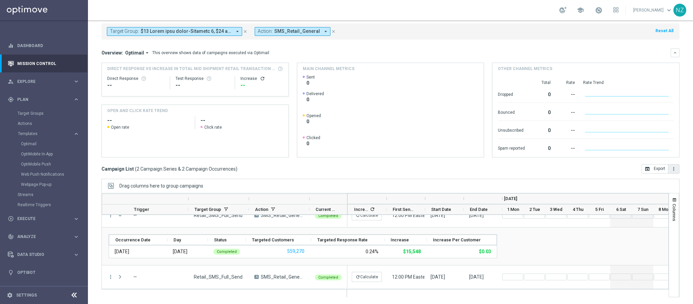
click at [668, 171] on button "more_vert" at bounding box center [673, 168] width 11 height 9
click at [653, 182] on span "Export with occurrences" at bounding box center [651, 180] width 45 height 5
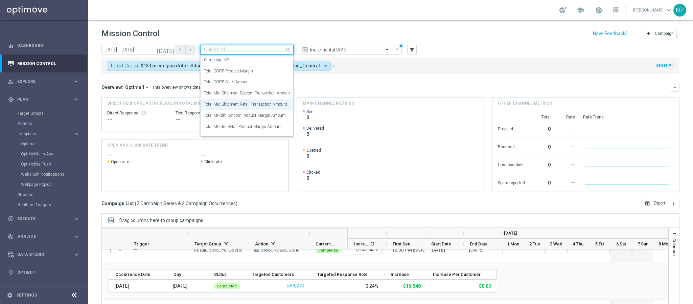
click at [253, 49] on input "text" at bounding box center [240, 50] width 72 height 6
click at [257, 127] on label "Total Mrkdm Retail Product Margin Amount" at bounding box center [243, 127] width 78 height 6
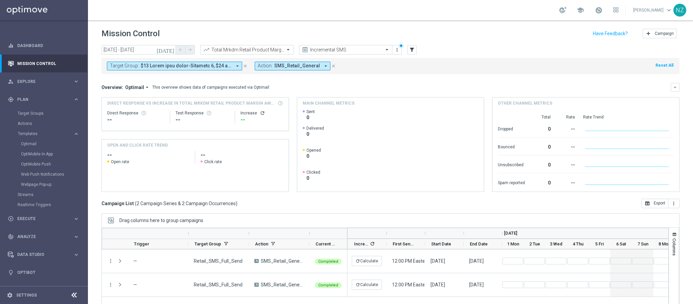
click at [485, 58] on div "Target Group: arrow_drop_down close Action: SMS_Retail_General arrow_drop_down …" at bounding box center [390, 66] width 578 height 16
click at [671, 202] on icon "more_vert" at bounding box center [673, 202] width 5 height 5
click at [658, 215] on span "Export with occurrences" at bounding box center [651, 215] width 45 height 5
click at [169, 50] on icon "[DATE]" at bounding box center [165, 50] width 18 height 6
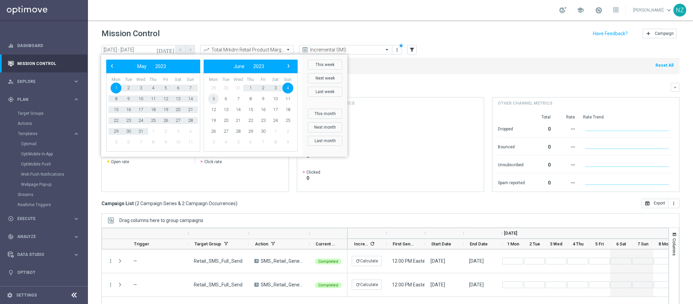
click at [213, 98] on span "5" at bounding box center [213, 98] width 11 height 11
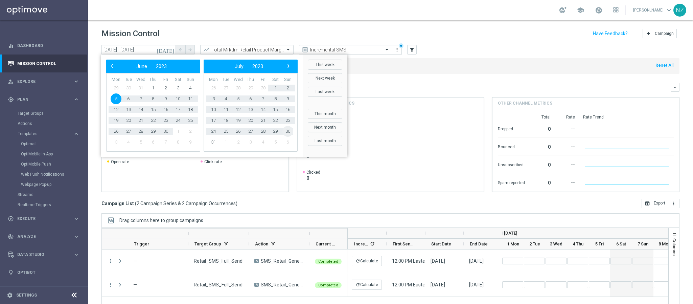
click at [288, 132] on span "30" at bounding box center [287, 131] width 11 height 11
type input "[DATE] - [DATE]"
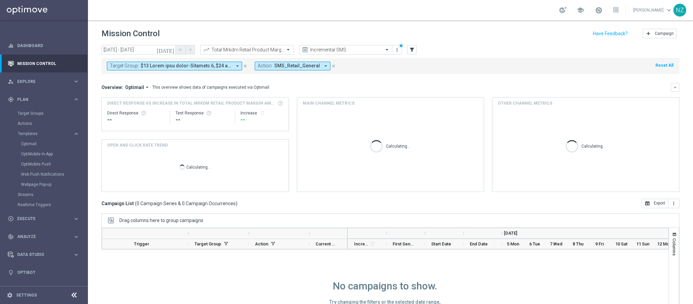
click at [288, 62] on button "Action: SMS_Retail_General arrow_drop_down" at bounding box center [293, 66] width 76 height 9
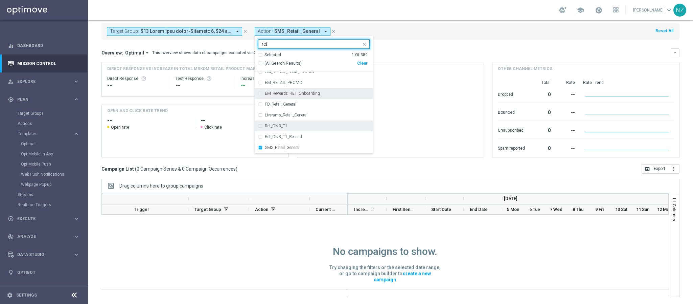
scroll to position [63, 0]
type input "ret"
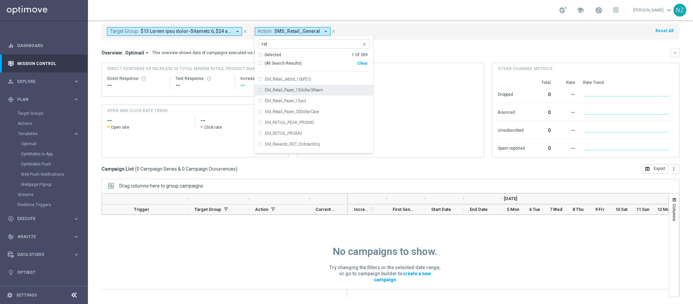
click at [445, 42] on mini-dashboard "Overview: Optimail arrow_drop_down This overview shows data of campaigns execut…" at bounding box center [390, 102] width 578 height 124
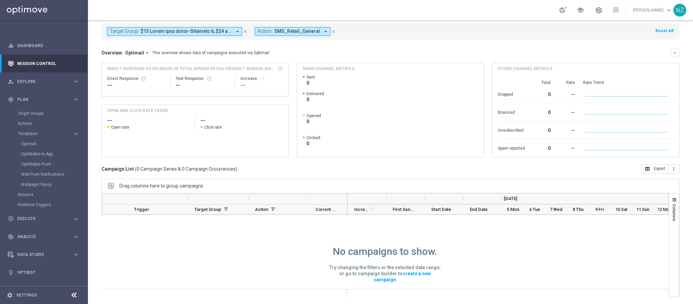
scroll to position [0, 0]
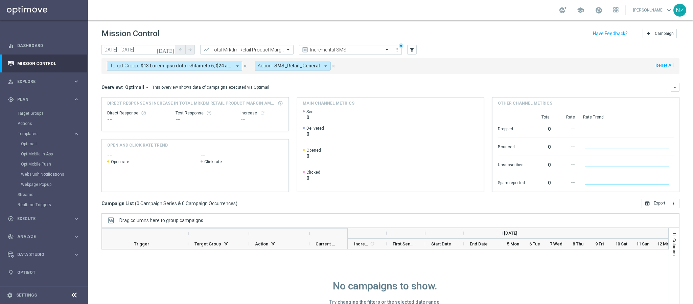
click at [174, 48] on icon "[DATE]" at bounding box center [165, 50] width 18 height 6
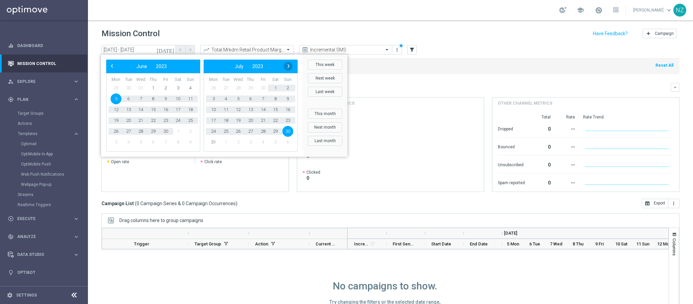
click at [287, 65] on span "›" at bounding box center [288, 66] width 9 height 9
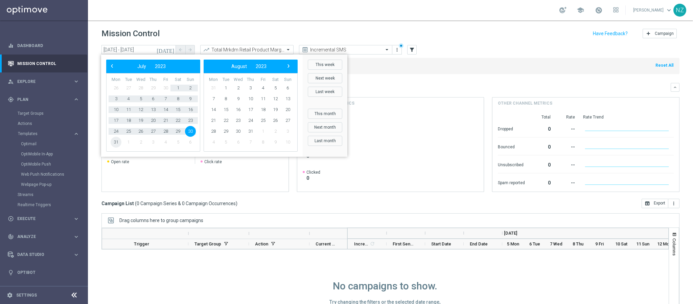
click at [112, 139] on span "31" at bounding box center [116, 142] width 11 height 11
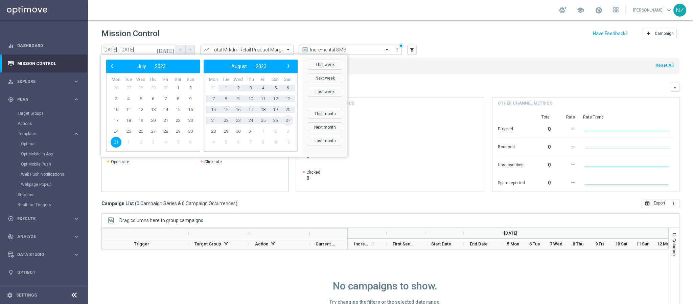
click at [288, 120] on span "27" at bounding box center [287, 120] width 11 height 11
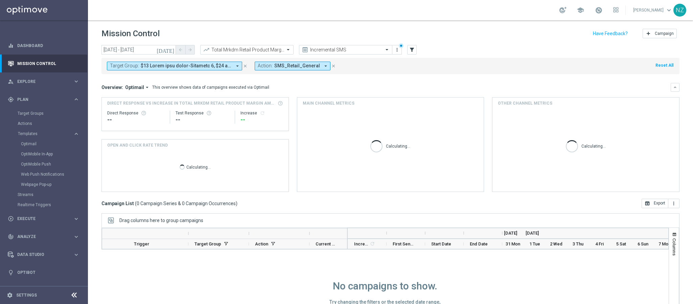
click at [172, 49] on icon "[DATE]" at bounding box center [165, 50] width 18 height 6
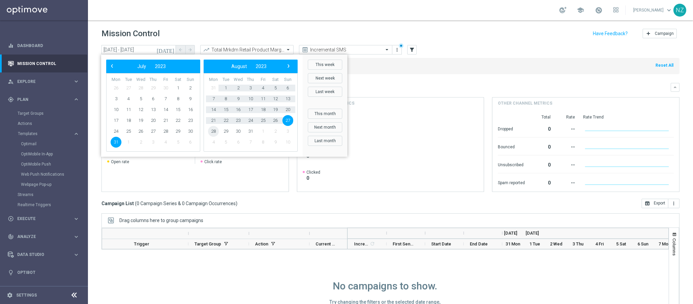
click at [213, 128] on span "28" at bounding box center [213, 131] width 11 height 11
click at [290, 121] on span "24" at bounding box center [287, 120] width 11 height 11
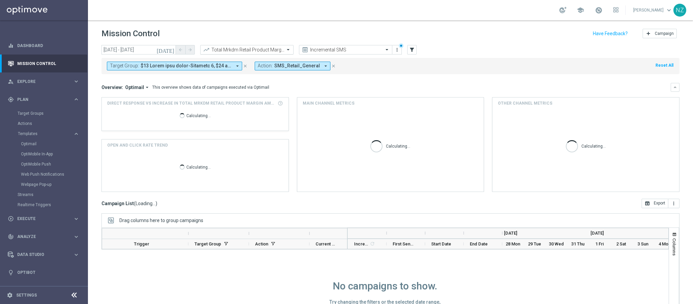
click at [249, 50] on input "text" at bounding box center [240, 50] width 72 height 6
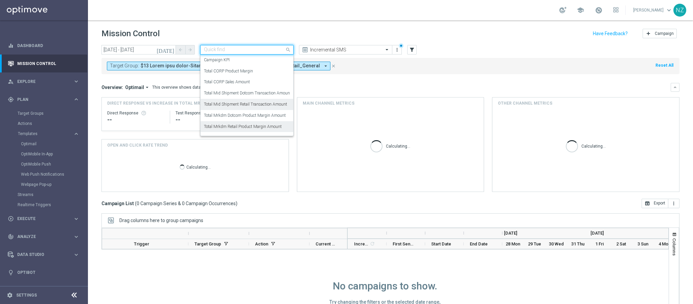
click at [252, 104] on label "Total Mid Shipment Retail Transaction Amount" at bounding box center [245, 104] width 83 height 6
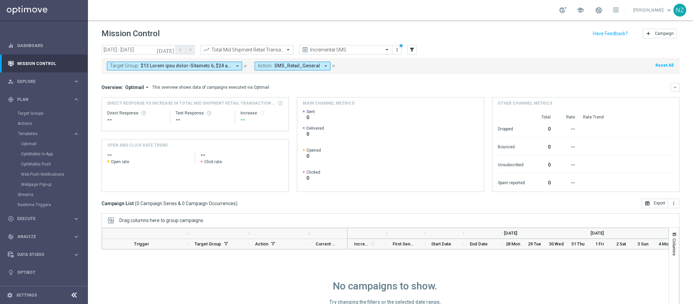
click at [171, 47] on icon "[DATE]" at bounding box center [165, 50] width 18 height 6
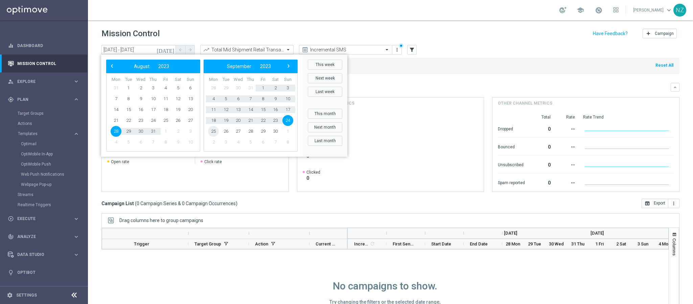
click at [212, 129] on span "25" at bounding box center [213, 131] width 11 height 11
click at [288, 131] on span "29" at bounding box center [287, 131] width 11 height 11
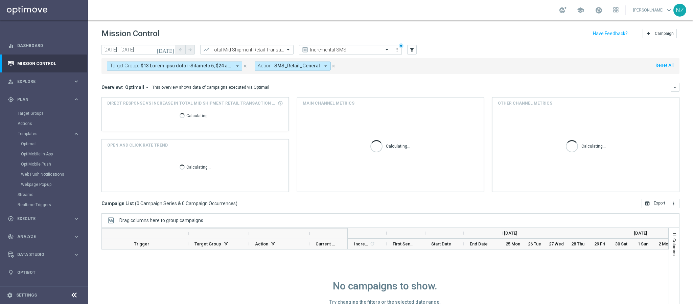
click at [171, 49] on icon "[DATE]" at bounding box center [165, 50] width 18 height 6
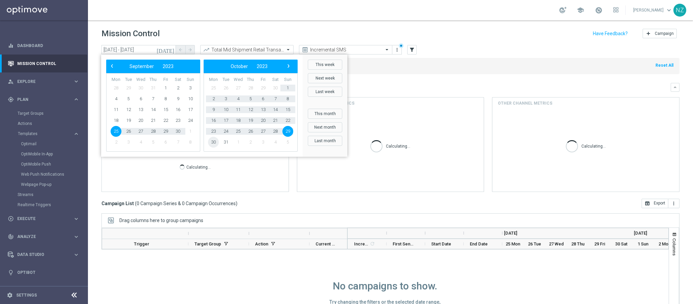
click at [209, 141] on span "30" at bounding box center [213, 142] width 11 height 11
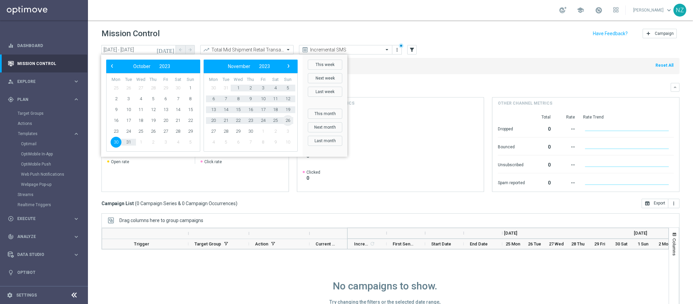
click at [286, 119] on span "26" at bounding box center [287, 120] width 11 height 11
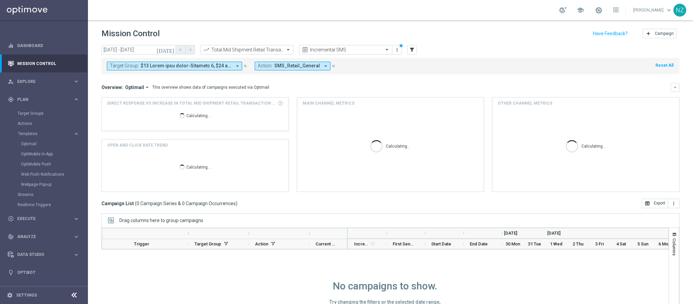
click at [171, 50] on icon "[DATE]" at bounding box center [165, 50] width 18 height 6
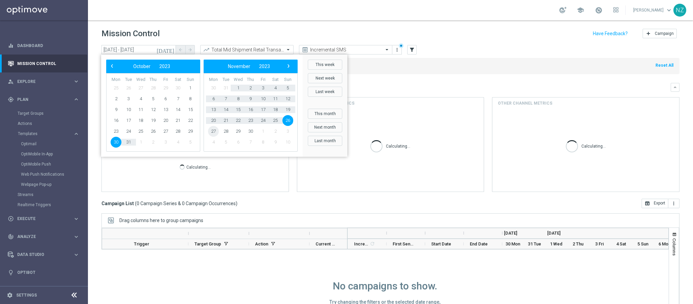
click at [214, 128] on span "27" at bounding box center [213, 131] width 11 height 11
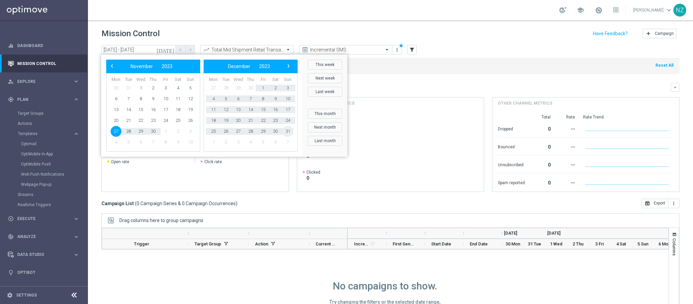
click at [286, 131] on span "31" at bounding box center [287, 131] width 11 height 11
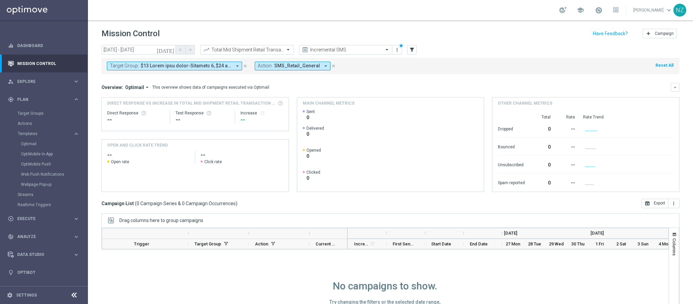
click at [173, 52] on icon "[DATE]" at bounding box center [165, 50] width 18 height 6
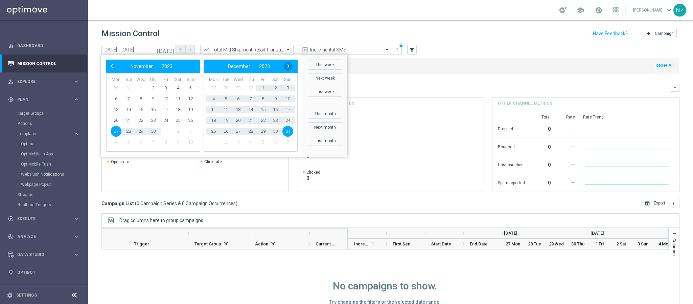
click at [287, 66] on span "›" at bounding box center [288, 66] width 9 height 9
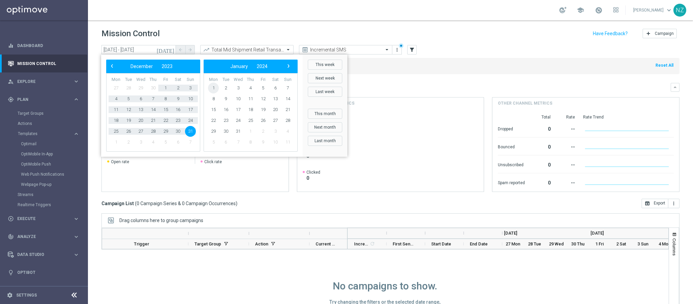
click at [212, 87] on span "1" at bounding box center [213, 87] width 11 height 11
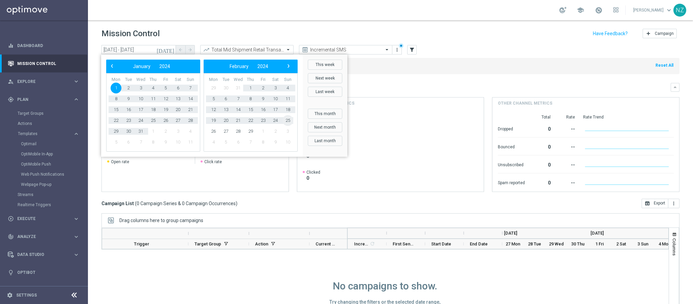
click at [288, 118] on span "25" at bounding box center [287, 120] width 11 height 11
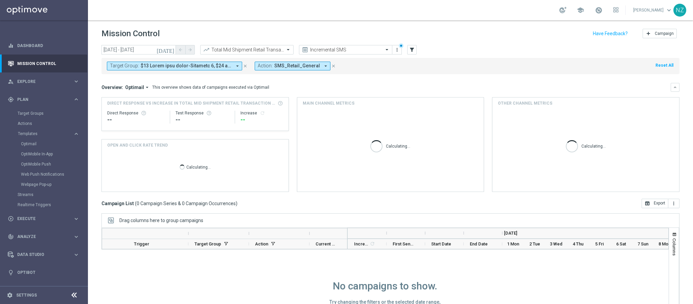
click at [171, 49] on icon "[DATE]" at bounding box center [165, 50] width 18 height 6
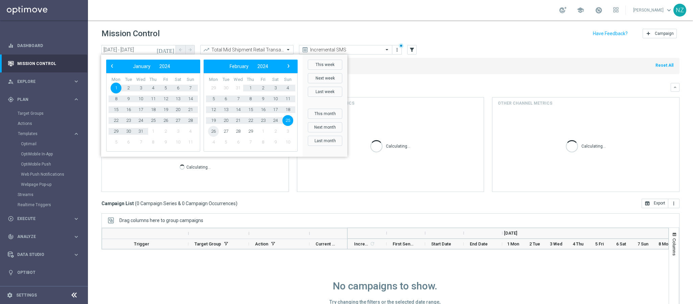
click at [215, 130] on span "26" at bounding box center [213, 131] width 11 height 11
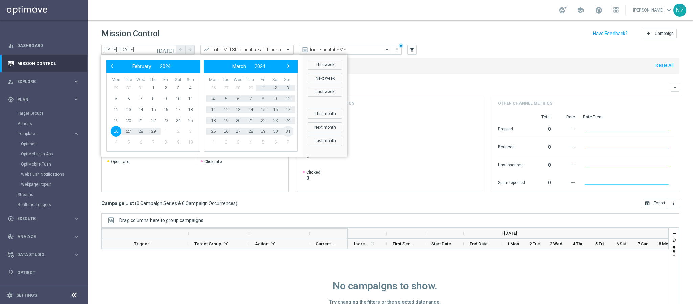
click at [287, 130] on span "31" at bounding box center [287, 131] width 11 height 11
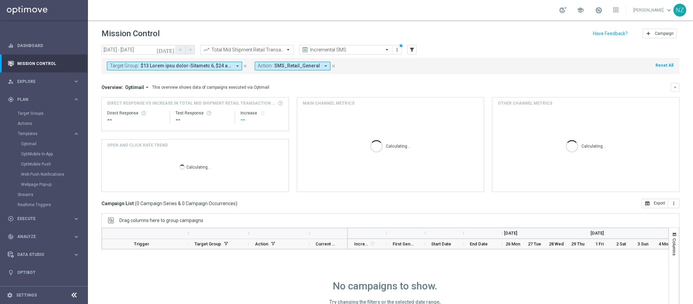
click at [171, 48] on icon "[DATE]" at bounding box center [165, 50] width 18 height 6
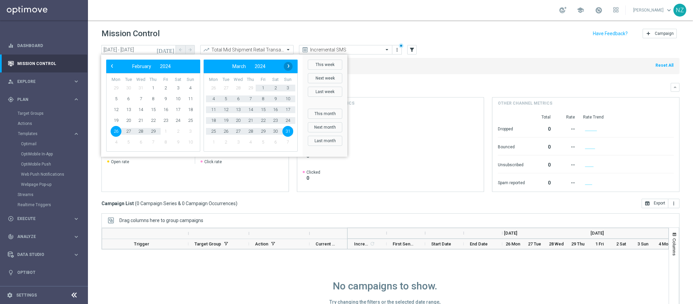
click at [287, 66] on span "›" at bounding box center [288, 66] width 9 height 9
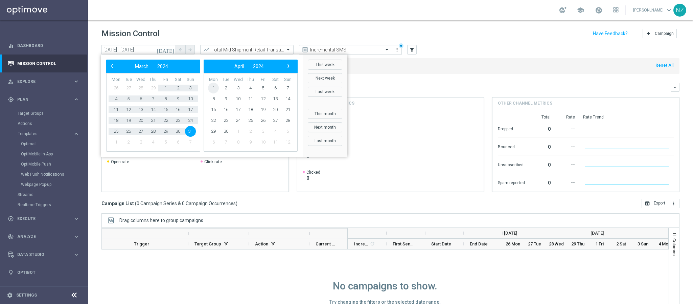
click at [213, 88] on span "1" at bounding box center [213, 87] width 11 height 11
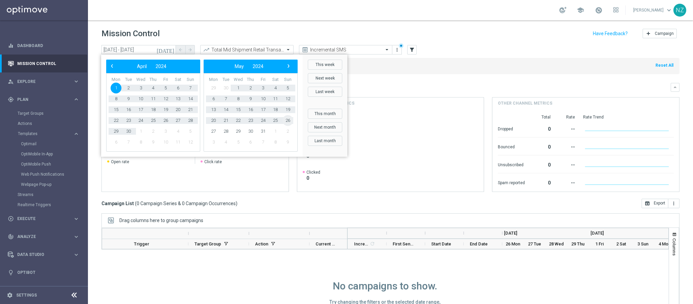
click at [287, 120] on span "26" at bounding box center [287, 120] width 11 height 11
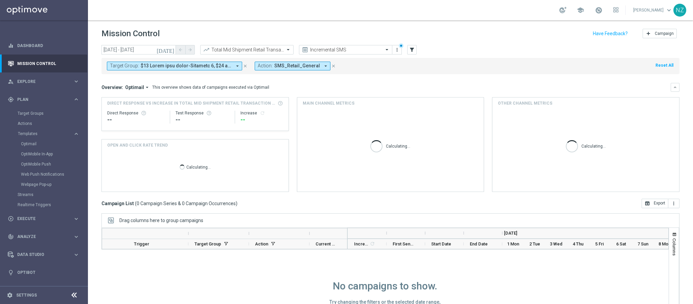
click at [169, 47] on icon "[DATE]" at bounding box center [165, 50] width 18 height 6
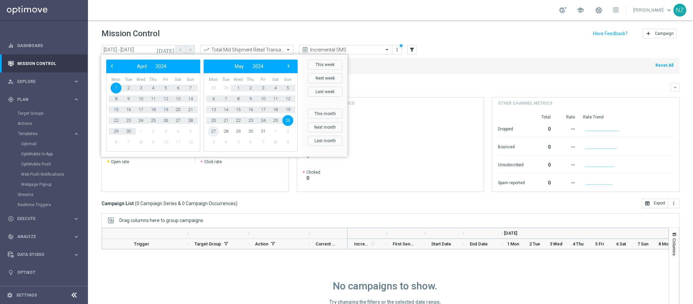
click at [211, 129] on span "27" at bounding box center [213, 131] width 11 height 11
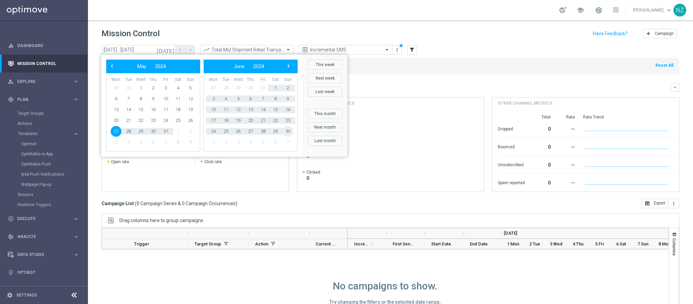
click at [287, 132] on span "30" at bounding box center [287, 131] width 11 height 11
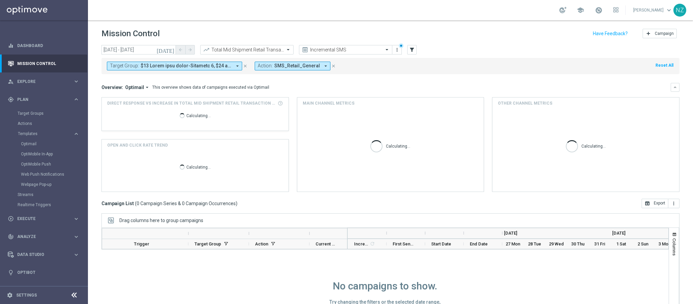
click at [170, 47] on icon "[DATE]" at bounding box center [165, 50] width 18 height 6
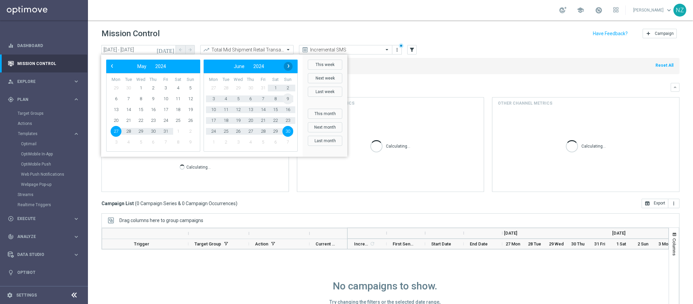
click at [290, 67] on span "›" at bounding box center [288, 66] width 9 height 9
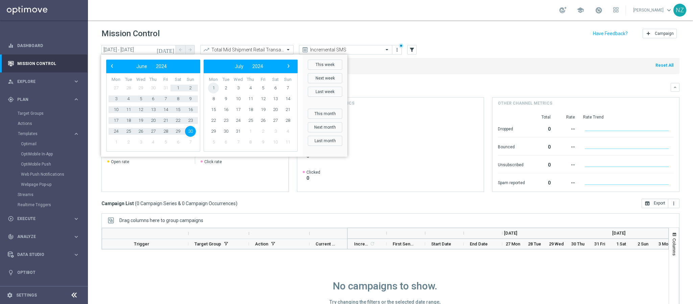
click at [215, 86] on span "1" at bounding box center [213, 87] width 11 height 11
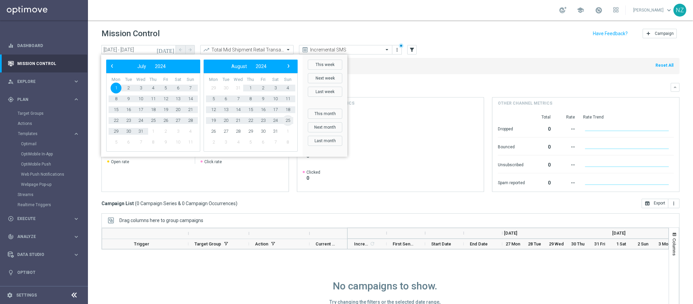
click at [289, 119] on span "25" at bounding box center [287, 120] width 11 height 11
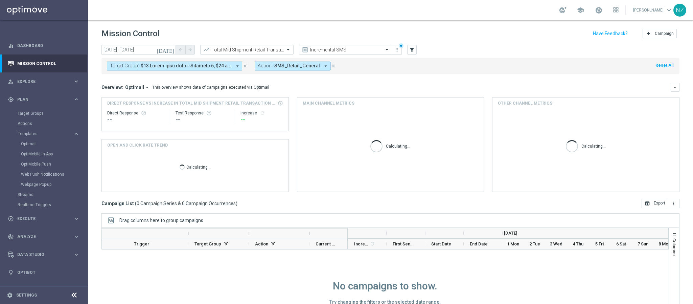
click at [173, 50] on icon "[DATE]" at bounding box center [165, 50] width 18 height 6
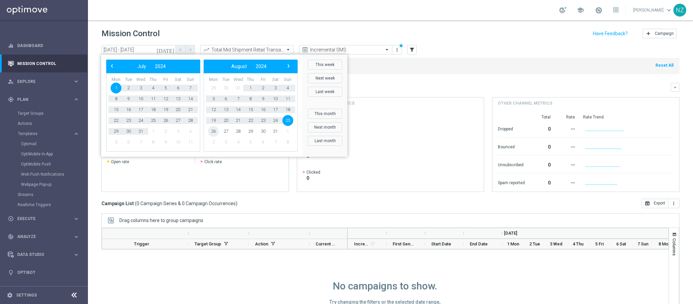
click at [213, 132] on span "26" at bounding box center [213, 131] width 11 height 11
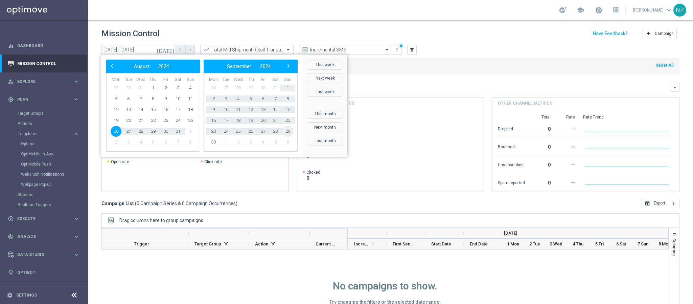
click at [286, 133] on span "29" at bounding box center [287, 131] width 11 height 11
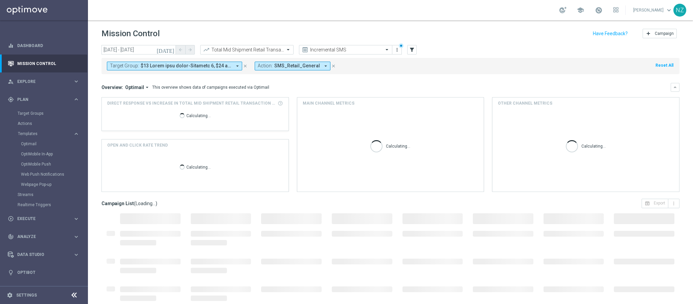
click at [382, 80] on mini-dashboard "Overview: Optimail arrow_drop_down This overview shows data of campaigns execut…" at bounding box center [390, 136] width 578 height 124
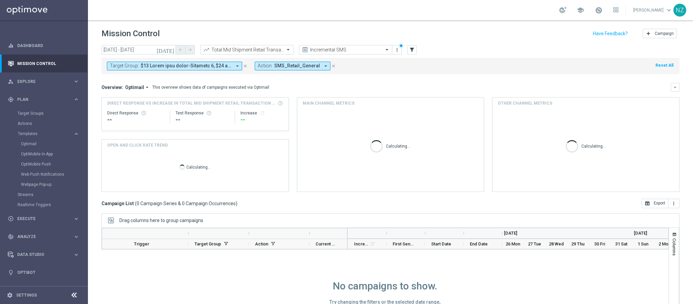
click at [171, 51] on icon "[DATE]" at bounding box center [165, 50] width 18 height 6
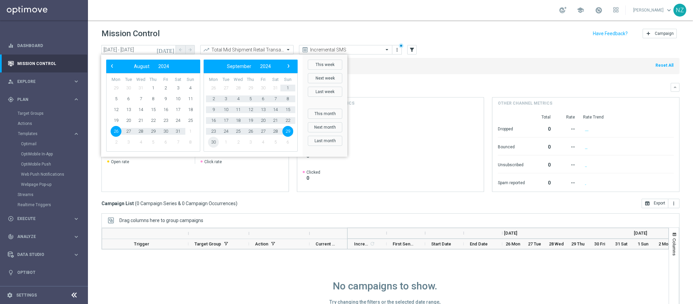
click at [215, 140] on span "30" at bounding box center [213, 142] width 11 height 11
click at [285, 118] on span "27" at bounding box center [287, 120] width 11 height 11
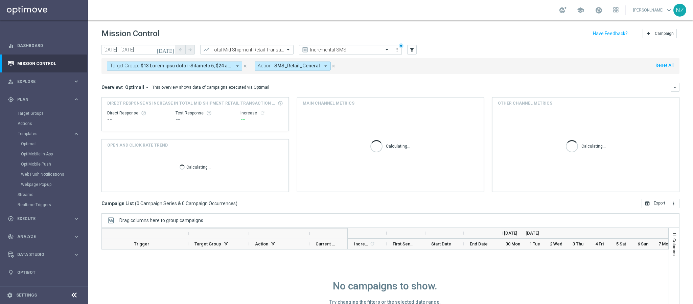
click at [169, 49] on icon "[DATE]" at bounding box center [165, 50] width 18 height 6
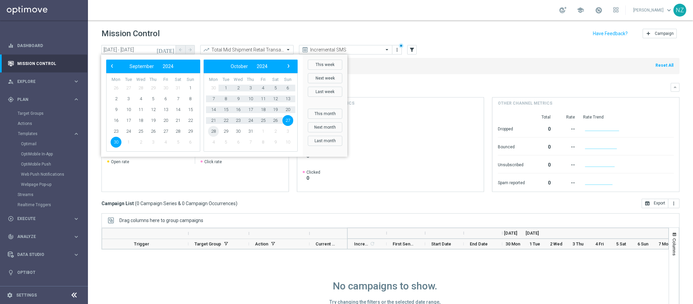
click at [216, 129] on span "28" at bounding box center [213, 131] width 11 height 11
click at [286, 120] on span "24" at bounding box center [287, 120] width 11 height 11
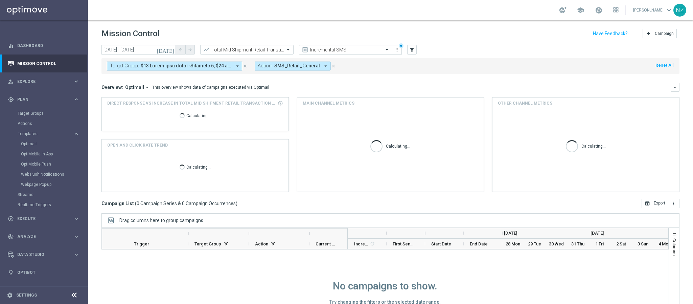
click at [174, 50] on icon "[DATE]" at bounding box center [165, 50] width 18 height 6
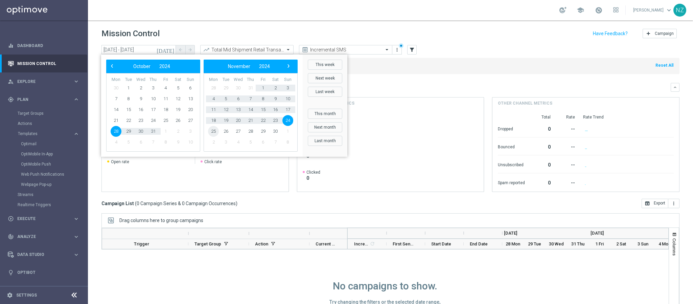
click at [215, 131] on span "25" at bounding box center [213, 131] width 11 height 11
click at [286, 132] on span "29" at bounding box center [287, 131] width 11 height 11
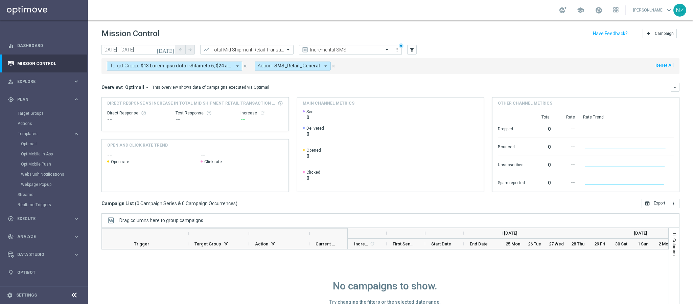
click at [171, 49] on icon "[DATE]" at bounding box center [165, 50] width 18 height 6
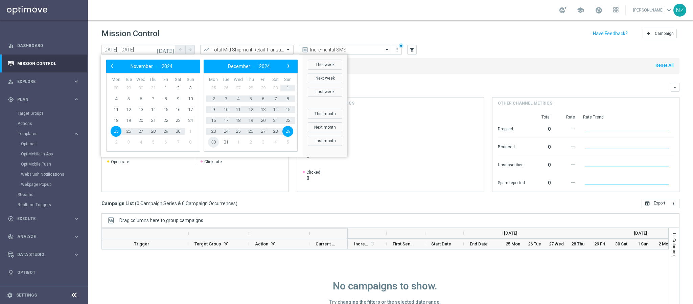
click at [211, 141] on span "30" at bounding box center [213, 142] width 11 height 11
click at [286, 121] on span "26" at bounding box center [287, 120] width 11 height 11
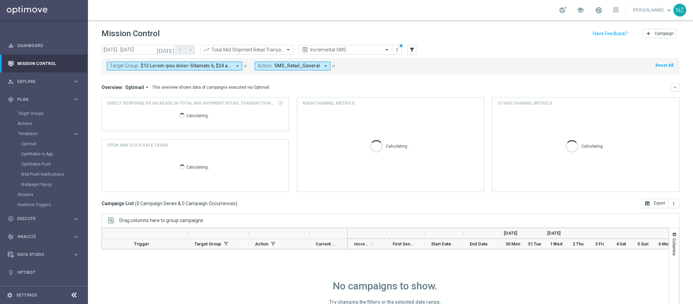
click at [172, 52] on icon "[DATE]" at bounding box center [165, 50] width 18 height 6
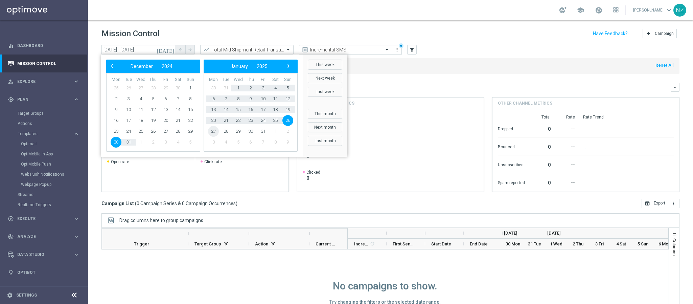
click at [211, 128] on span "27" at bounding box center [213, 131] width 11 height 11
click at [285, 119] on span "23" at bounding box center [287, 120] width 11 height 11
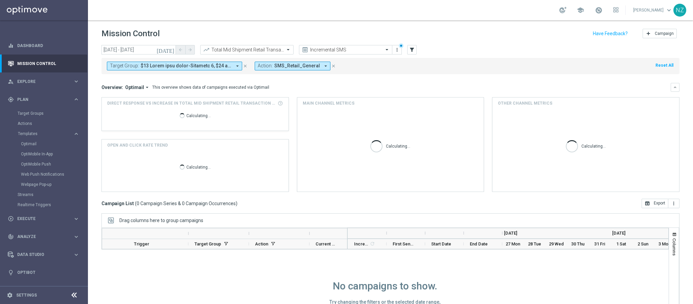
click at [171, 49] on icon "[DATE]" at bounding box center [165, 50] width 18 height 6
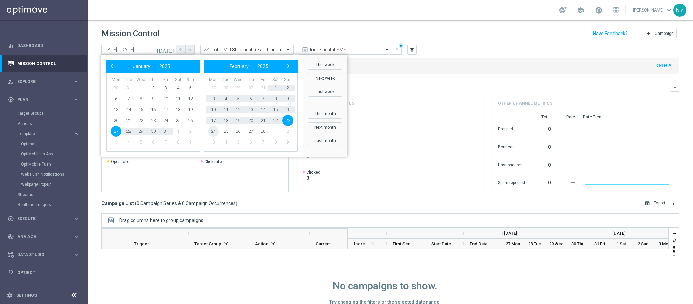
click at [213, 131] on span "24" at bounding box center [213, 131] width 11 height 11
click at [288, 128] on span "30" at bounding box center [287, 131] width 11 height 11
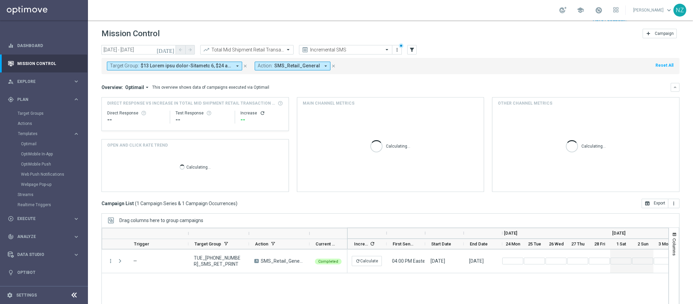
scroll to position [35, 0]
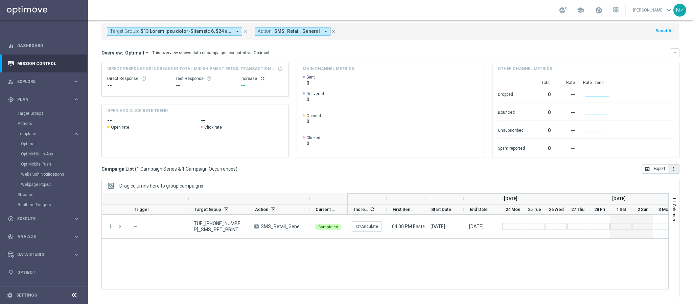
click at [671, 168] on icon "more_vert" at bounding box center [673, 168] width 5 height 5
click at [655, 179] on span "Export with occurrences" at bounding box center [651, 180] width 45 height 5
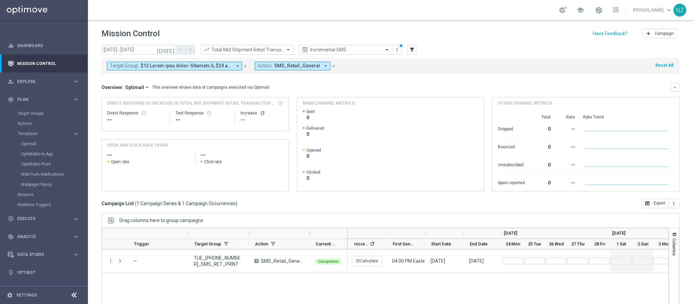
click at [234, 48] on input "text" at bounding box center [240, 50] width 72 height 6
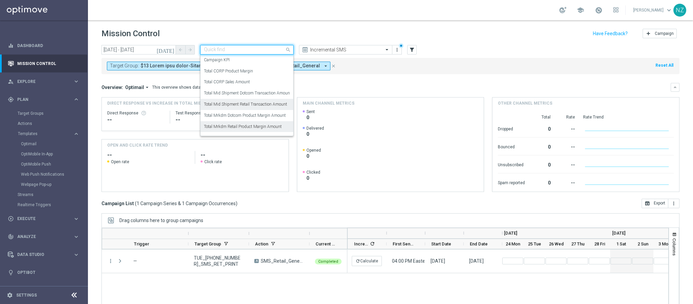
click at [243, 126] on label "Total Mrkdm Retail Product Margin Amount" at bounding box center [243, 127] width 78 height 6
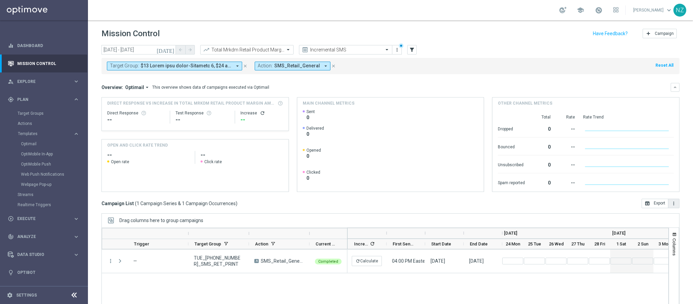
click at [670, 205] on button "more_vert" at bounding box center [673, 202] width 11 height 9
click at [641, 214] on span "Export with occurrences" at bounding box center [651, 215] width 45 height 5
click at [271, 47] on input "text" at bounding box center [240, 50] width 72 height 6
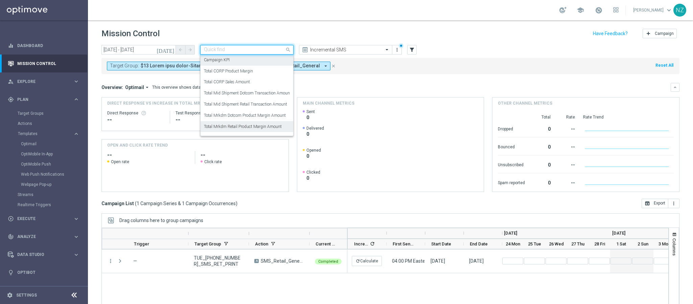
click at [416, 83] on div "Overview: Optimail arrow_drop_down This overview shows data of campaigns execut…" at bounding box center [390, 87] width 578 height 9
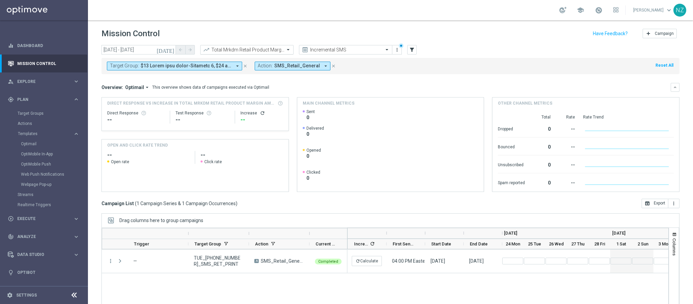
click at [268, 48] on input "text" at bounding box center [240, 50] width 72 height 6
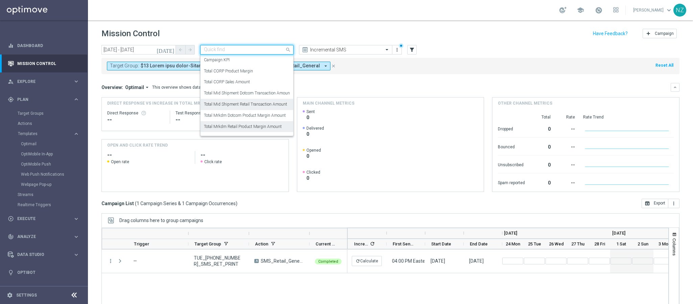
click at [255, 102] on label "Total Mid Shipment Retail Transaction Amount" at bounding box center [245, 104] width 83 height 6
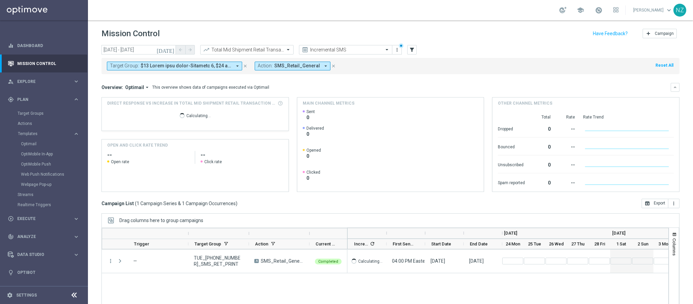
click at [416, 82] on mini-dashboard "Overview: Optimail arrow_drop_down This overview shows data of campaigns execut…" at bounding box center [390, 136] width 578 height 124
click at [168, 49] on button "[DATE]" at bounding box center [165, 50] width 20 height 10
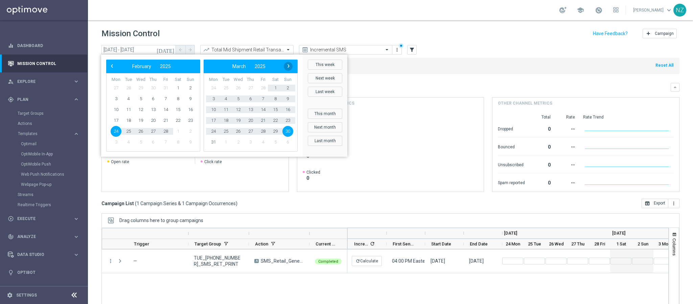
click at [286, 64] on span "›" at bounding box center [288, 66] width 9 height 9
click at [287, 119] on span "27" at bounding box center [287, 120] width 11 height 11
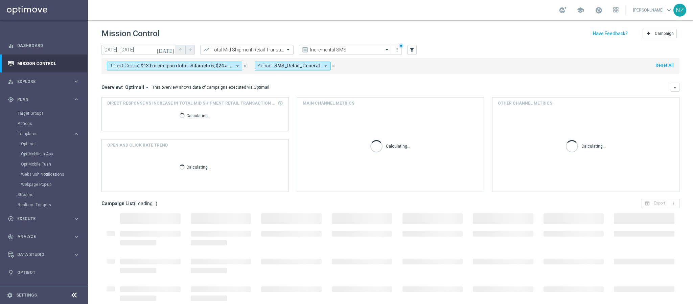
click at [414, 73] on div "Target Group: arrow_drop_down close Action: SMS_Retail_General arrow_drop_down …" at bounding box center [390, 66] width 578 height 16
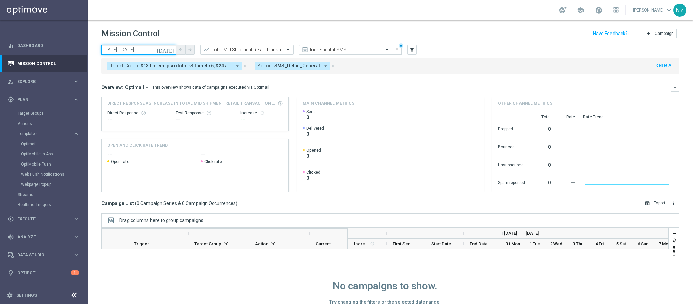
click at [166, 50] on input "[DATE] - [DATE]" at bounding box center [138, 49] width 74 height 9
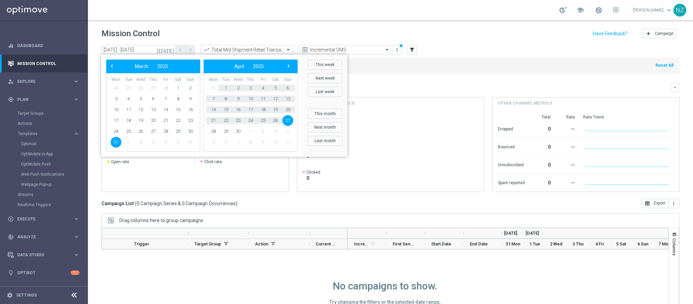
click at [169, 50] on icon "[DATE]" at bounding box center [165, 50] width 18 height 6
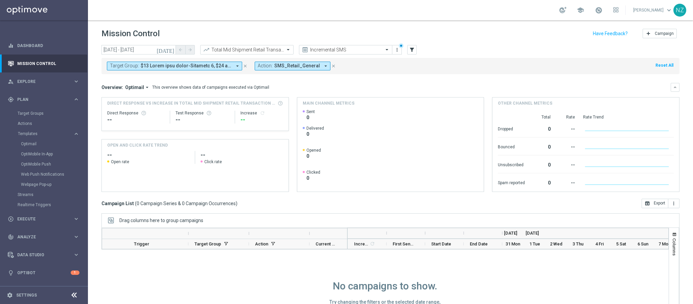
click at [169, 50] on icon "[DATE]" at bounding box center [165, 50] width 18 height 6
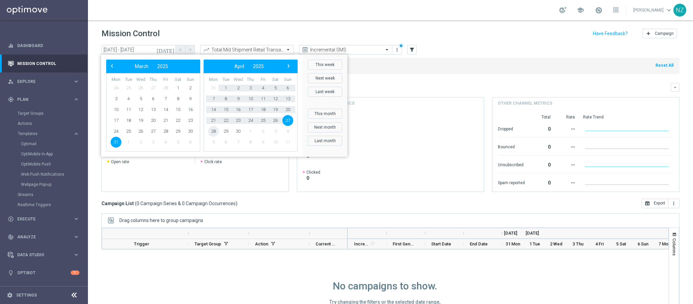
click at [208, 128] on span "28" at bounding box center [213, 131] width 11 height 11
click at [288, 120] on span "25" at bounding box center [287, 120] width 11 height 11
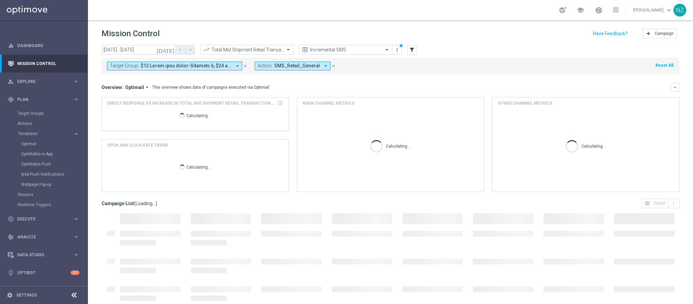
click at [411, 77] on mini-dashboard "Overview: Optimail arrow_drop_down This overview shows data of campaigns execut…" at bounding box center [390, 136] width 578 height 124
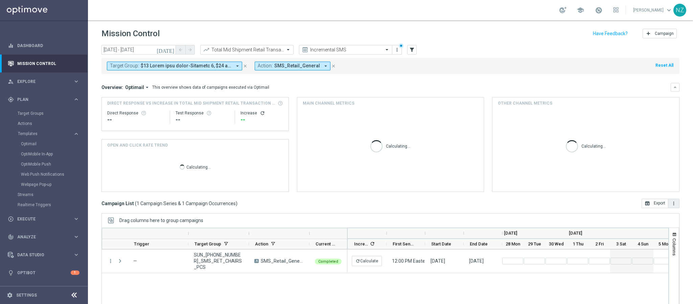
click at [671, 205] on icon "more_vert" at bounding box center [673, 202] width 5 height 5
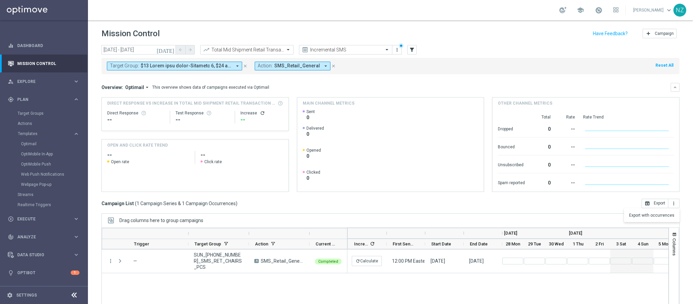
click at [374, 77] on mini-dashboard "Overview: Optimail arrow_drop_down This overview shows data of campaigns execut…" at bounding box center [390, 136] width 578 height 124
click at [248, 52] on input "text" at bounding box center [240, 50] width 72 height 6
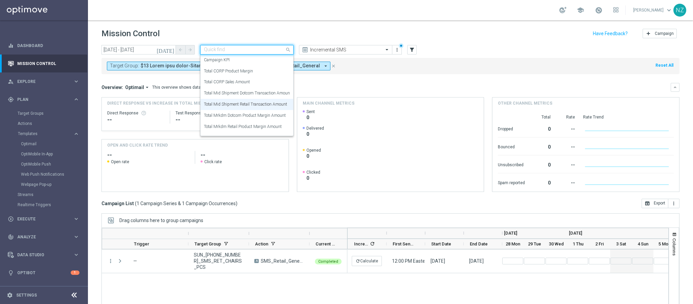
click at [248, 52] on input "text" at bounding box center [240, 50] width 72 height 6
click at [512, 75] on mini-dashboard "Overview: Optimail arrow_drop_down This overview shows data of campaigns execut…" at bounding box center [390, 136] width 578 height 124
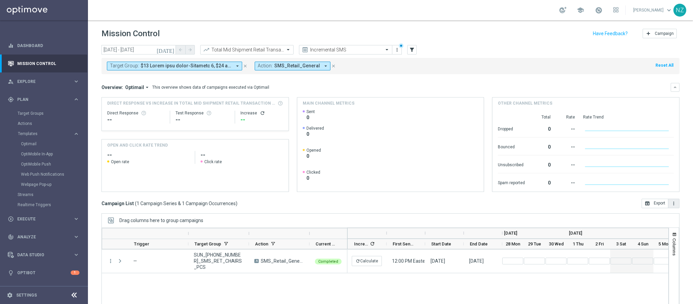
click at [671, 203] on icon "more_vert" at bounding box center [673, 202] width 5 height 5
click at [668, 207] on button "more_vert" at bounding box center [673, 202] width 11 height 9
click at [671, 203] on icon "more_vert" at bounding box center [673, 202] width 5 height 5
click at [654, 217] on span "Export with occurrences" at bounding box center [651, 215] width 45 height 5
click at [247, 51] on input "text" at bounding box center [240, 50] width 72 height 6
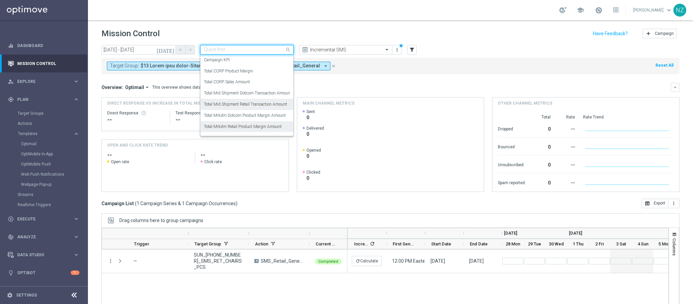
click at [238, 124] on label "Total Mrkdm Retail Product Margin Amount" at bounding box center [243, 127] width 78 height 6
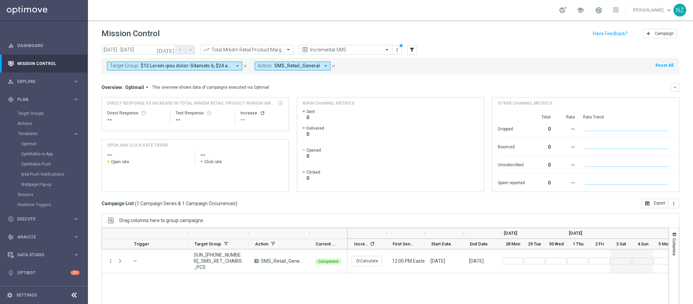
click at [435, 77] on mini-dashboard "Overview: Optimail arrow_drop_down This overview shows data of campaigns execut…" at bounding box center [390, 136] width 578 height 124
click at [671, 201] on icon "more_vert" at bounding box center [673, 202] width 5 height 5
click at [651, 214] on span "Export with occurrences" at bounding box center [651, 215] width 45 height 5
click at [170, 48] on icon "[DATE]" at bounding box center [165, 50] width 18 height 6
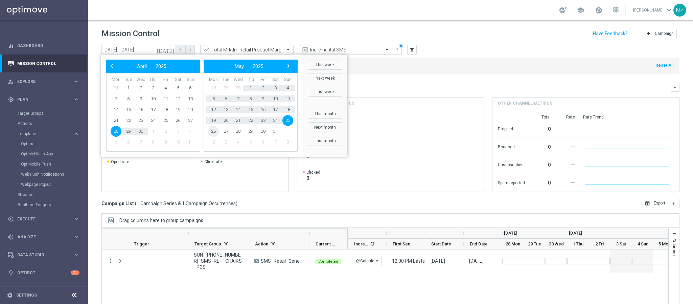
click at [213, 133] on span "26" at bounding box center [213, 131] width 11 height 11
click at [286, 130] on span "29" at bounding box center [287, 131] width 11 height 11
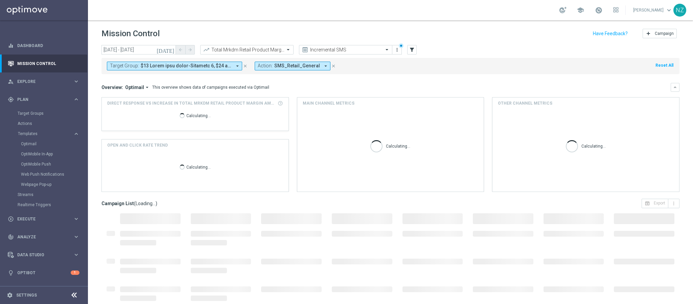
click at [464, 64] on div "Target Group: arrow_drop_down close Action: SMS_Retail_General arrow_drop_down …" at bounding box center [390, 66] width 578 height 16
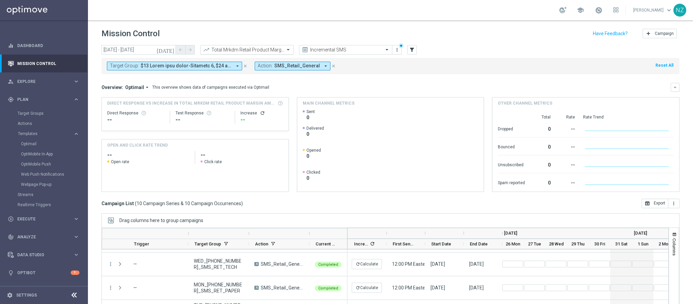
click at [243, 49] on input "text" at bounding box center [240, 50] width 72 height 6
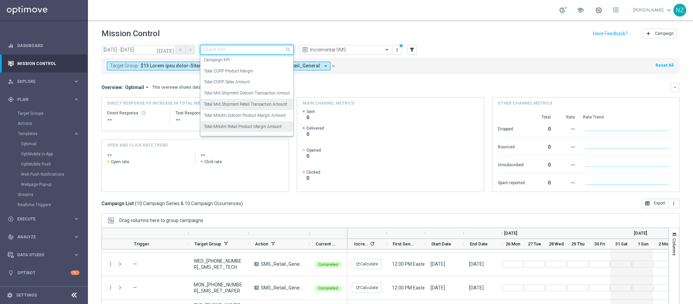
click at [241, 100] on div "Total Mid Shipment Retail Transaction Amount" at bounding box center [247, 104] width 86 height 11
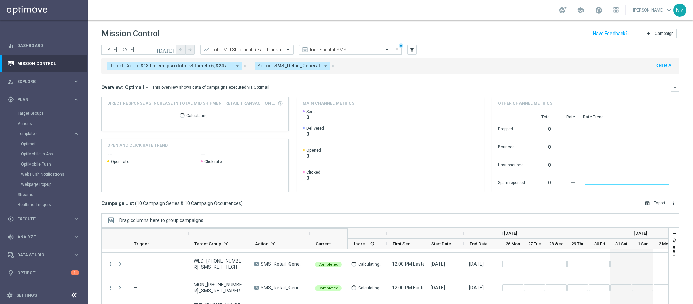
click at [512, 66] on div "Target Group: arrow_drop_down close Action: SMS_Retail_General arrow_drop_down …" at bounding box center [390, 66] width 578 height 16
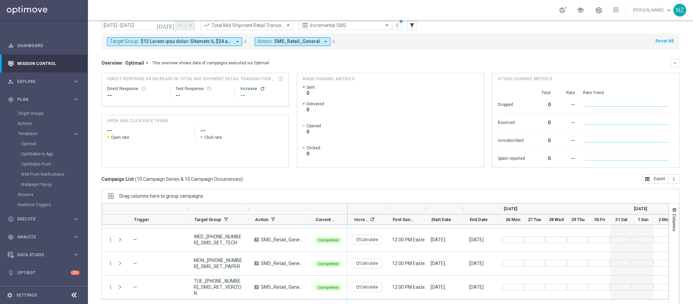
scroll to position [35, 0]
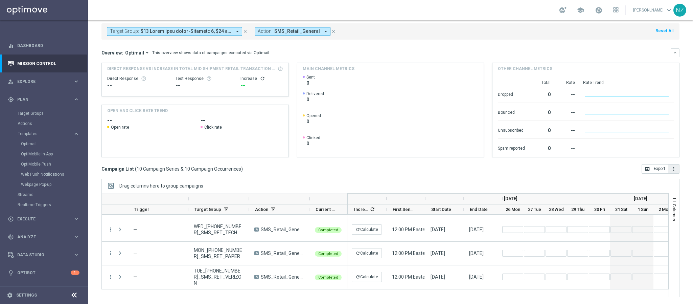
click at [670, 170] on button "more_vert" at bounding box center [673, 168] width 11 height 9
click at [655, 180] on span "Export with occurrences" at bounding box center [651, 180] width 45 height 5
click at [444, 50] on div "Overview: Optimail arrow_drop_down This overview shows data of campaigns execut…" at bounding box center [385, 53] width 569 height 6
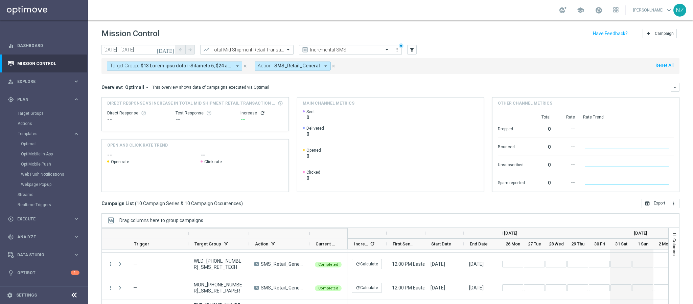
click at [234, 48] on input "text" at bounding box center [240, 50] width 72 height 6
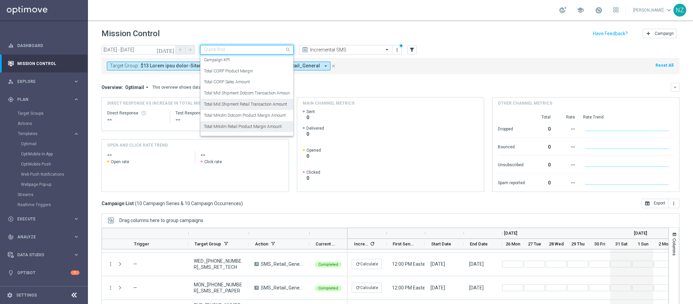
click at [235, 123] on div "Total Mrkdm Retail Product Margin Amount" at bounding box center [247, 126] width 86 height 11
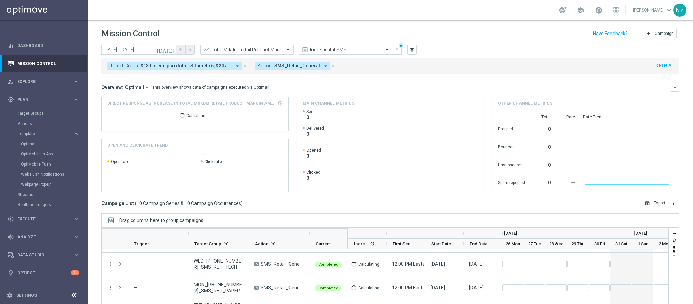
click at [481, 67] on div "Target Group: arrow_drop_down close Action: SMS_Retail_General arrow_drop_down …" at bounding box center [390, 66] width 578 height 16
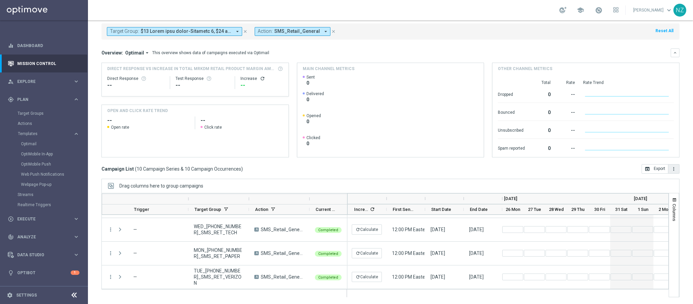
click at [671, 171] on icon "more_vert" at bounding box center [673, 168] width 5 height 5
click at [642, 183] on span "Export with occurrences" at bounding box center [651, 180] width 45 height 5
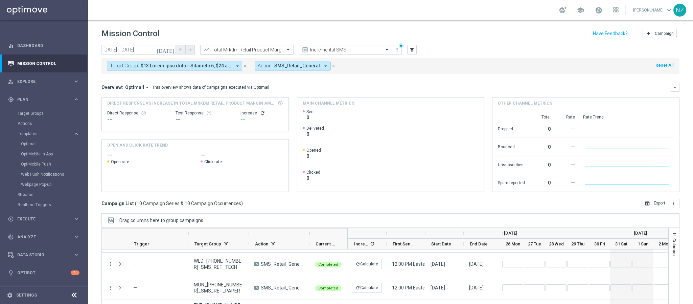
click at [242, 48] on input "text" at bounding box center [240, 50] width 72 height 6
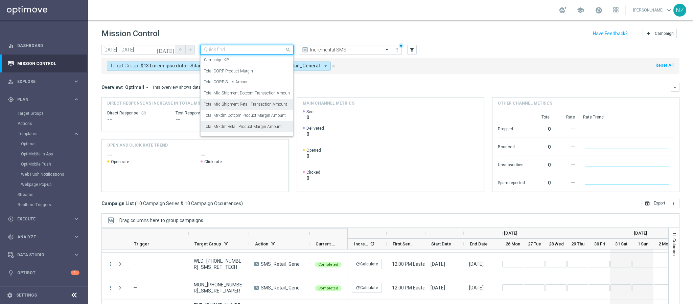
click at [236, 103] on label "Total Mid Shipment Retail Transaction Amount" at bounding box center [245, 104] width 83 height 6
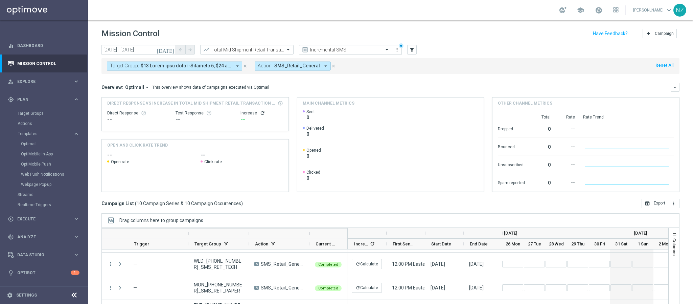
click at [173, 51] on icon "[DATE]" at bounding box center [165, 50] width 18 height 6
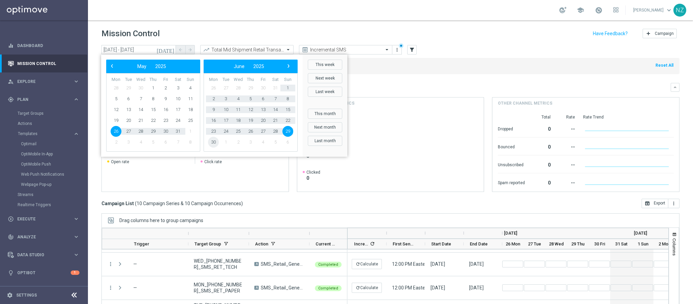
click at [211, 140] on span "30" at bounding box center [213, 142] width 11 height 11
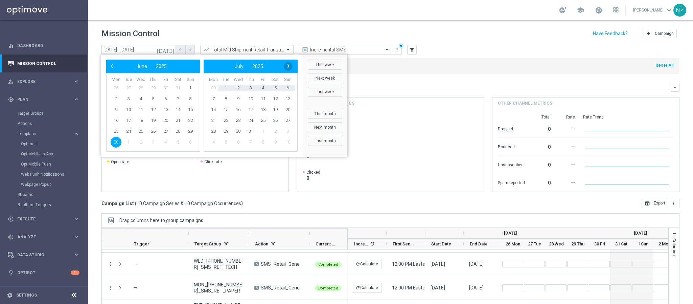
click at [291, 68] on span "›" at bounding box center [288, 66] width 9 height 9
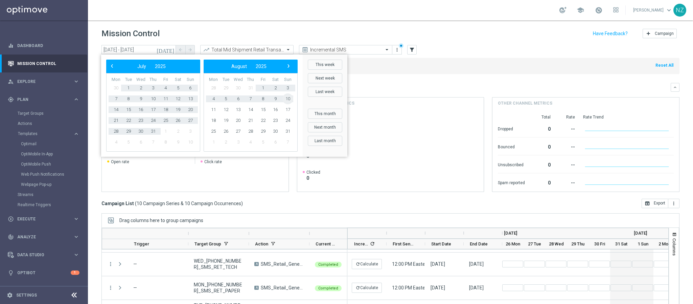
click at [289, 99] on span "10" at bounding box center [287, 98] width 11 height 11
type input "[DATE] - [DATE]"
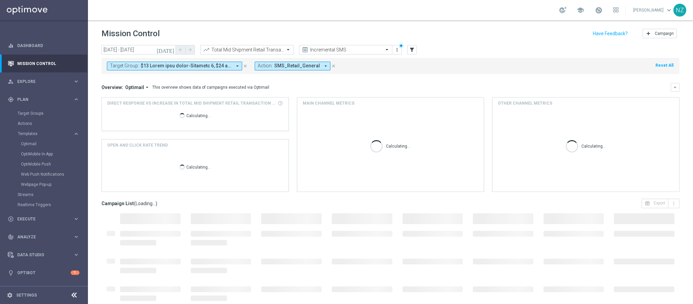
click at [441, 83] on div "Overview: Optimail arrow_drop_down This overview shows data of campaigns execut…" at bounding box center [390, 87] width 578 height 9
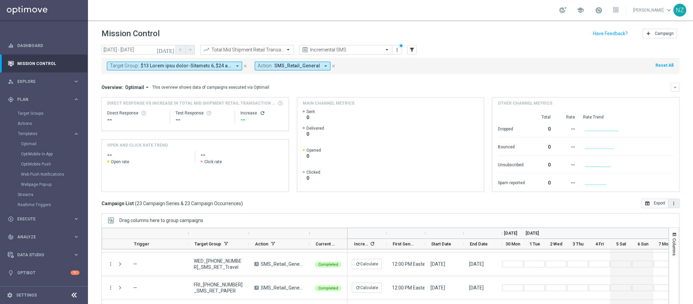
click at [668, 207] on button "more_vert" at bounding box center [673, 202] width 11 height 9
click at [658, 214] on span "Export with occurrences" at bounding box center [651, 215] width 45 height 5
drag, startPoint x: 262, startPoint y: 50, endPoint x: 261, endPoint y: 54, distance: 4.4
click at [262, 50] on input "text" at bounding box center [240, 50] width 72 height 6
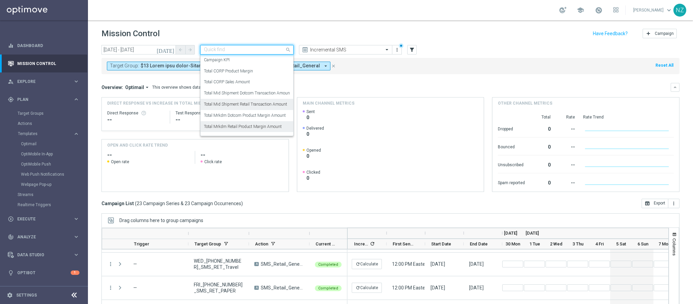
click at [257, 124] on label "Total Mrkdm Retail Product Margin Amount" at bounding box center [243, 127] width 78 height 6
